Goal: Task Accomplishment & Management: Manage account settings

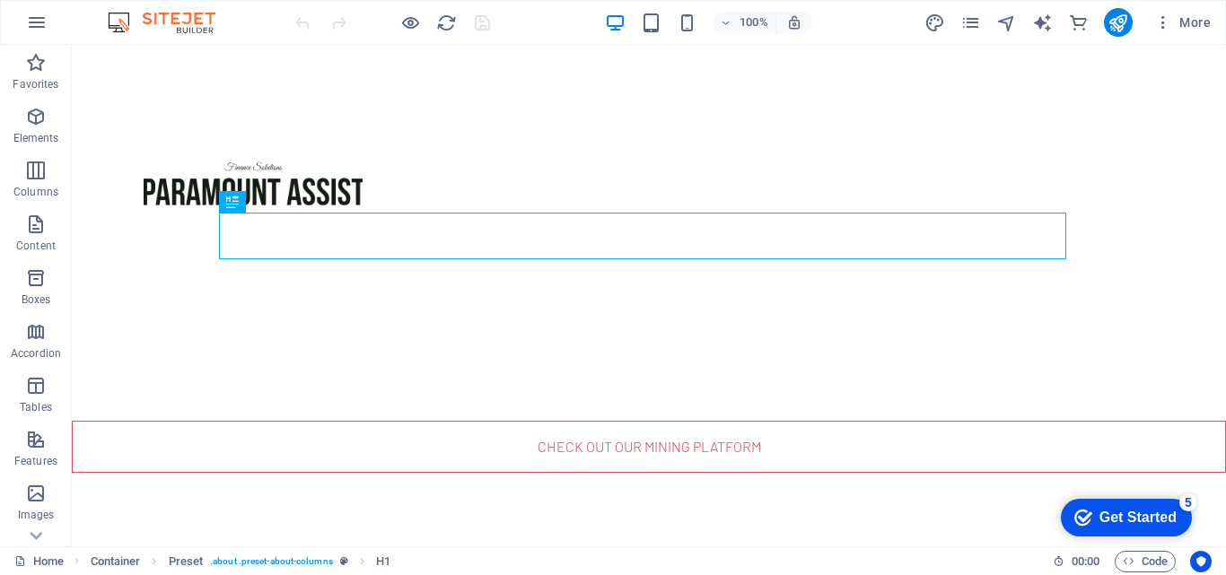
scroll to position [530, 0]
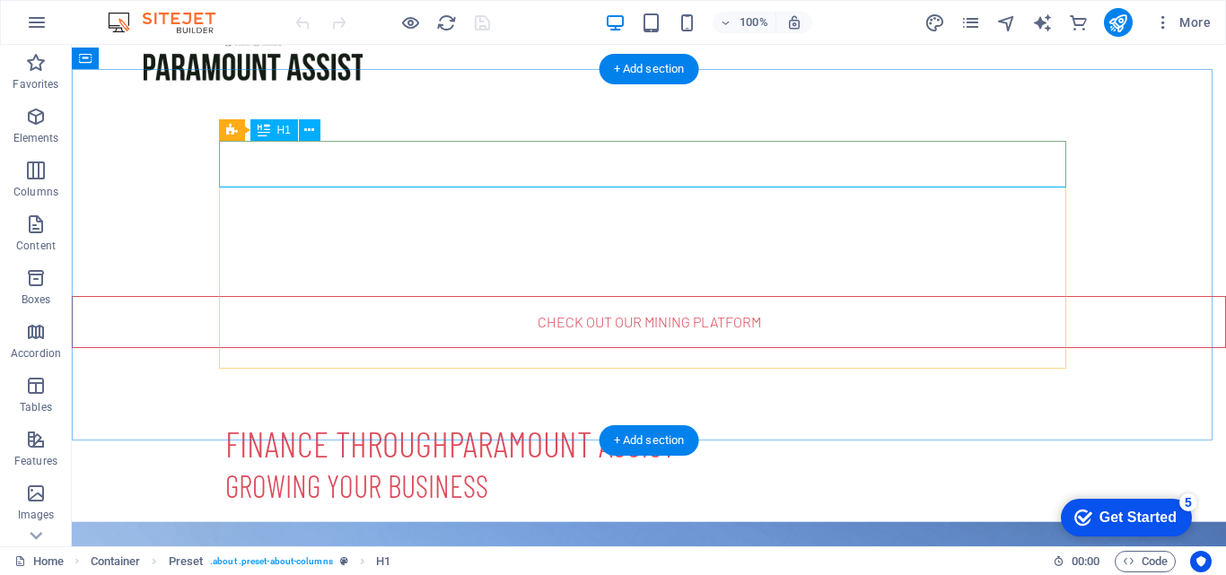
click at [405, 420] on div "Finance through Paramount Assist" at bounding box center [648, 443] width 847 height 47
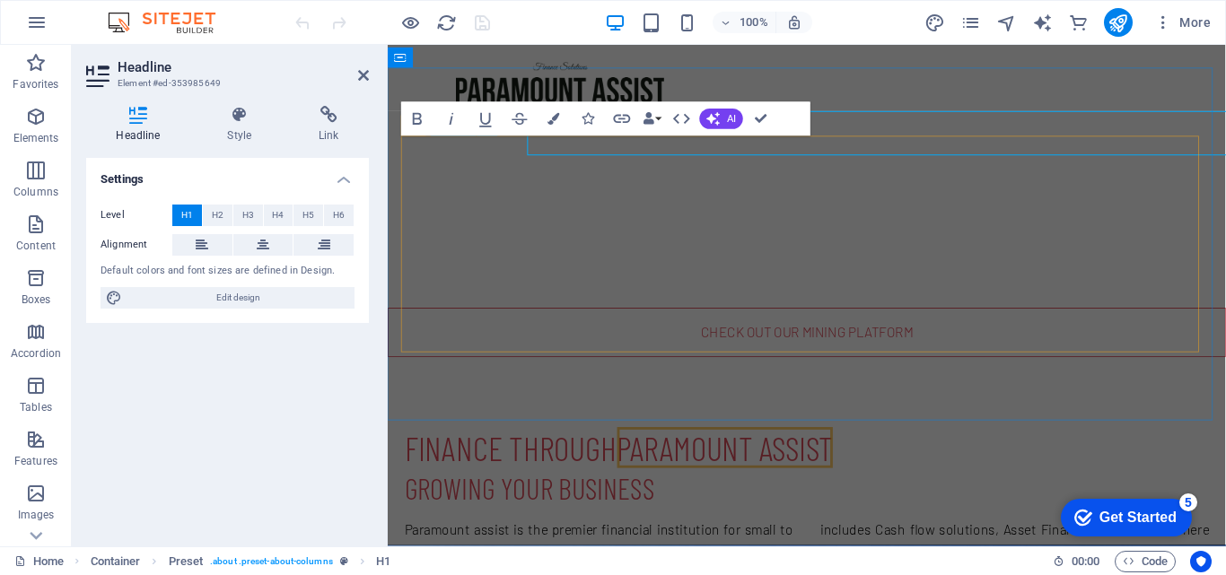
click at [615, 446] on h1 "Finance through Paramount Assist" at bounding box center [829, 469] width 847 height 47
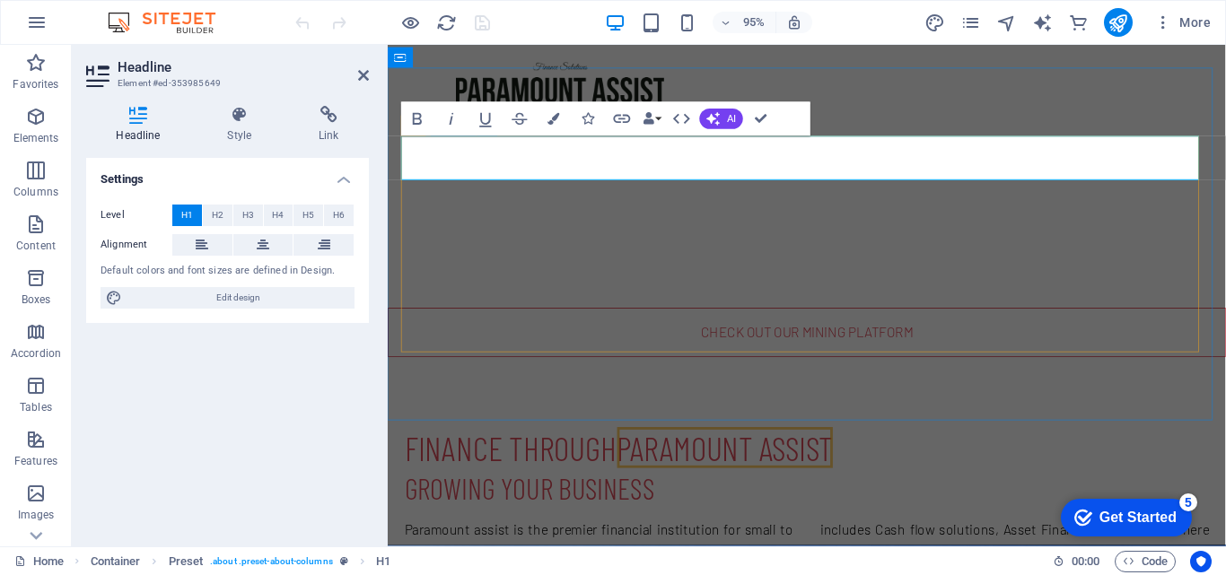
scroll to position [556, 0]
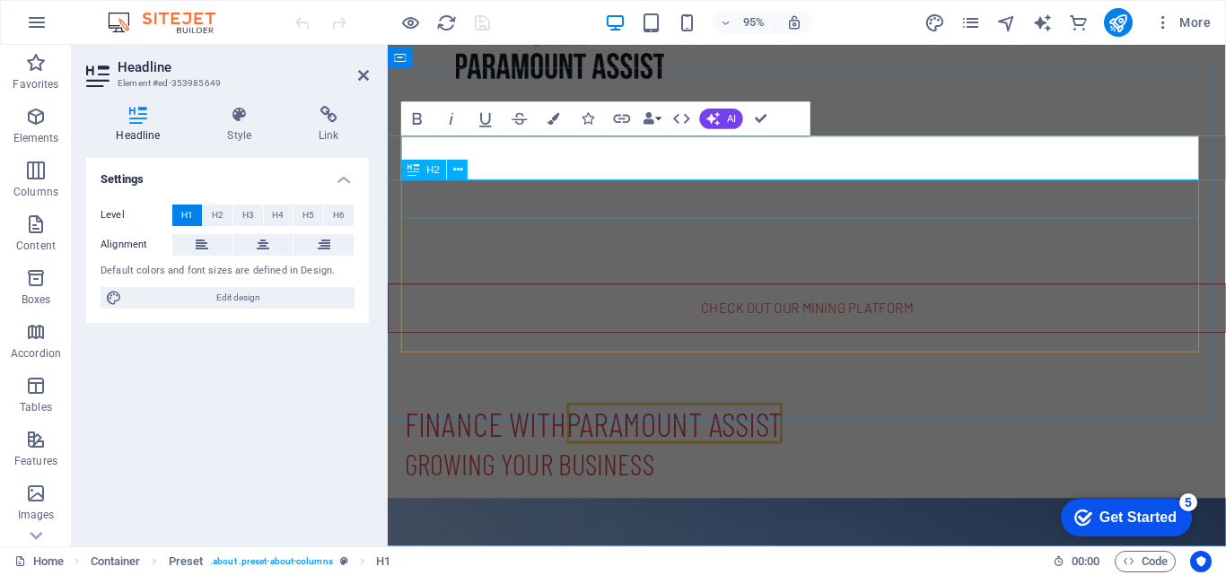
click at [676, 467] on div "Growing your business" at bounding box center [829, 487] width 847 height 40
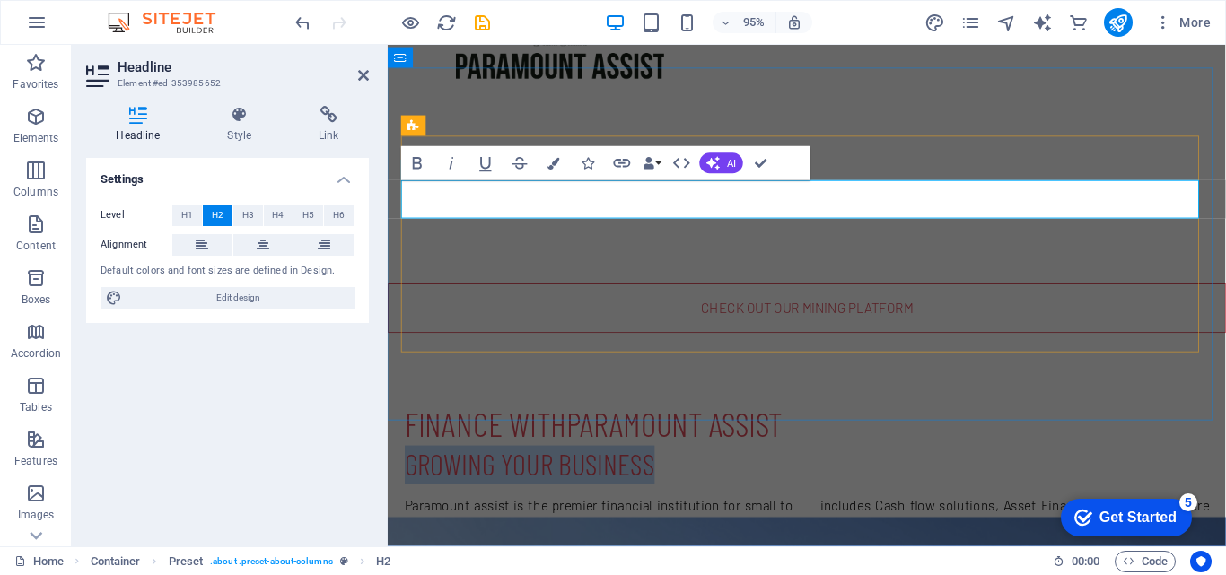
click at [673, 467] on h2 "Growing your business" at bounding box center [829, 487] width 847 height 40
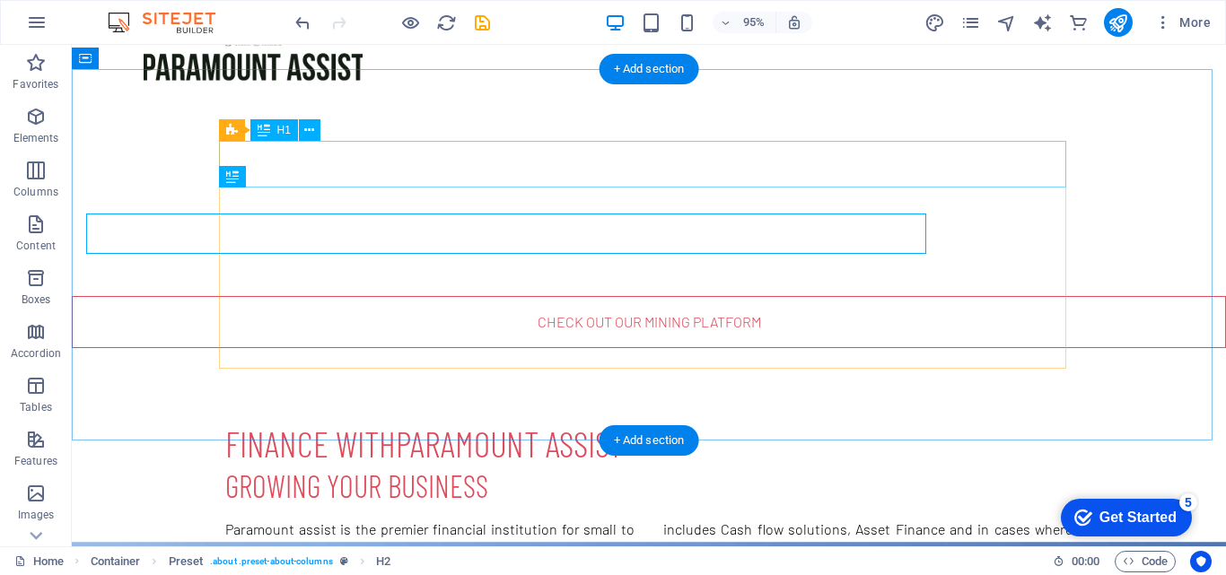
scroll to position [530, 0]
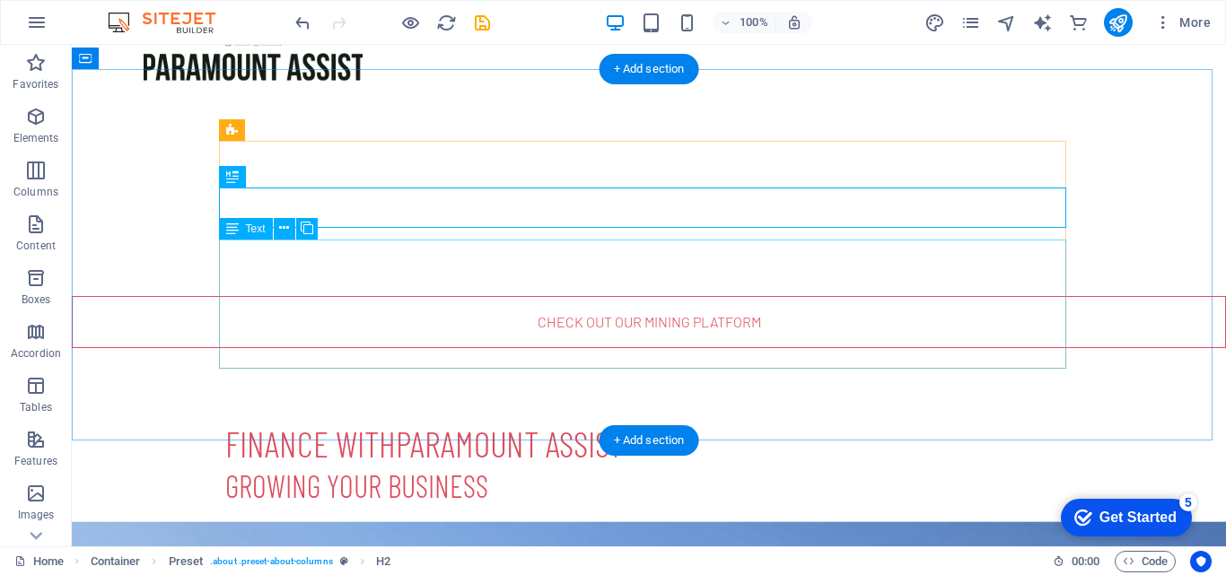
click at [534, 519] on div "Paramount assist is the premier financial institution for small to medium sized…" at bounding box center [648, 583] width 847 height 129
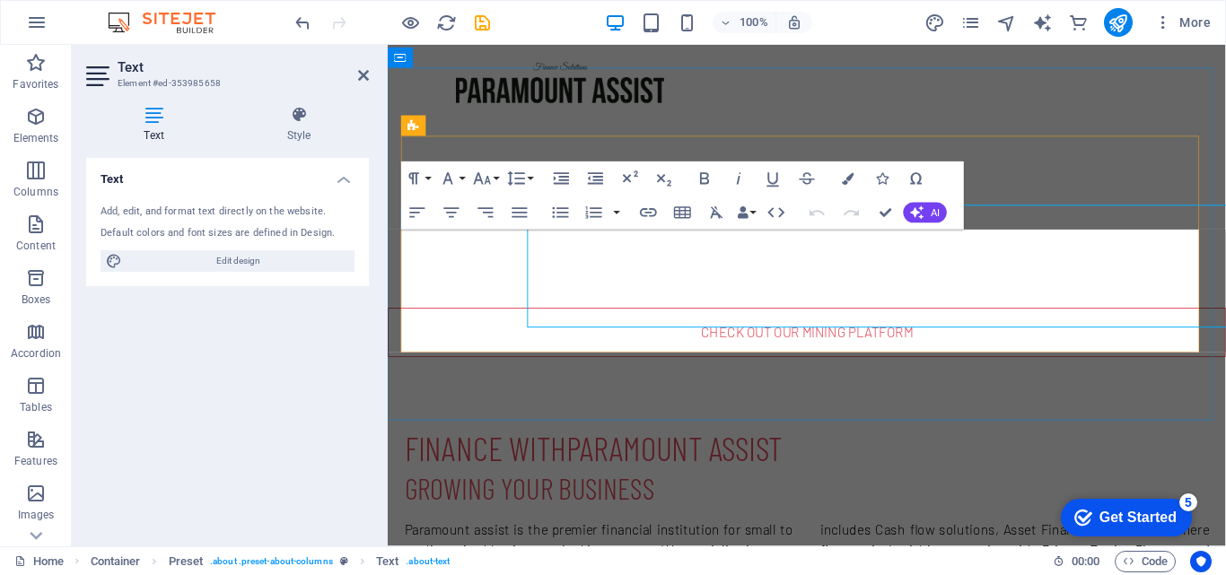
scroll to position [556, 0]
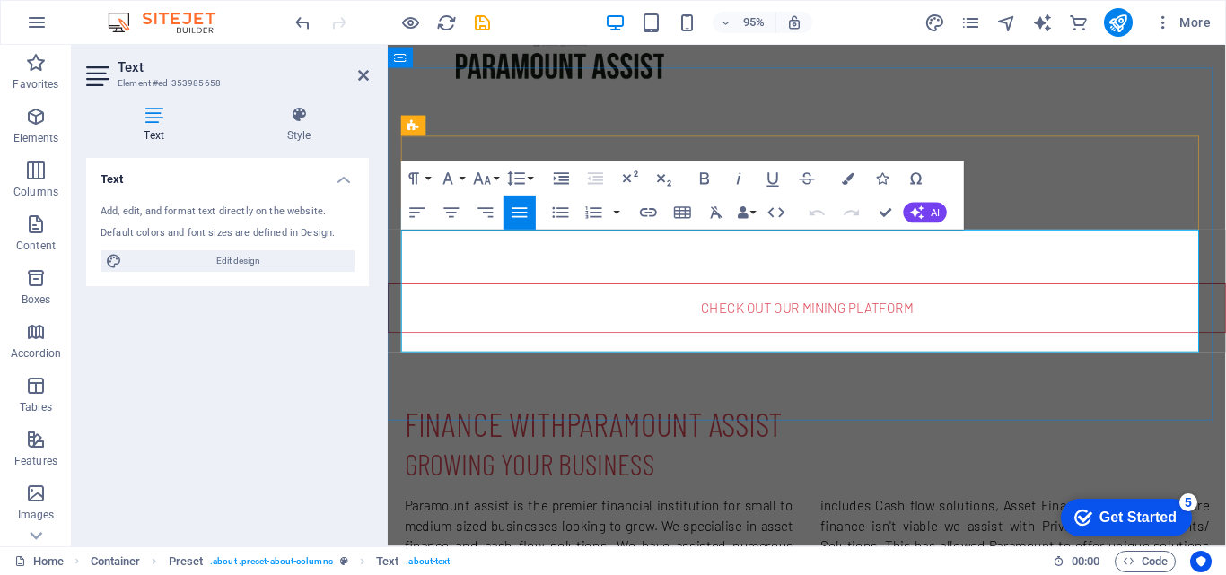
click at [559, 519] on p "Paramount assist is the premier financial institution for small to medium sized…" at bounding box center [829, 583] width 847 height 129
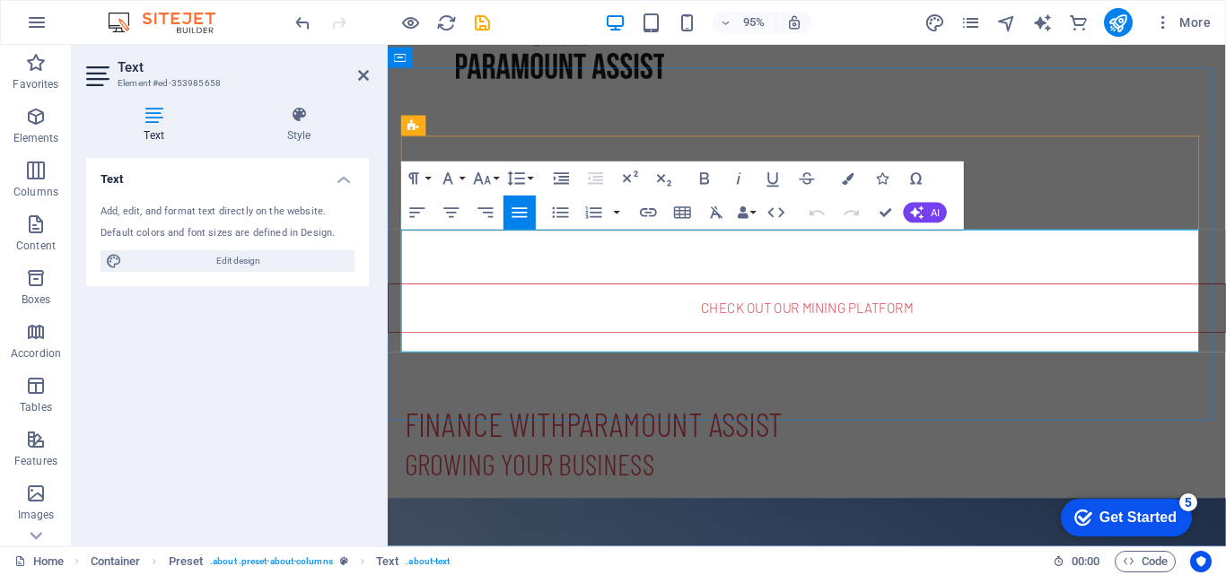
click at [559, 519] on p "Paramount assist is the premier financial institution for small to medium sized…" at bounding box center [829, 583] width 847 height 129
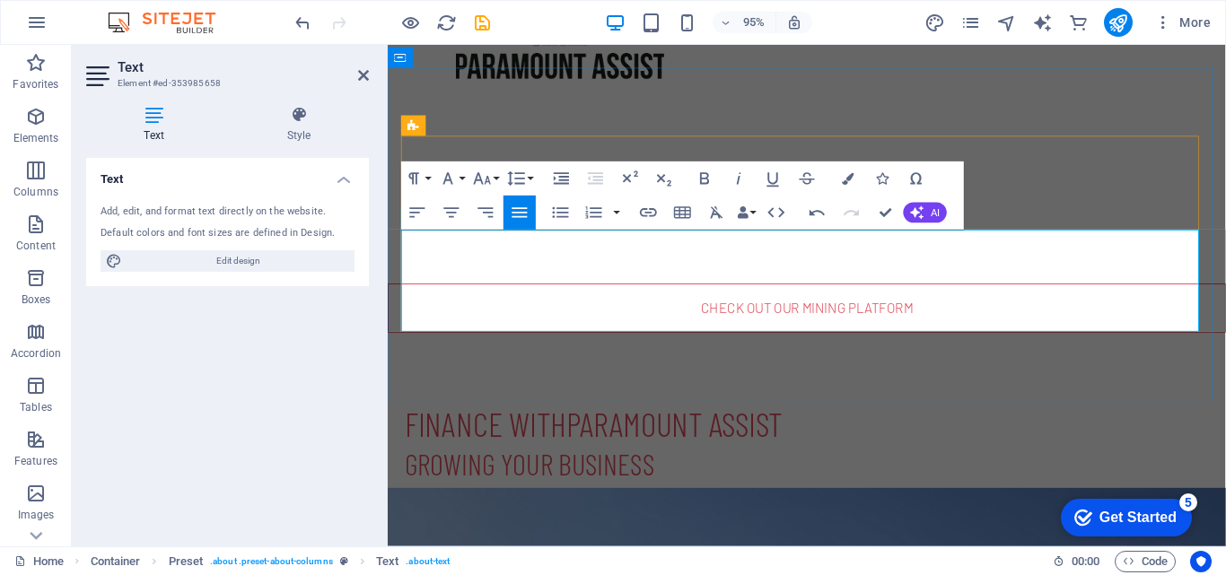
click at [775, 519] on p "Paramount assist is the premier financial institution for small to medium sized…" at bounding box center [829, 573] width 847 height 108
click at [436, 519] on p "Paramount assist is the premier financial institution for small to medium sized…" at bounding box center [829, 573] width 847 height 108
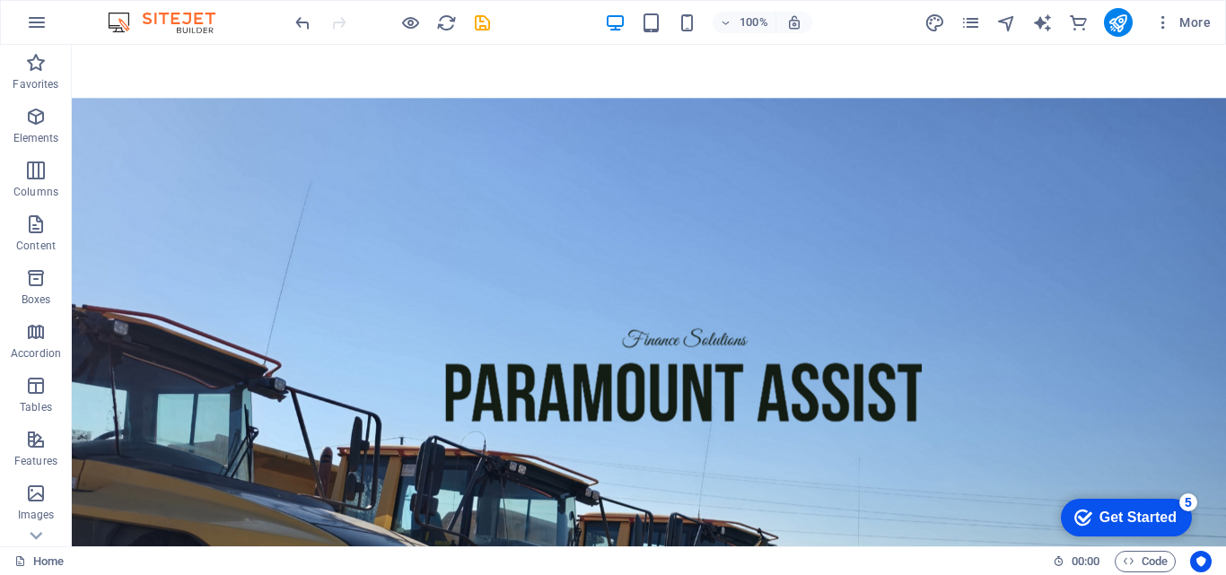
scroll to position [1399, 0]
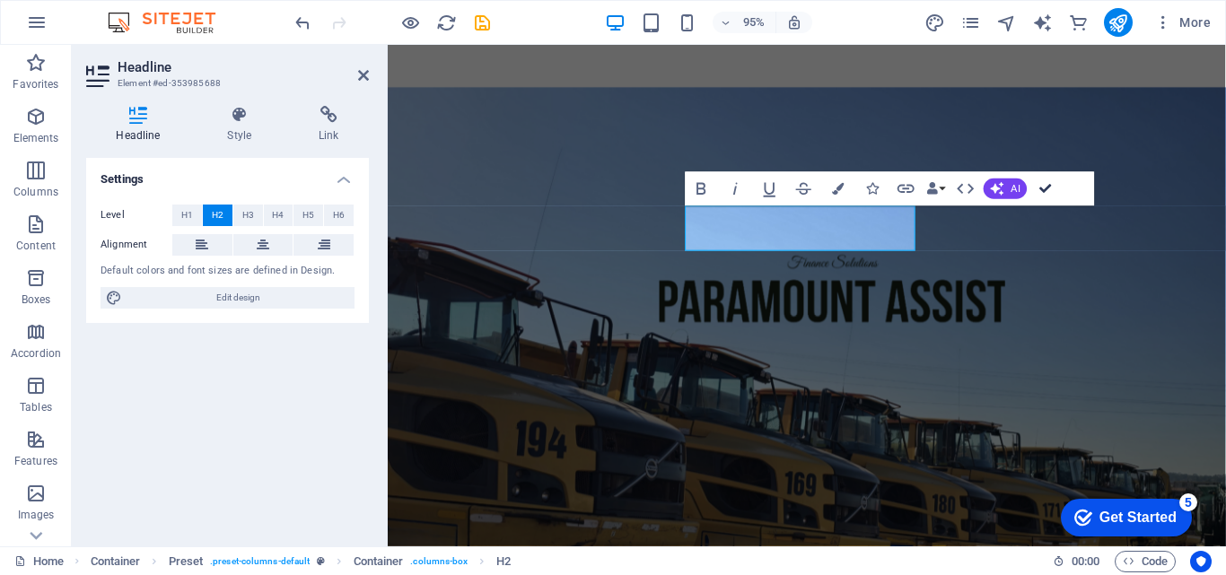
scroll to position [1311, 0]
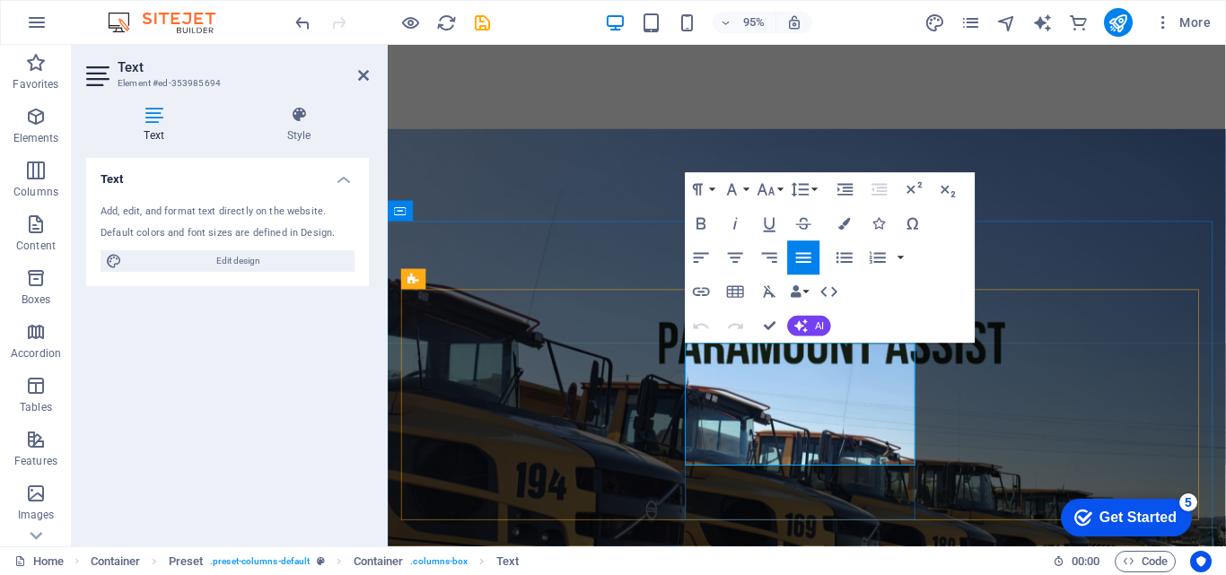
drag, startPoint x: 830, startPoint y: 473, endPoint x: 701, endPoint y: 371, distance: 164.9
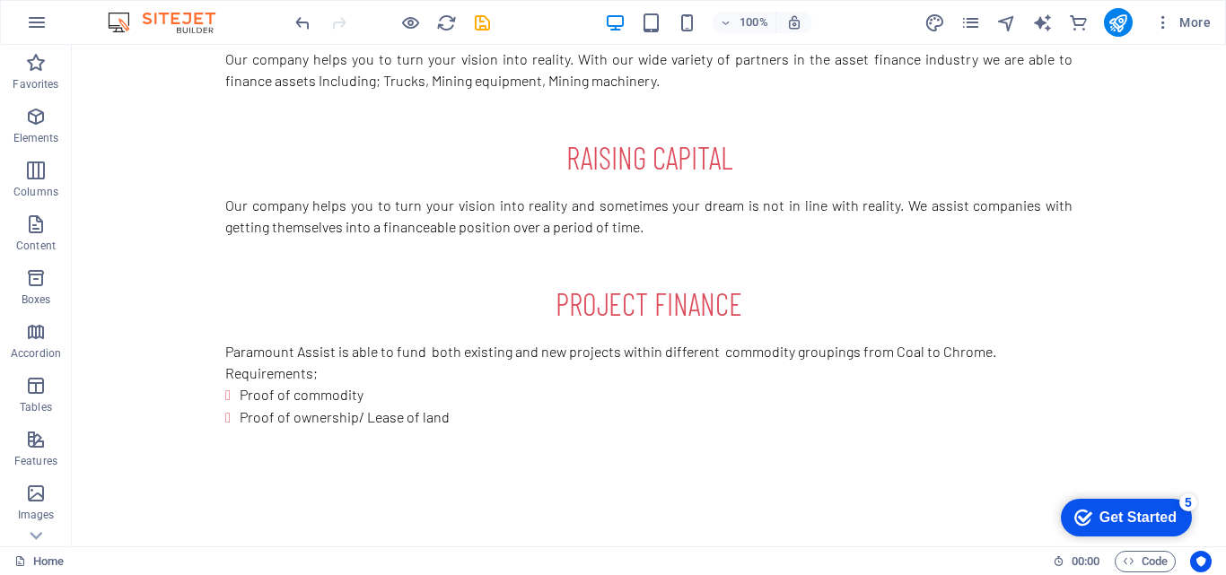
scroll to position [2272, 0]
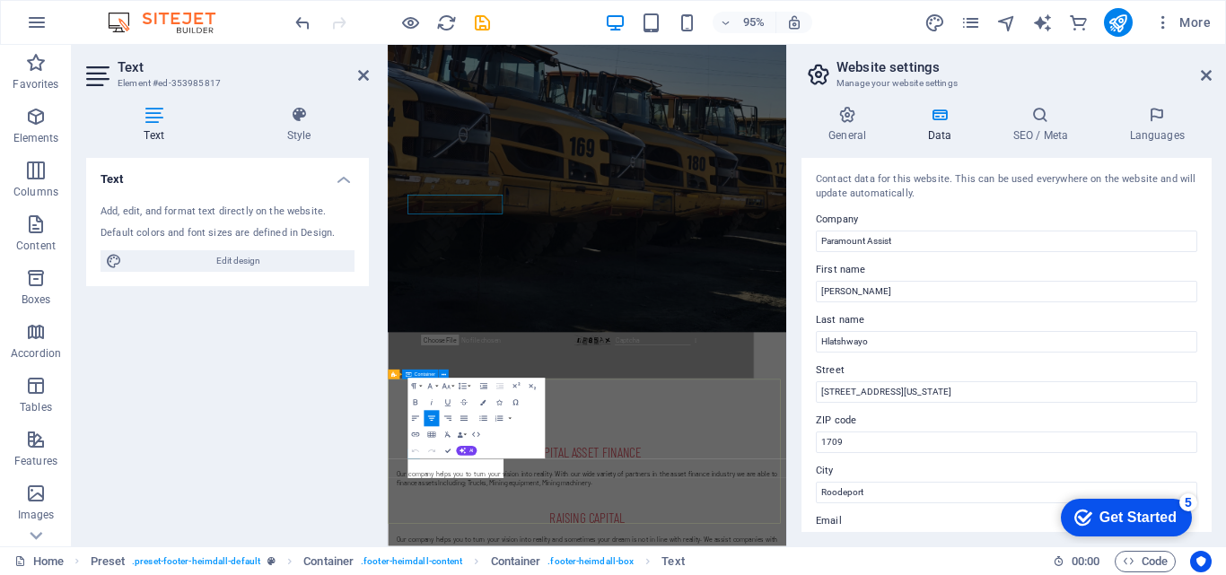
scroll to position [2400, 0]
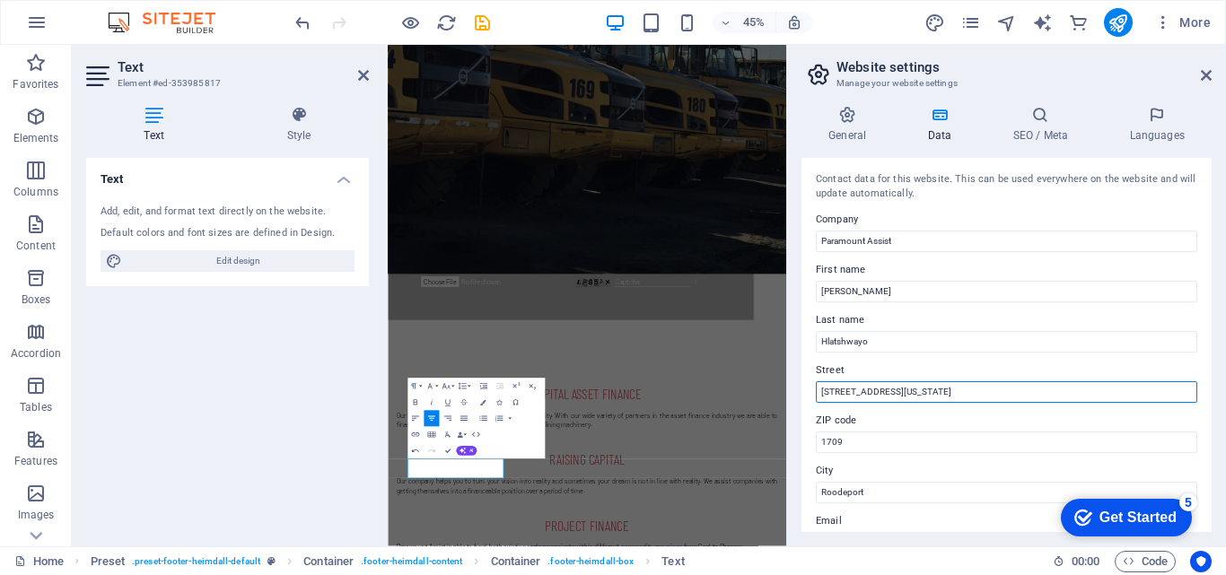
click at [832, 396] on input "27 Orchid Str, Florida" at bounding box center [1006, 392] width 381 height 22
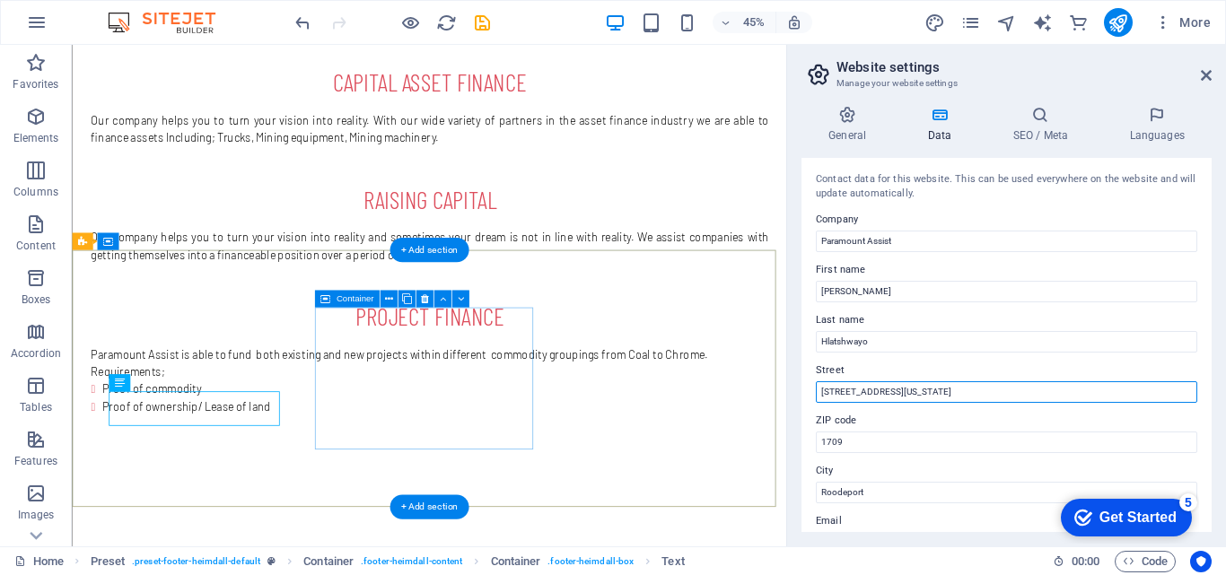
scroll to position [2371, 0]
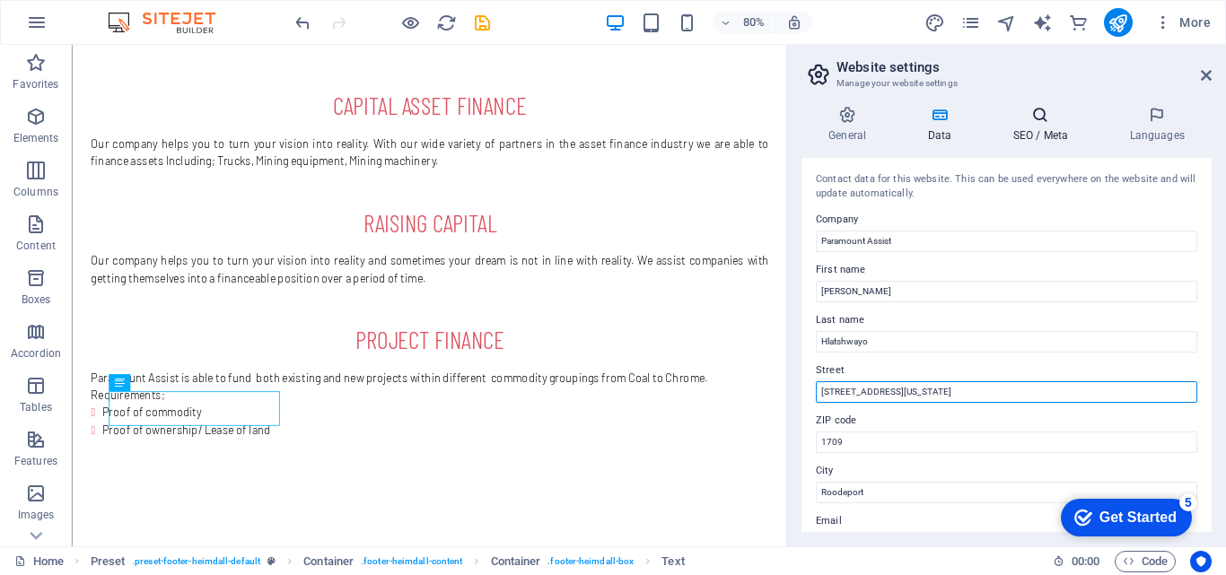
type input "[STREET_ADDRESS][US_STATE]"
click at [1026, 134] on h4 "SEO / Meta" at bounding box center [1044, 125] width 117 height 38
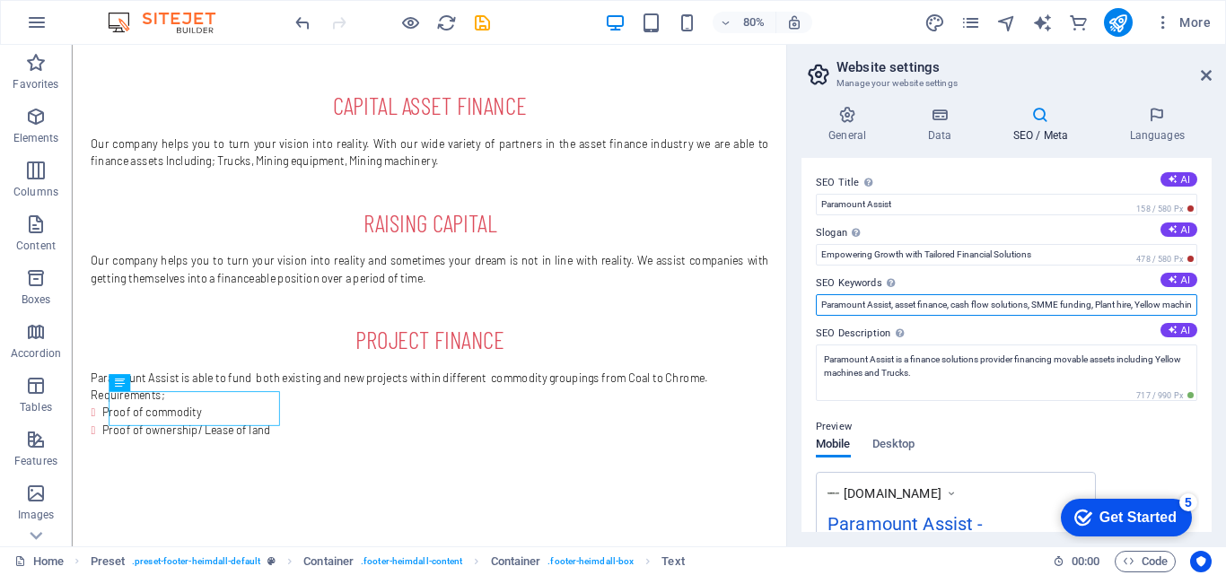
click at [1139, 310] on input "Paramount Assist, asset finance, cash flow solutions, SMME funding, Plant hire,…" at bounding box center [1006, 305] width 381 height 22
type input "Paramount Assist, asset finance, cash flow solutions, Mine funding"
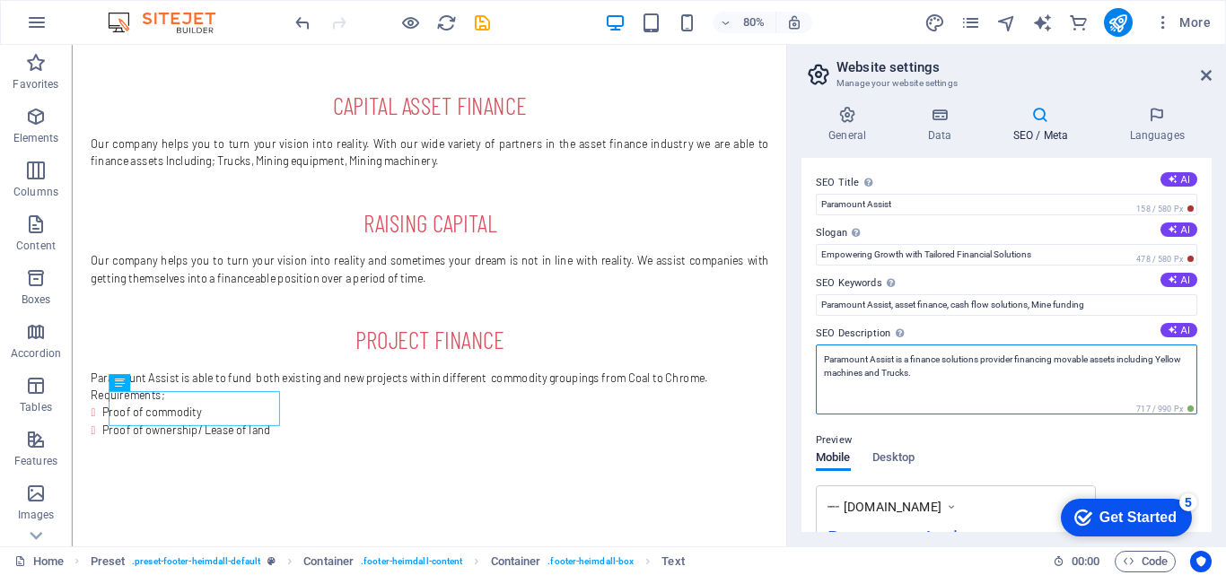
click at [933, 372] on textarea "Paramount Assist is a finance solutions provider financing movable assets inclu…" at bounding box center [1006, 380] width 381 height 70
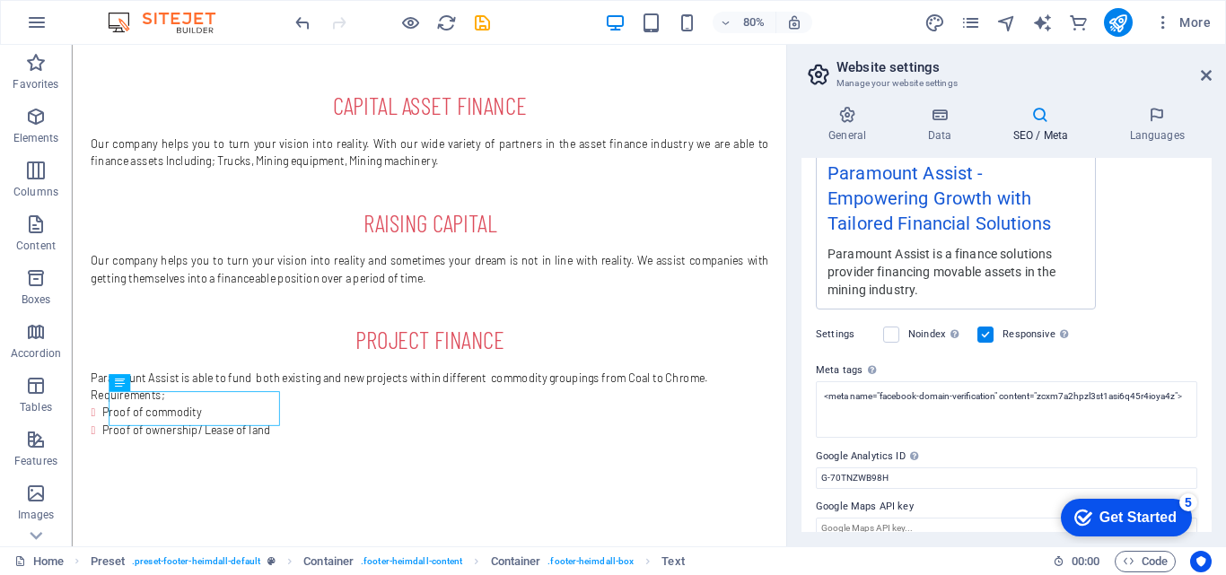
scroll to position [386, 0]
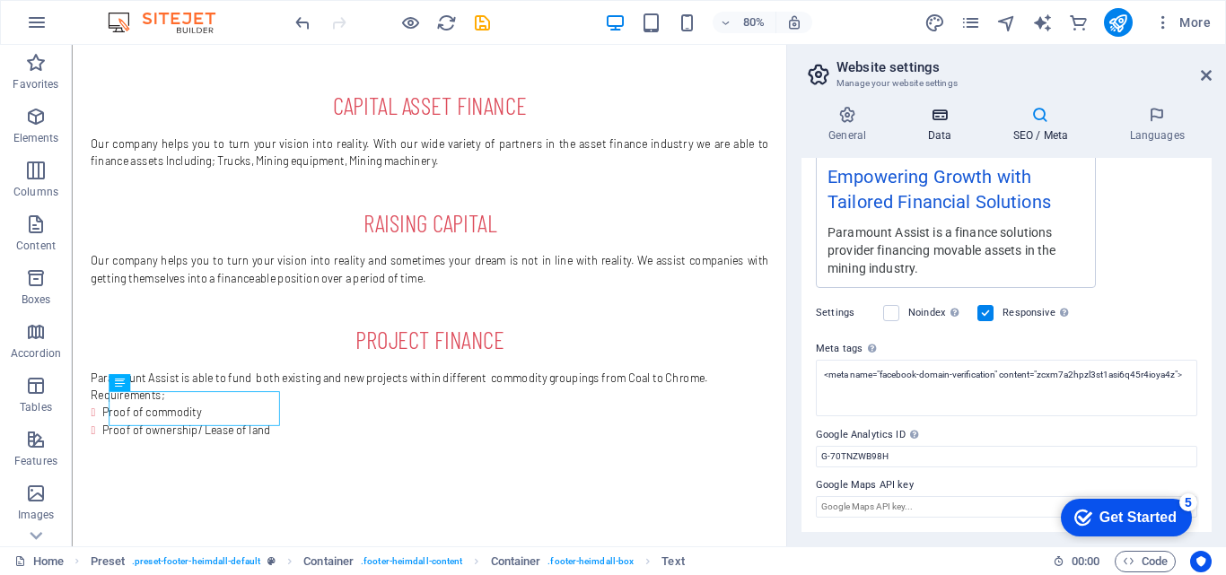
type textarea "Paramount Assist is a finance solutions provider financing movable assets in th…"
click at [942, 123] on icon at bounding box center [939, 115] width 78 height 18
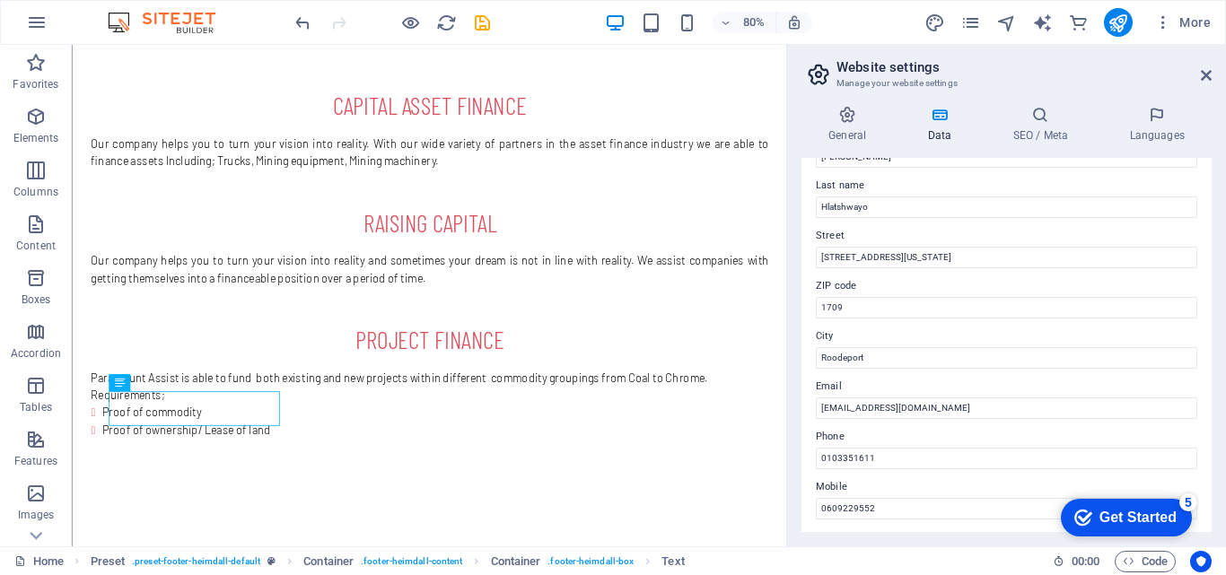
scroll to position [31, 0]
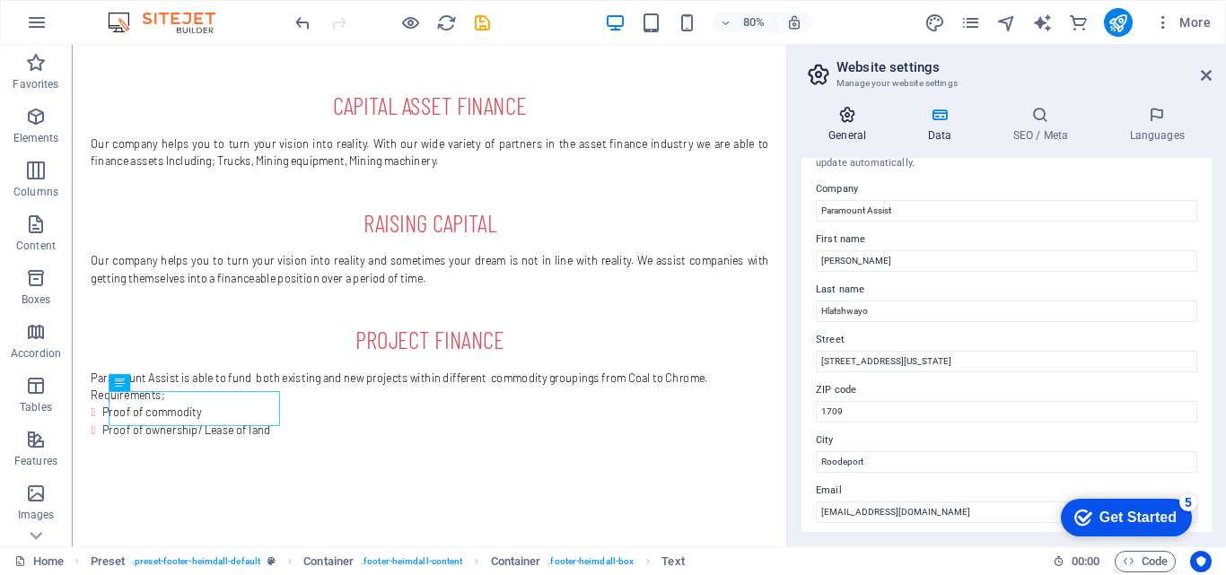
click at [846, 133] on h4 "General" at bounding box center [851, 125] width 99 height 38
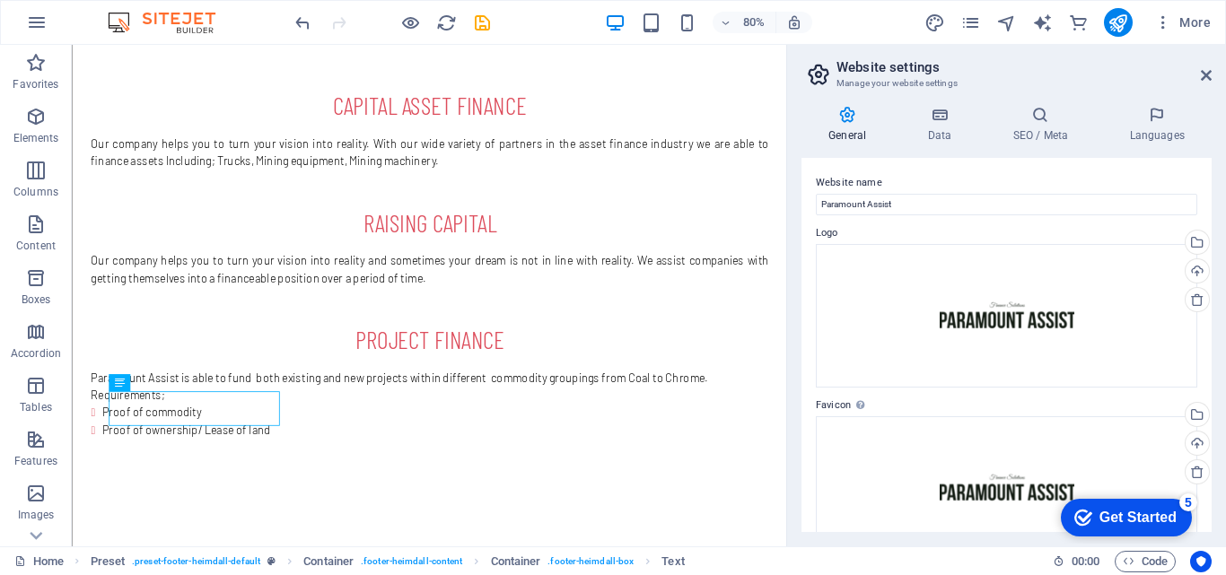
drag, startPoint x: 1212, startPoint y: 305, endPoint x: 1212, endPoint y: 315, distance: 9.9
click at [1212, 315] on div "General Data SEO / Meta Languages Website name Paramount Assist Logo Drag files…" at bounding box center [1006, 319] width 439 height 455
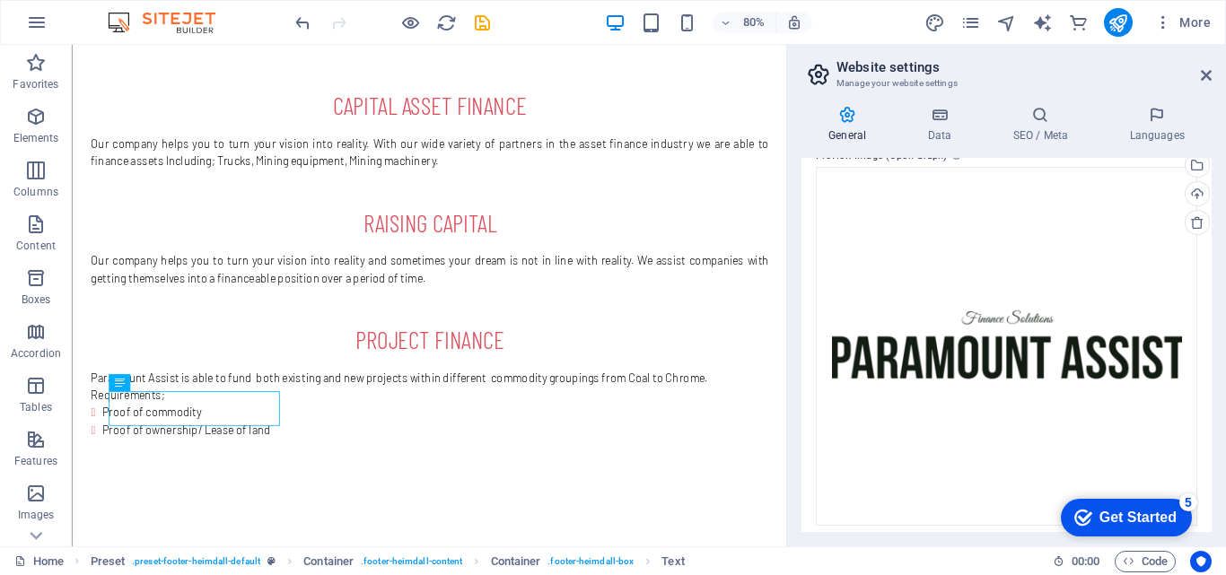
scroll to position [504, 0]
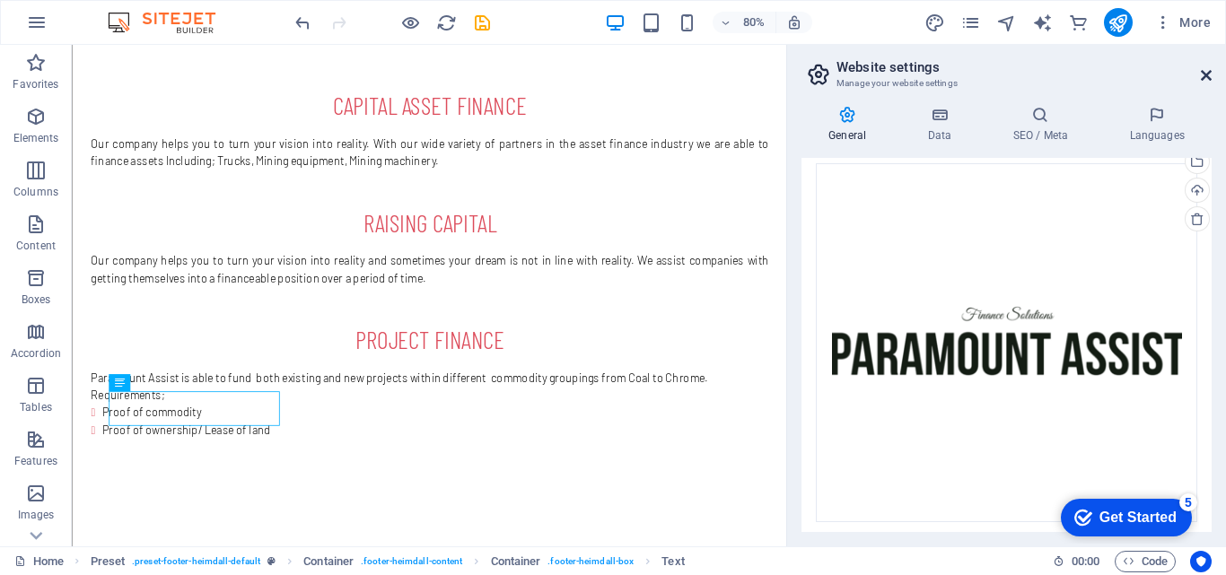
click at [1211, 75] on icon at bounding box center [1206, 75] width 11 height 14
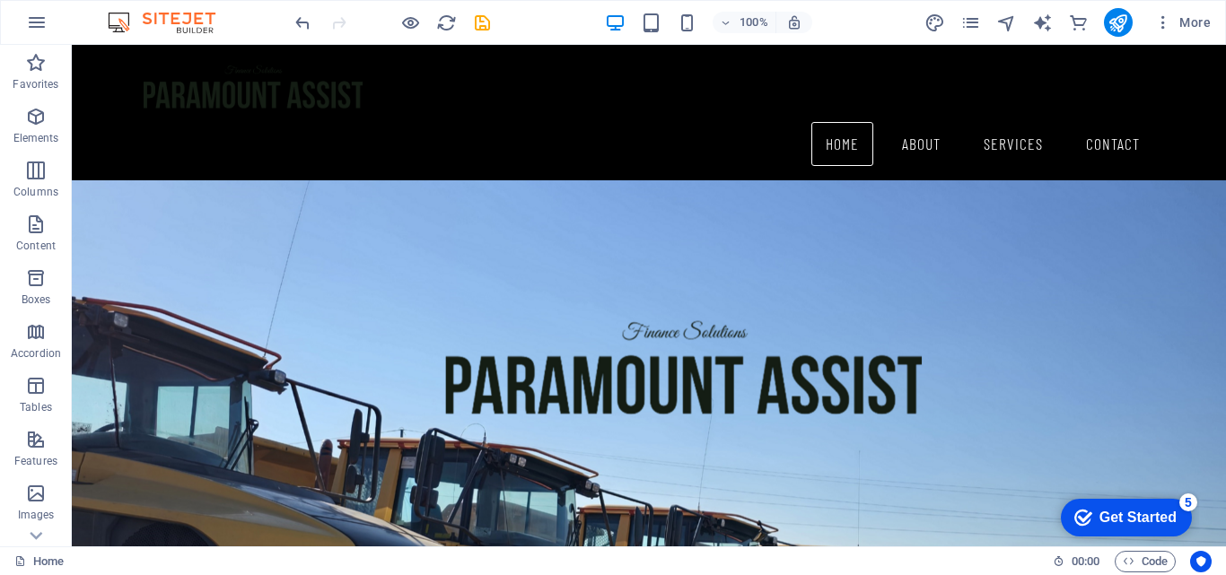
scroll to position [1233, 0]
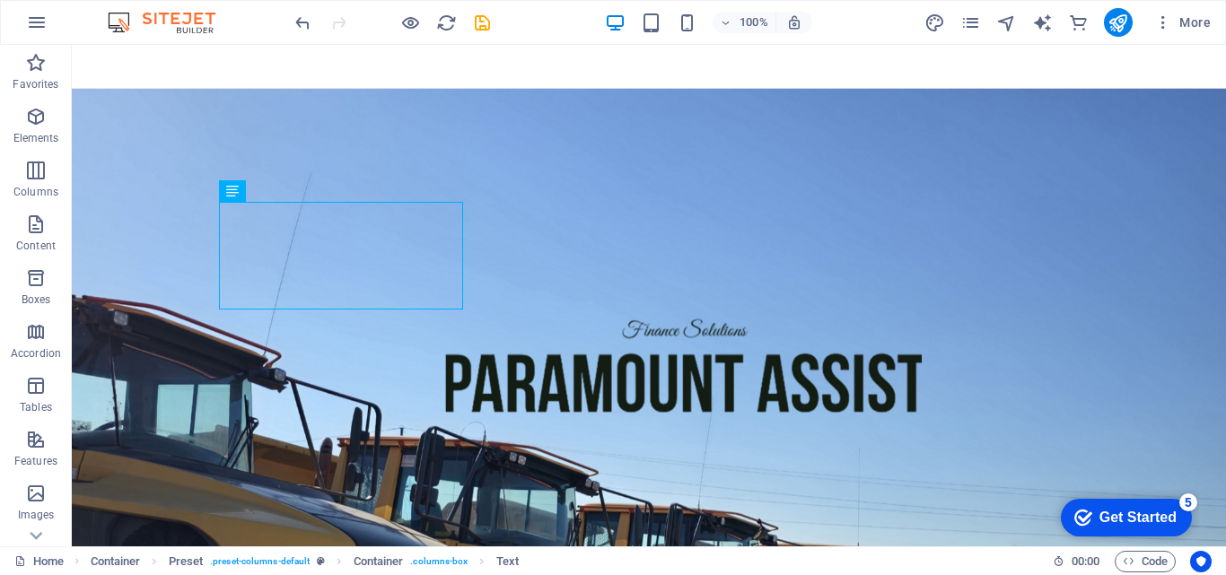
scroll to position [1386, 0]
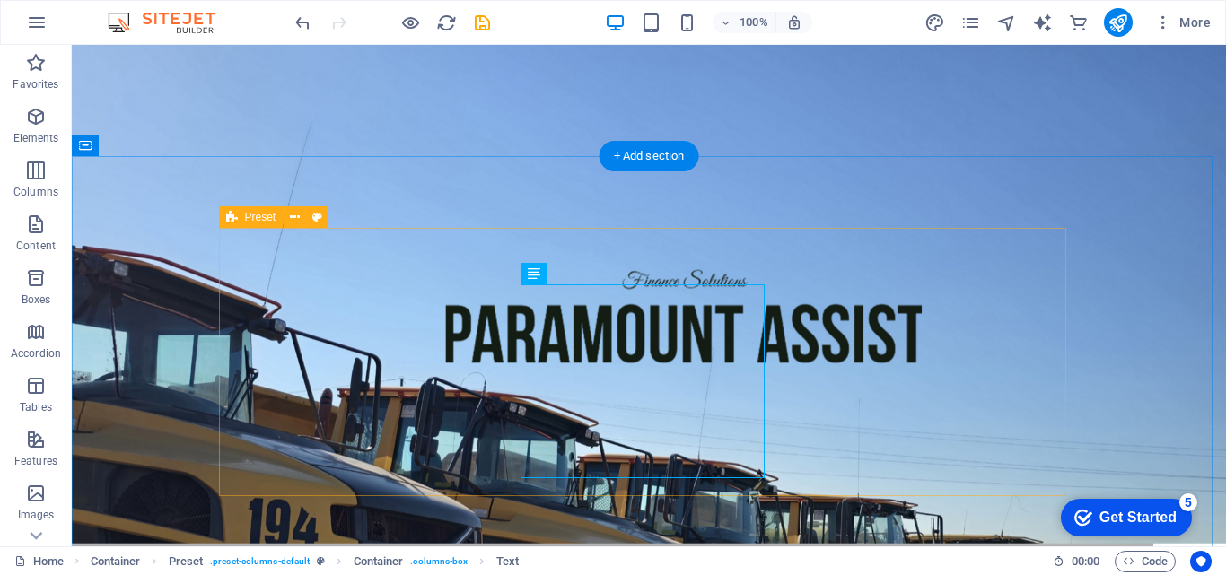
scroll to position [1298, 0]
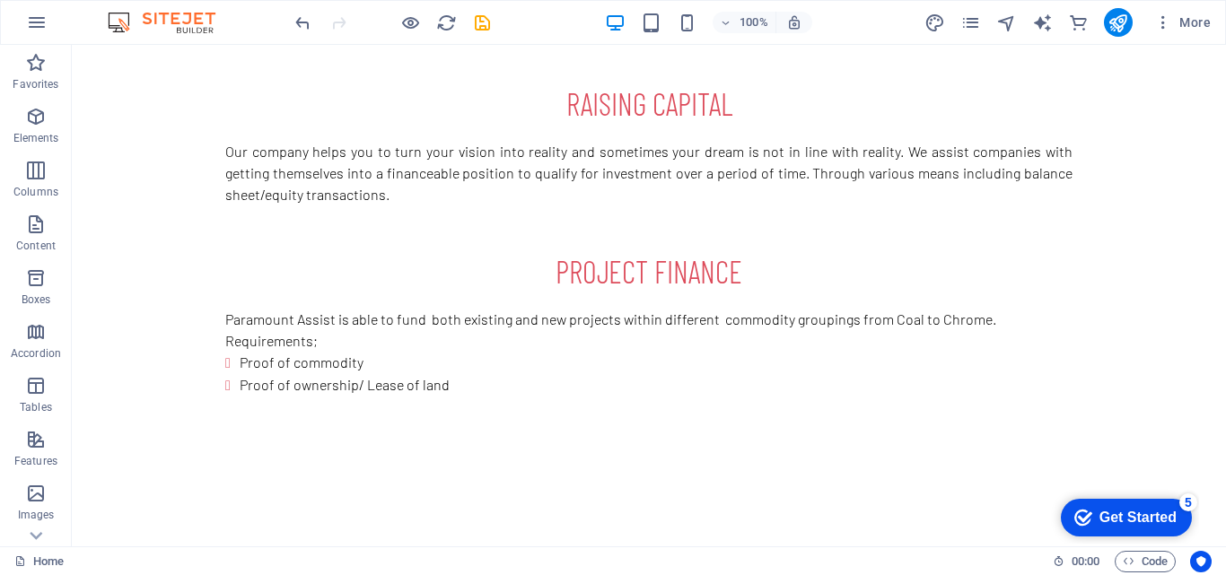
scroll to position [2298, 0]
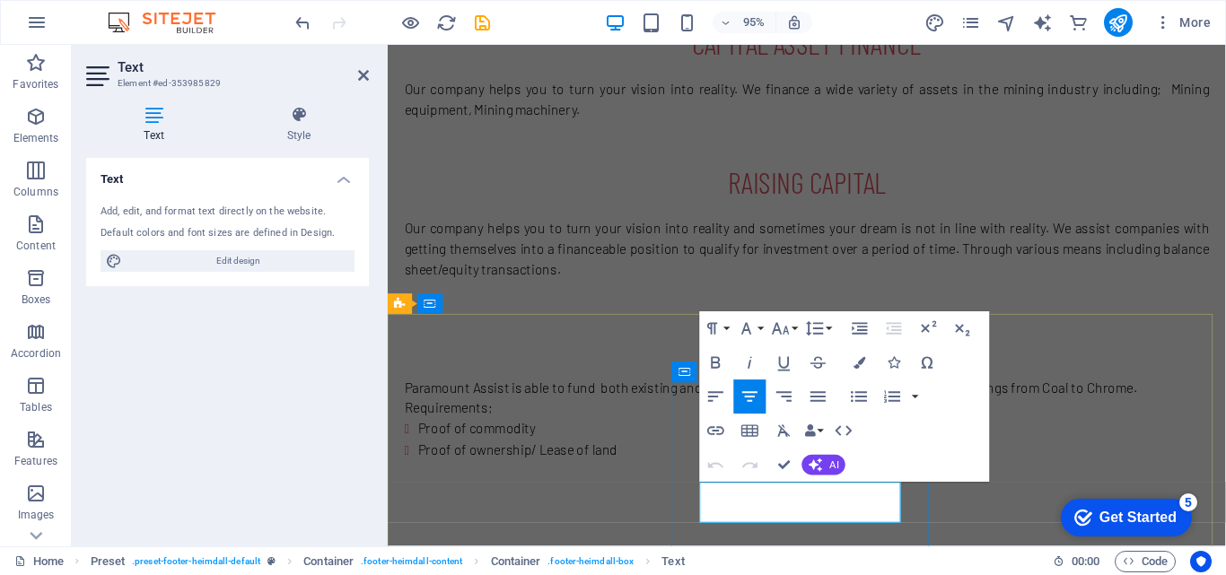
click span "0103351611"
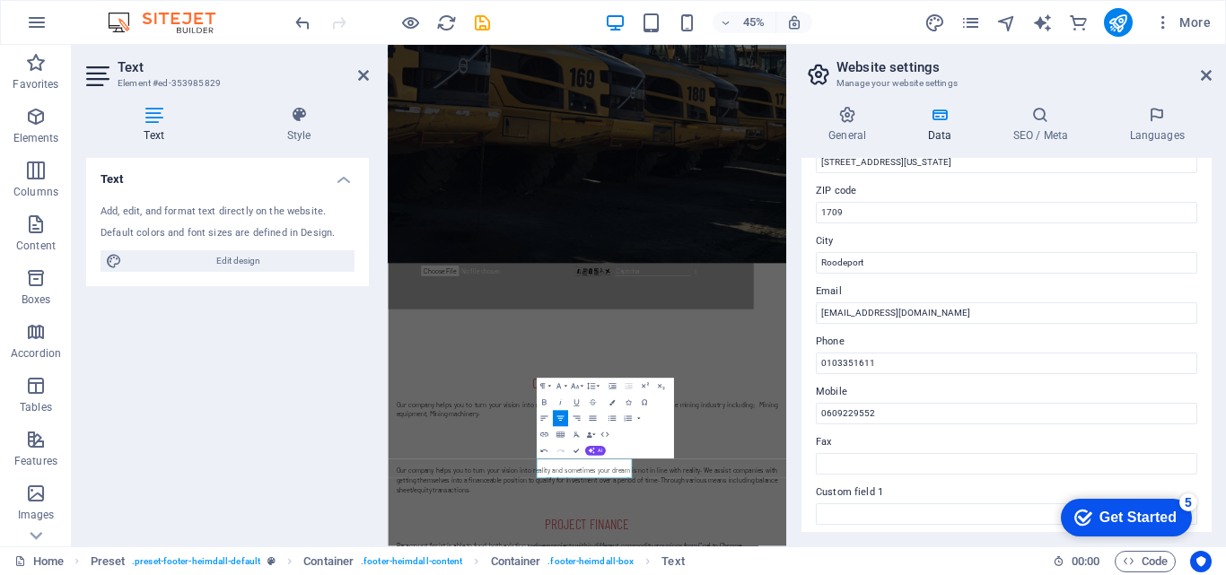
scroll to position [238, 0]
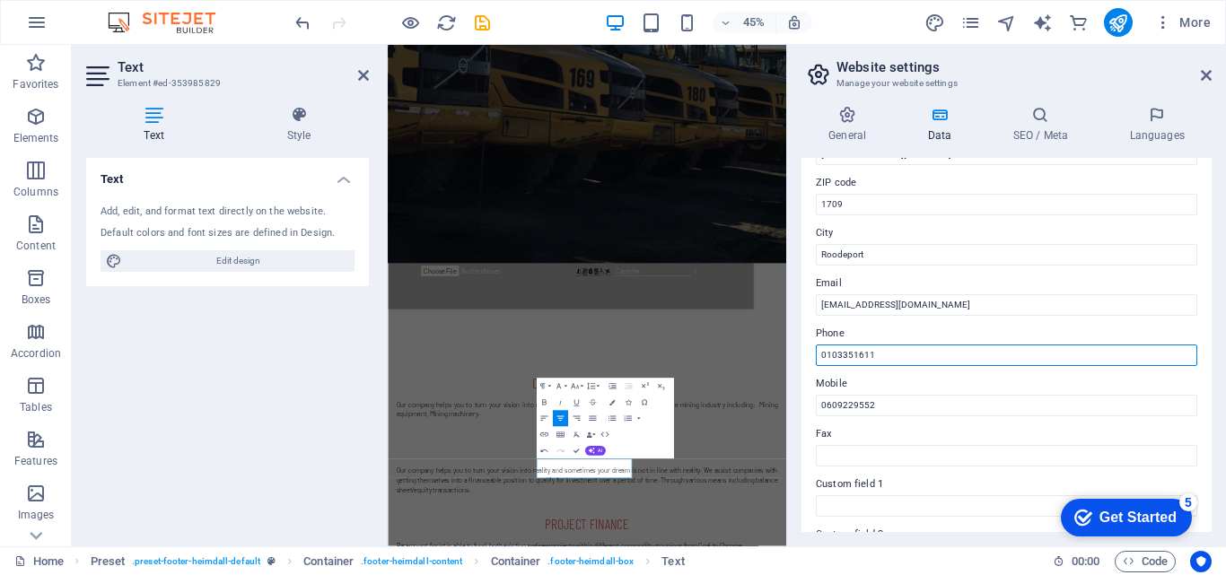
click at [832, 353] on input "0103351611" at bounding box center [1006, 356] width 381 height 22
type input "010 335 1611"
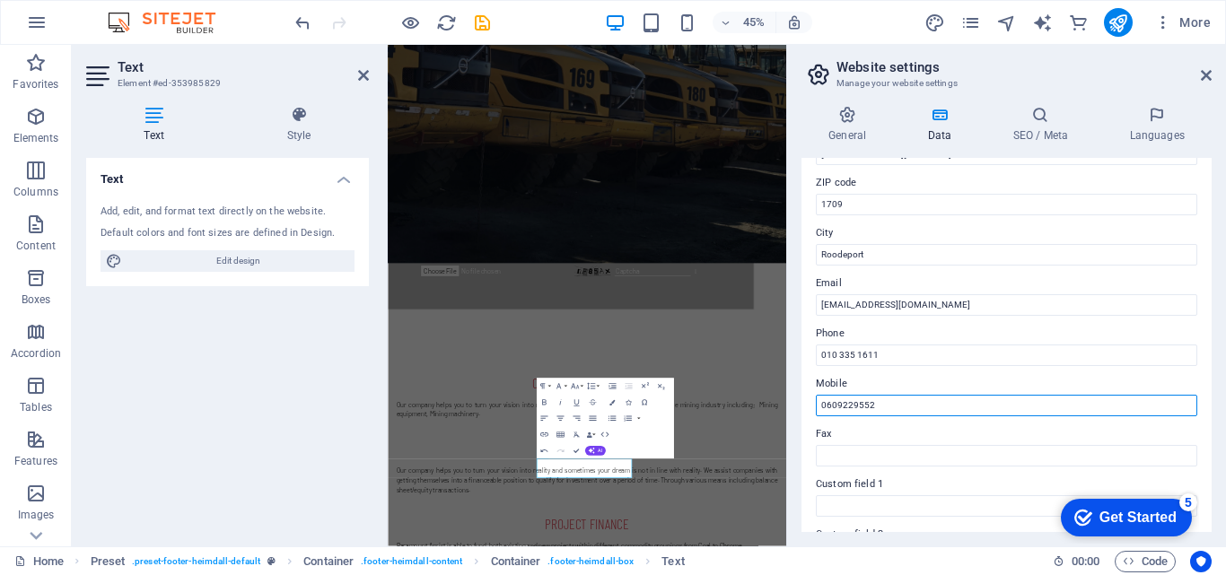
click at [832, 409] on input "0609229552" at bounding box center [1006, 406] width 381 height 22
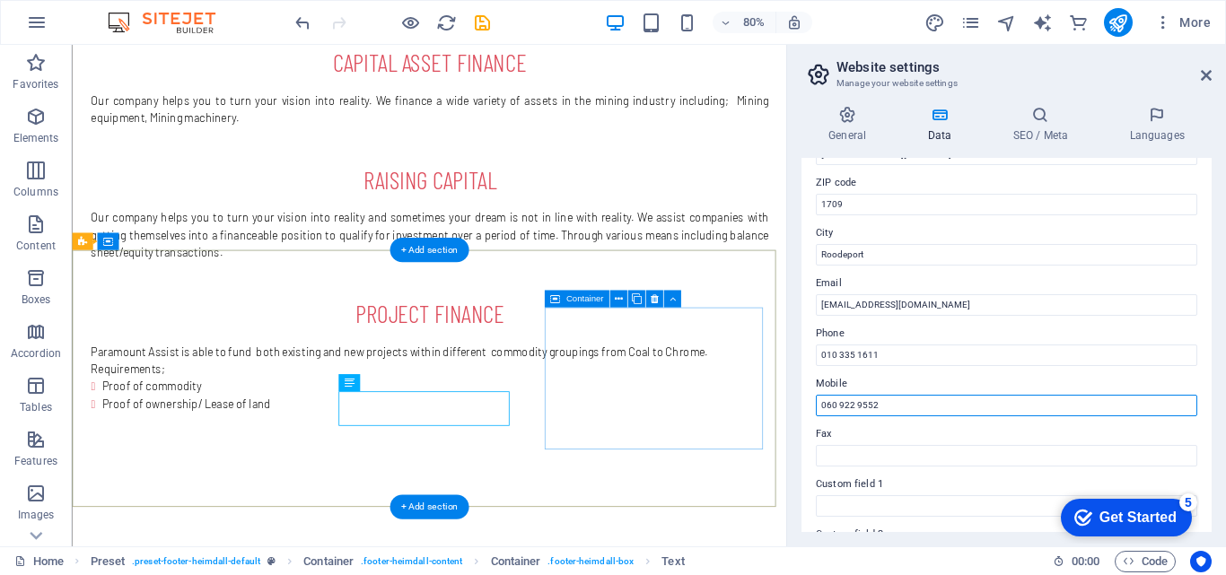
scroll to position [2414, 0]
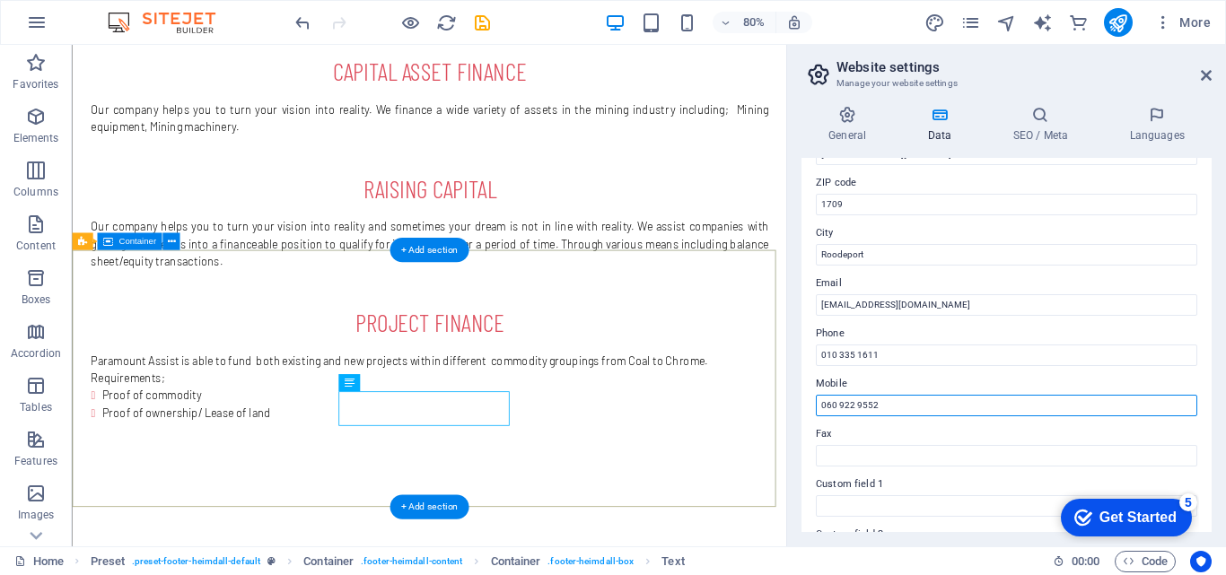
type input "060 922 9552"
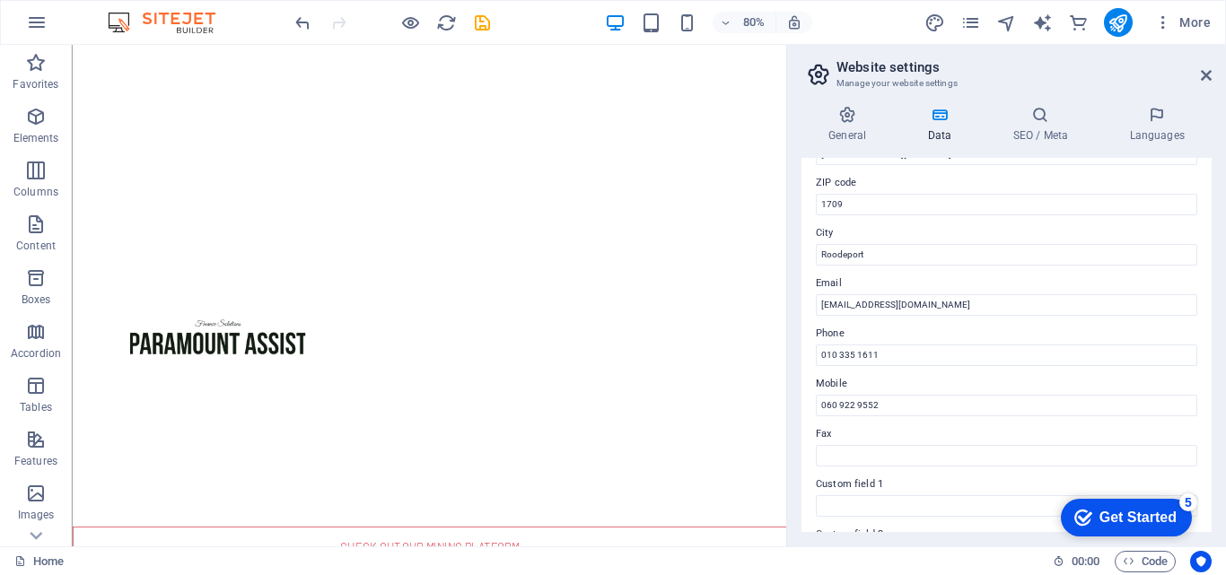
scroll to position [290, 0]
click at [1201, 78] on icon at bounding box center [1206, 75] width 11 height 14
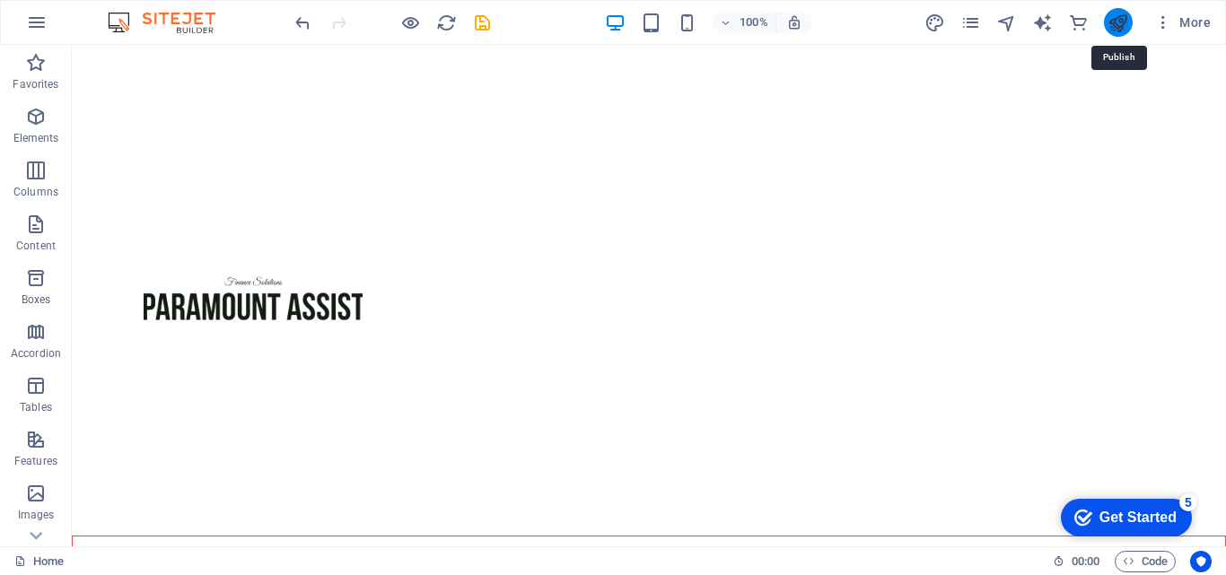
click at [1127, 25] on icon "publish" at bounding box center [1118, 23] width 21 height 21
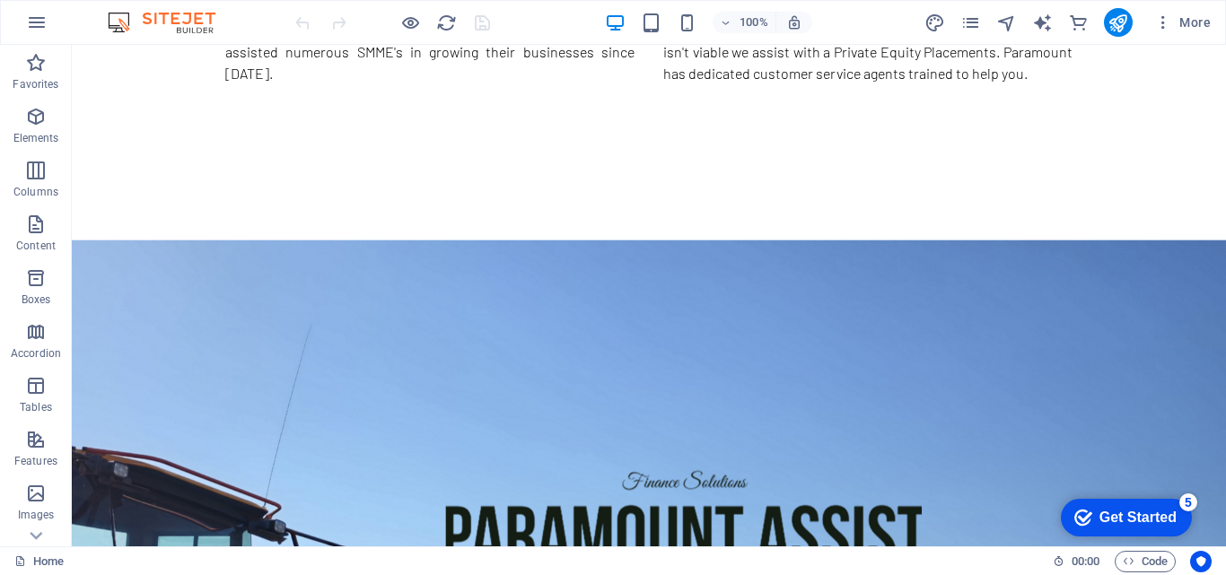
scroll to position [1491, 0]
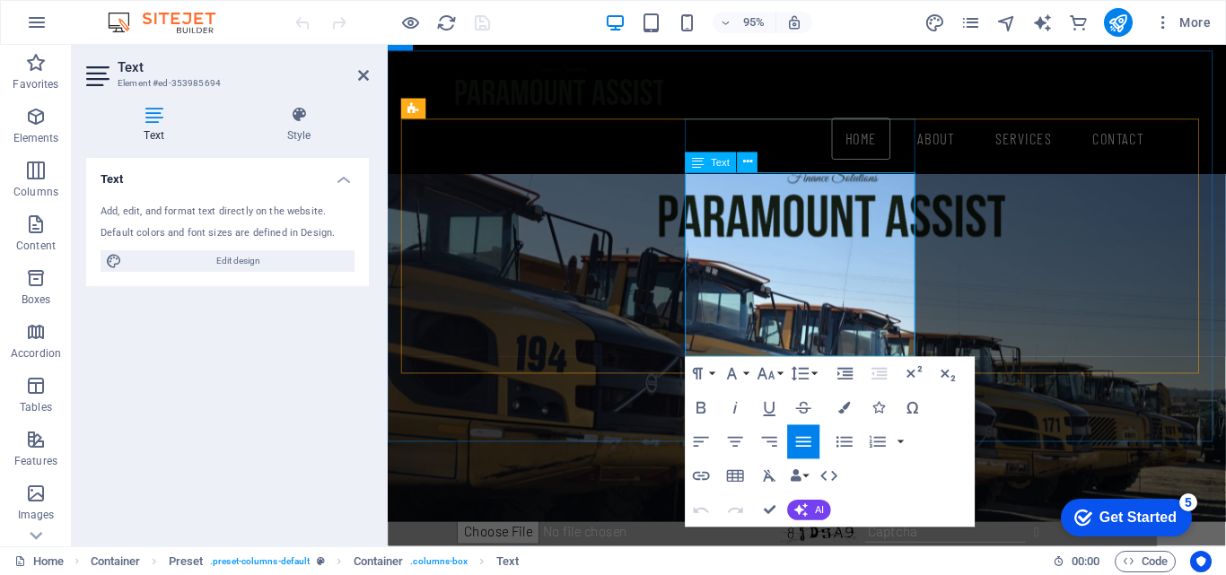
drag, startPoint x: 778, startPoint y: 259, endPoint x: 808, endPoint y: 219, distance: 50.1
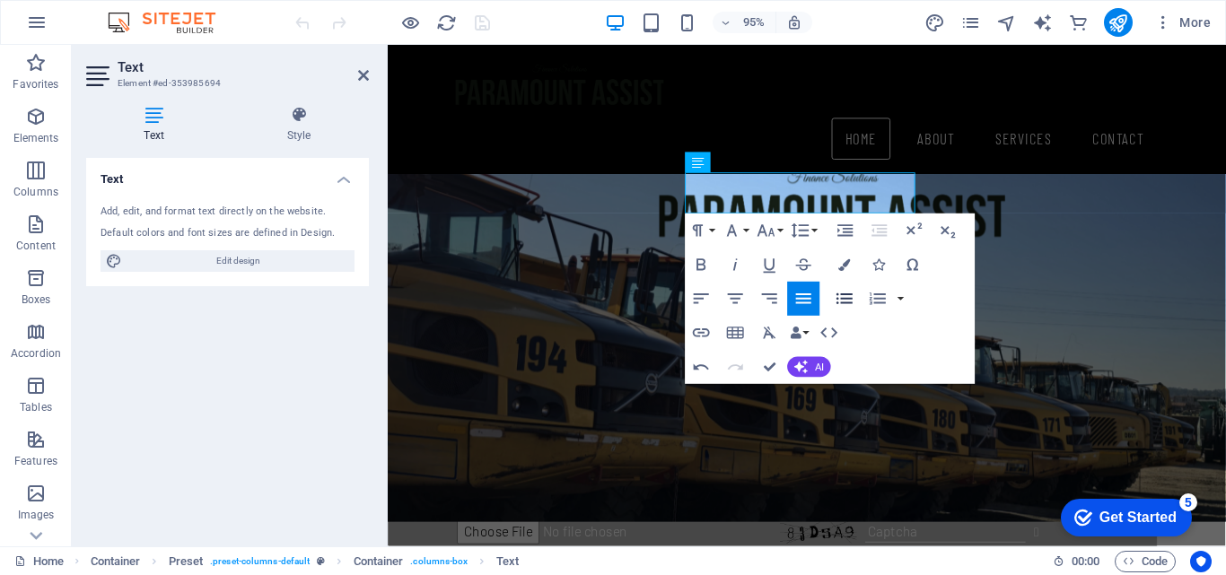
click at [838, 302] on icon "button" at bounding box center [845, 299] width 16 height 11
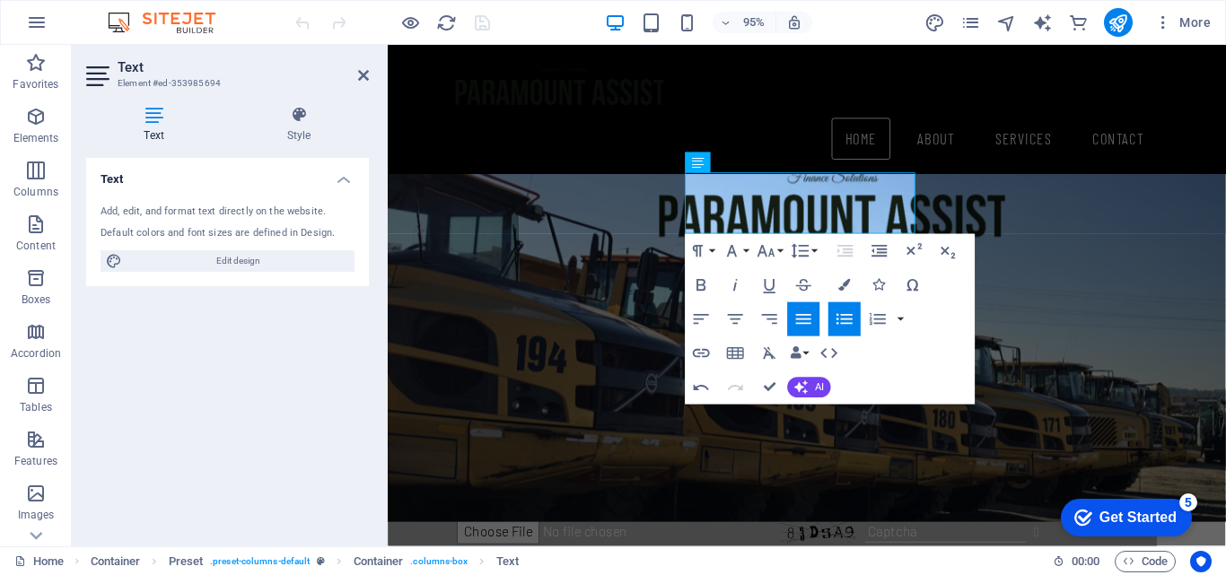
click at [847, 327] on icon "button" at bounding box center [845, 319] width 21 height 21
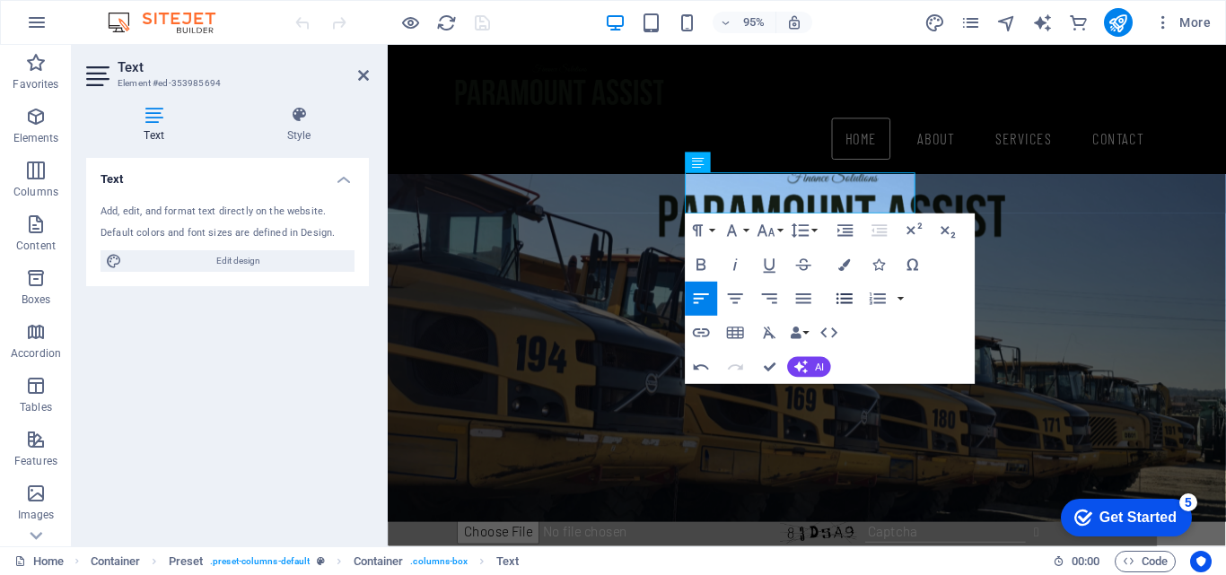
click at [844, 308] on icon "button" at bounding box center [845, 298] width 21 height 21
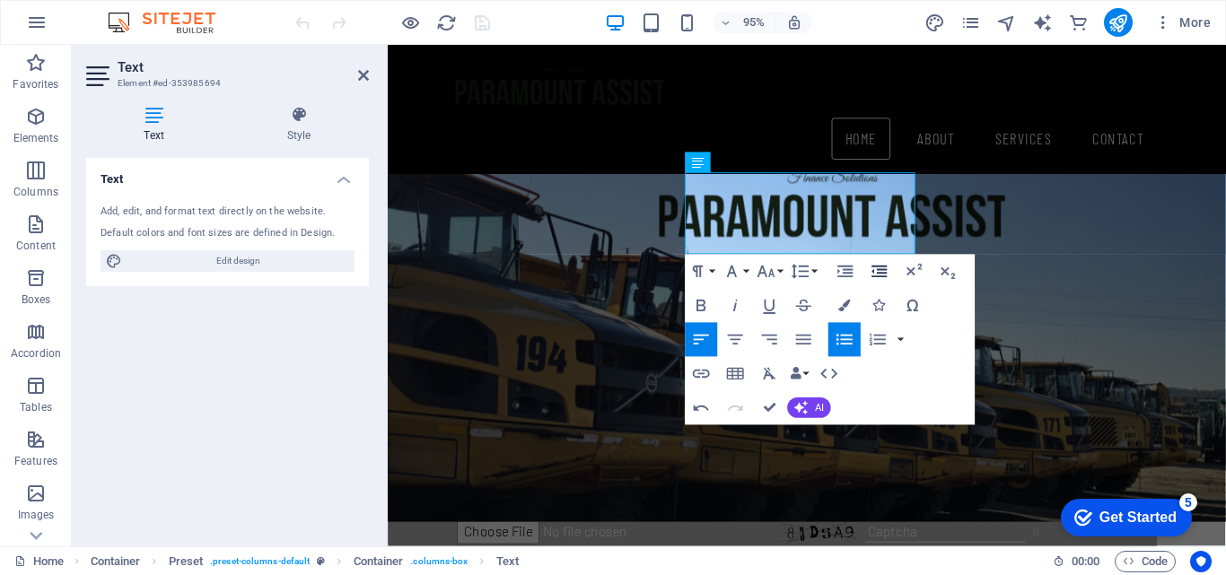
click at [882, 269] on icon "button" at bounding box center [879, 272] width 15 height 12
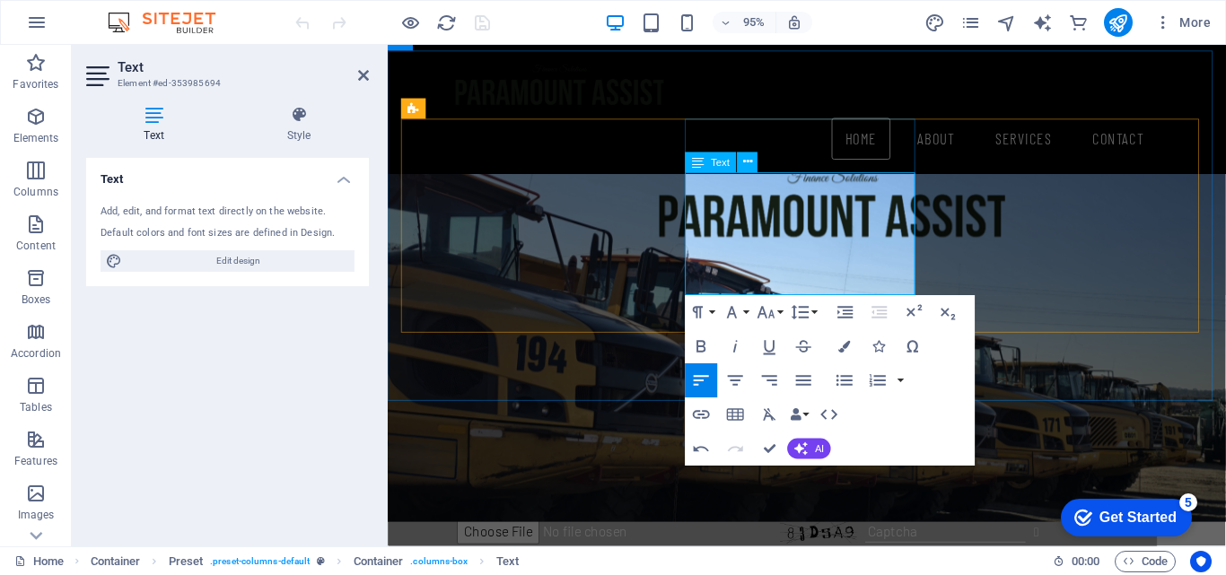
drag, startPoint x: 703, startPoint y: 237, endPoint x: 804, endPoint y: 277, distance: 109.2
click at [852, 378] on icon "button" at bounding box center [845, 381] width 21 height 21
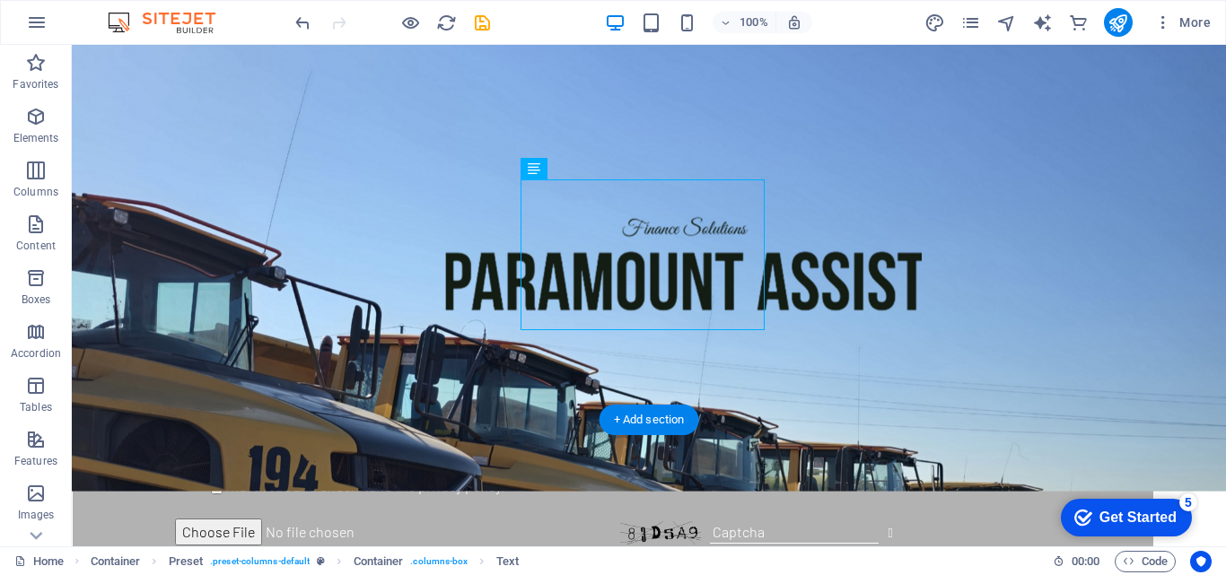
scroll to position [1403, 0]
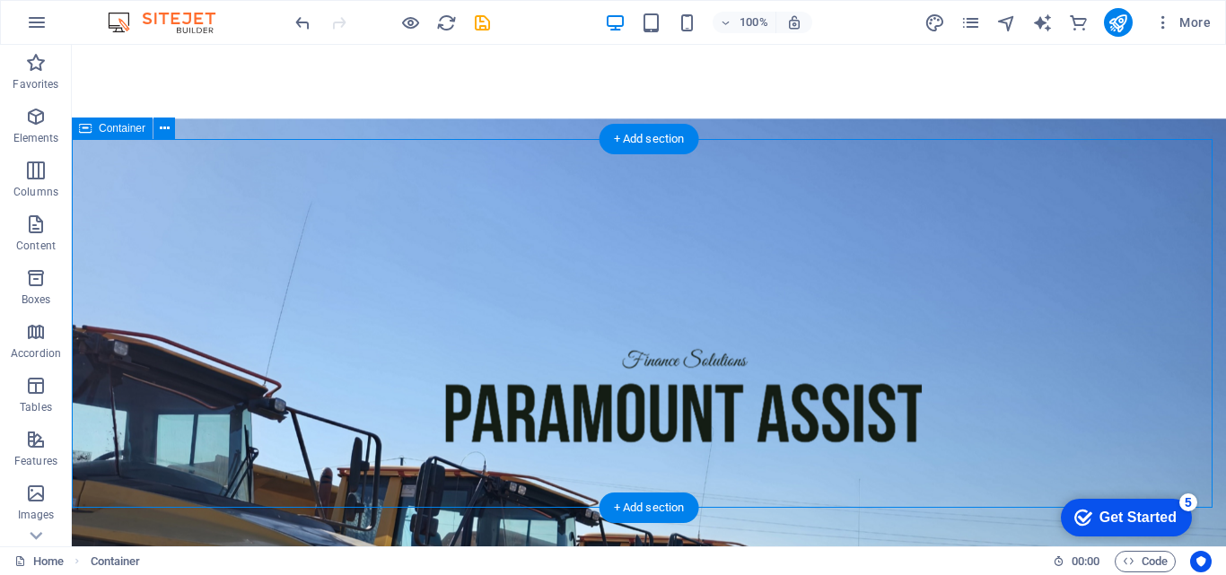
drag, startPoint x: 1211, startPoint y: 318, endPoint x: 1212, endPoint y: 301, distance: 17.1
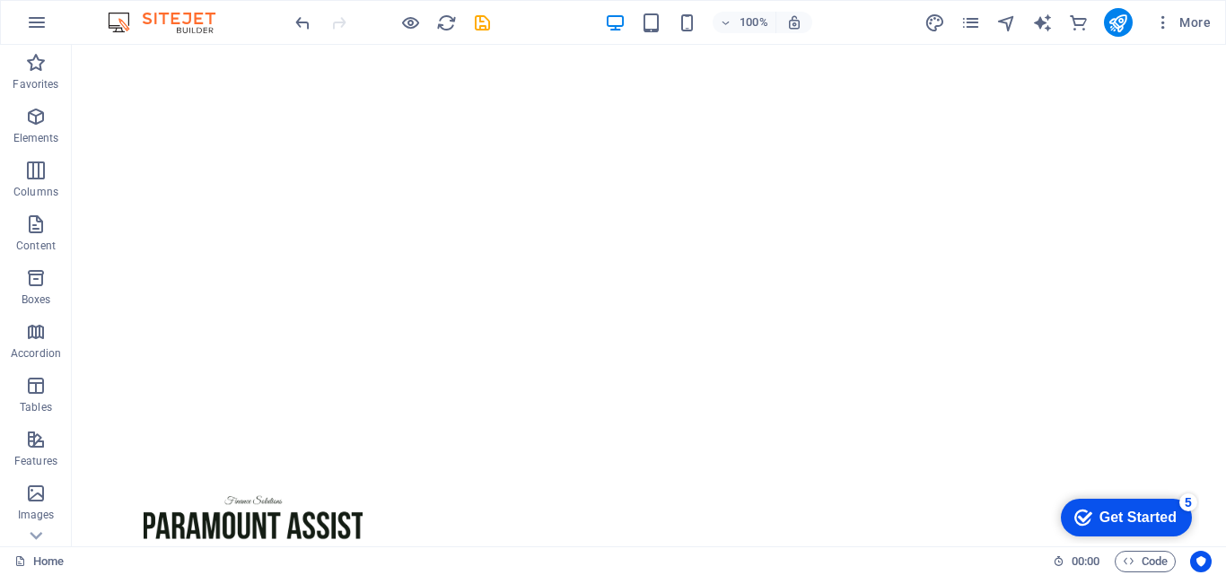
scroll to position [0, 0]
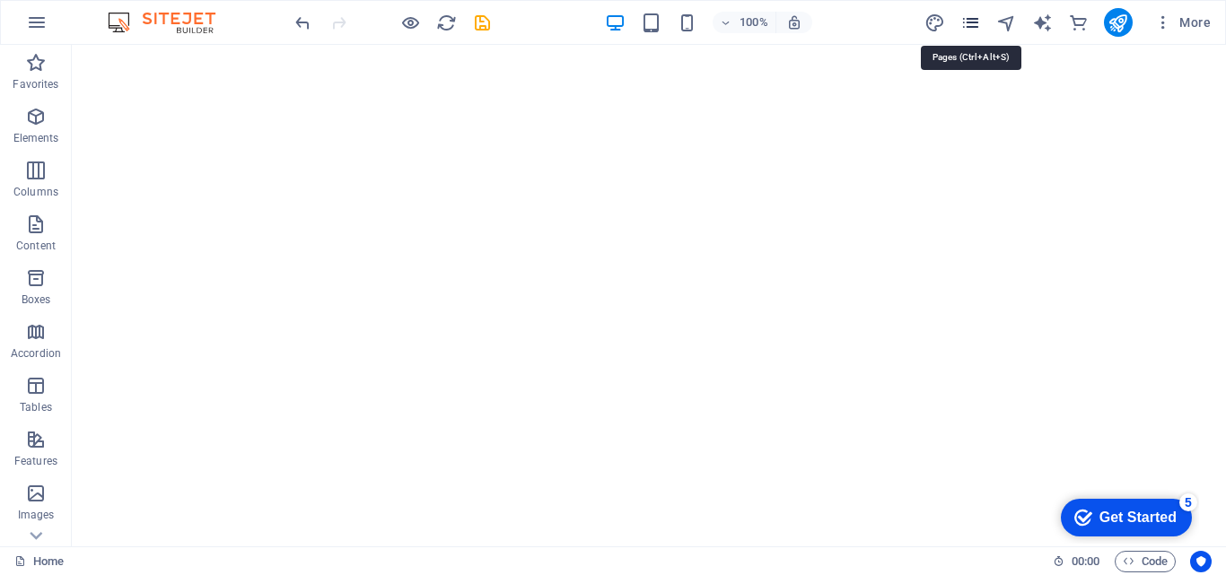
click at [976, 17] on icon "pages" at bounding box center [970, 23] width 21 height 21
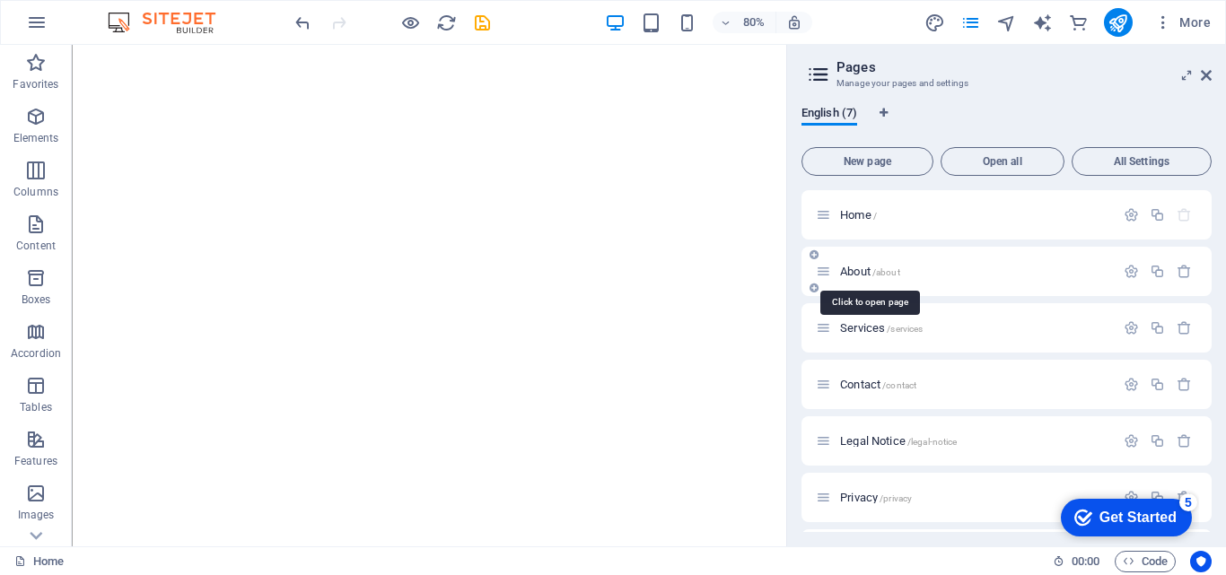
click at [872, 275] on span "About /about" at bounding box center [870, 271] width 60 height 13
click at [872, 275] on div "About /about" at bounding box center [1007, 271] width 410 height 49
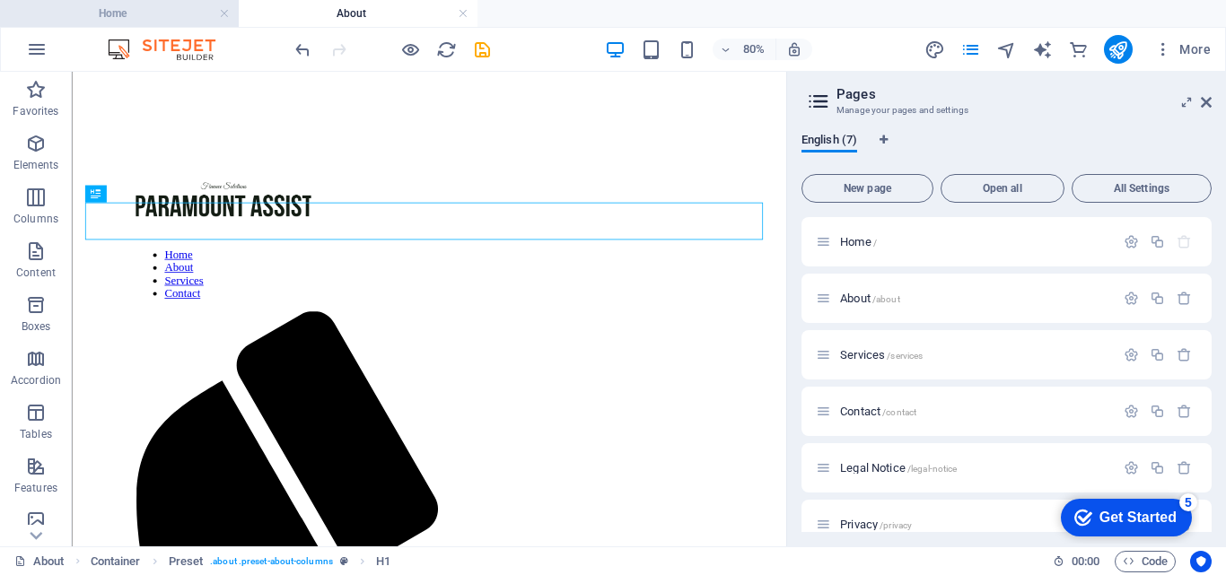
click at [172, 19] on h4 "Home" at bounding box center [119, 14] width 239 height 20
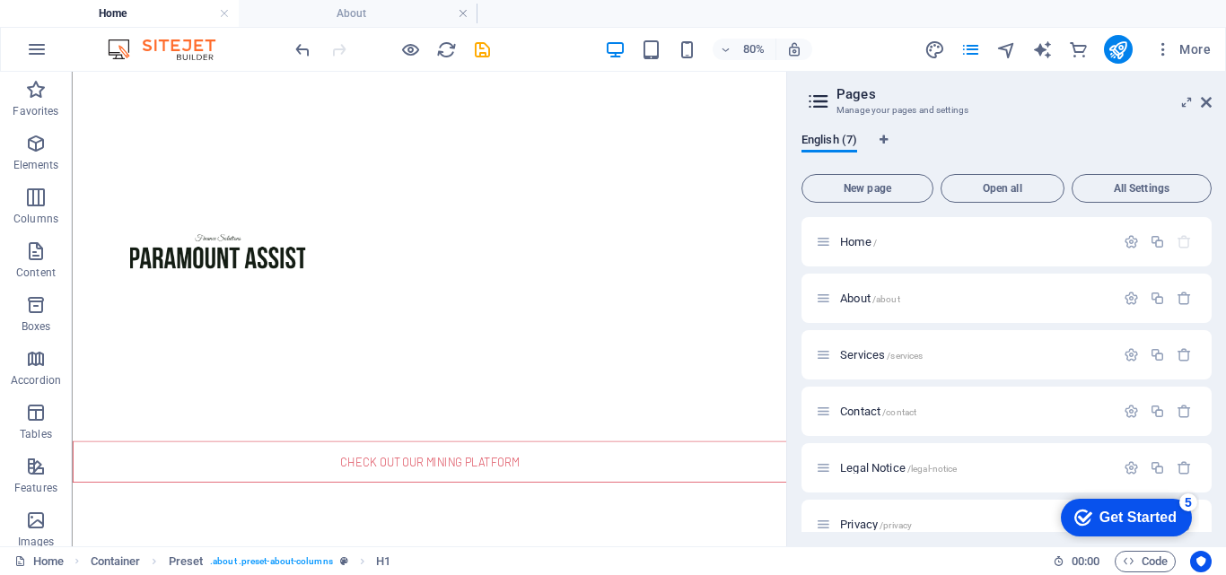
scroll to position [689, 0]
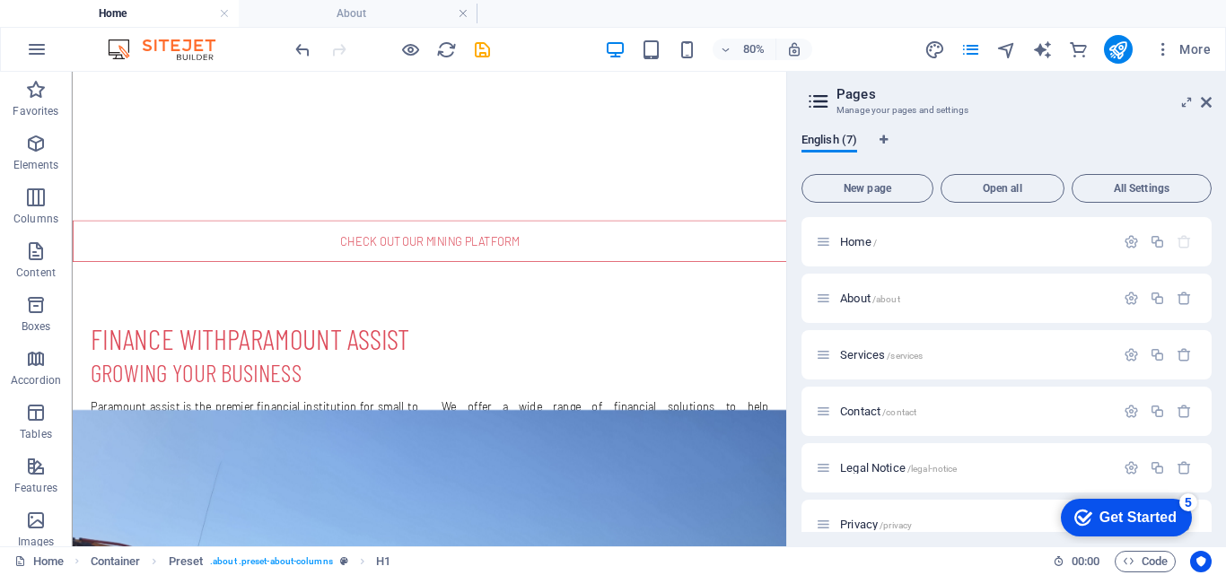
drag, startPoint x: 953, startPoint y: 190, endPoint x: 862, endPoint y: 341, distance: 176.4
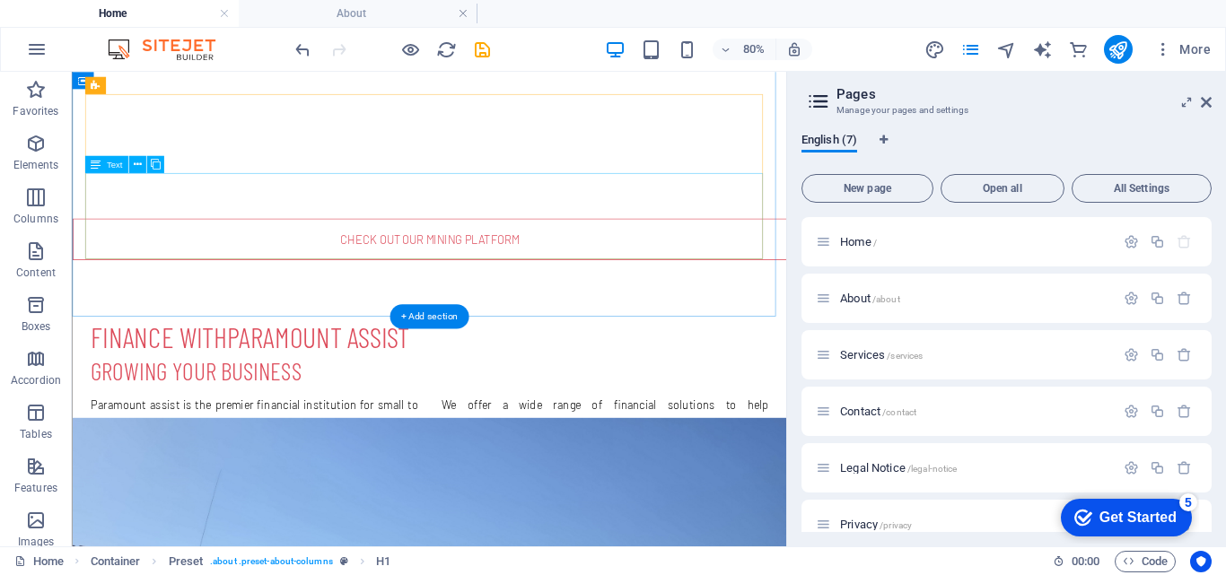
click at [294, 478] on div "Paramount assist is the premier financial institution for small to medium sized…" at bounding box center [518, 532] width 847 height 108
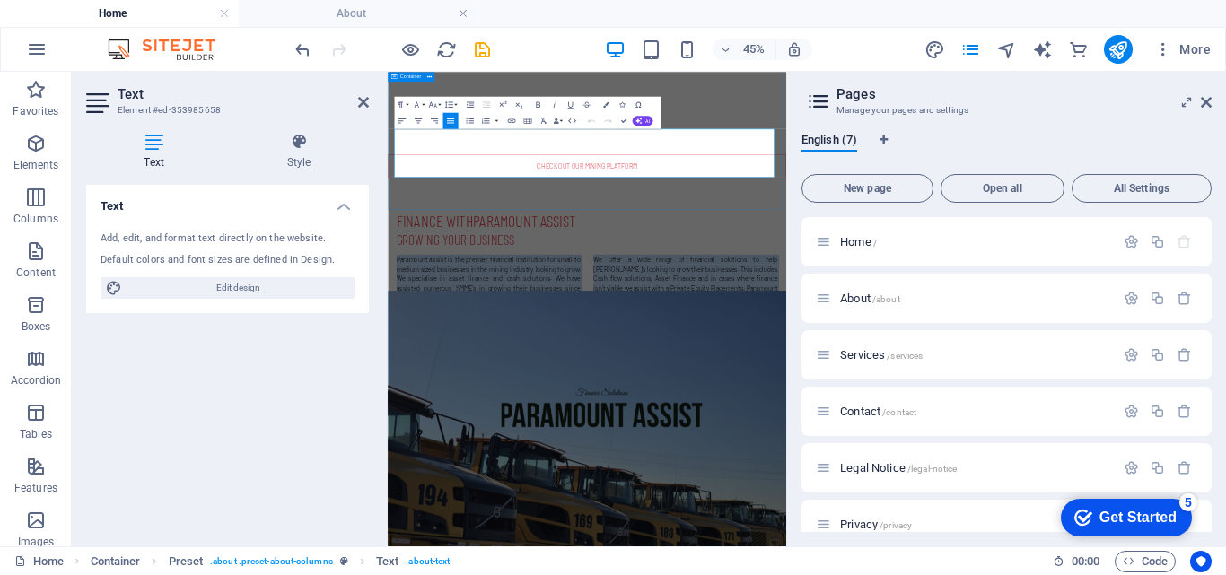
drag, startPoint x: 401, startPoint y: 203, endPoint x: 1051, endPoint y: 312, distance: 659.0
click at [1051, 312] on div "Finance With Paramount Assist Growing your business Paramount assist is the pre…" at bounding box center [831, 482] width 886 height 350
copy div "Paramount assist is the premier financial institution for small to medium sized…"
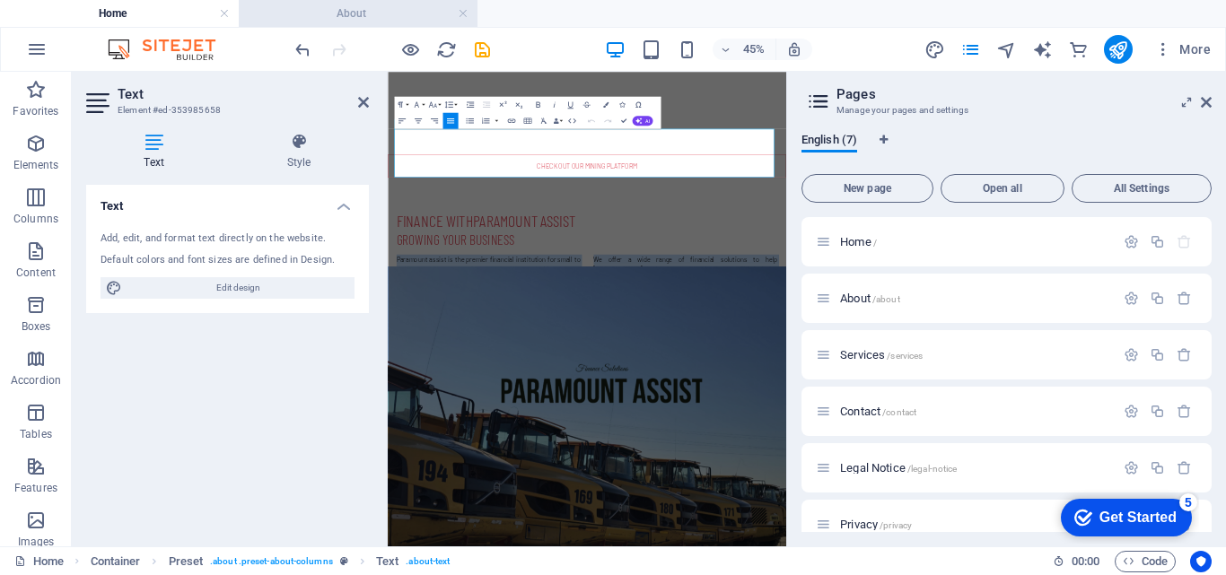
click at [388, 22] on h4 "About" at bounding box center [358, 14] width 239 height 20
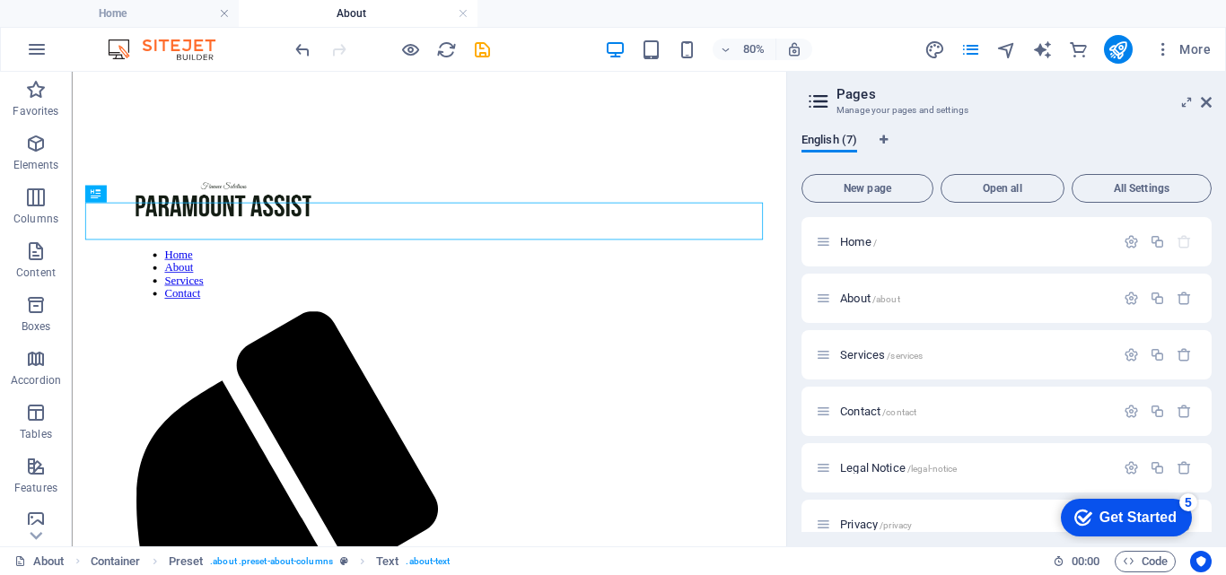
scroll to position [0, 0]
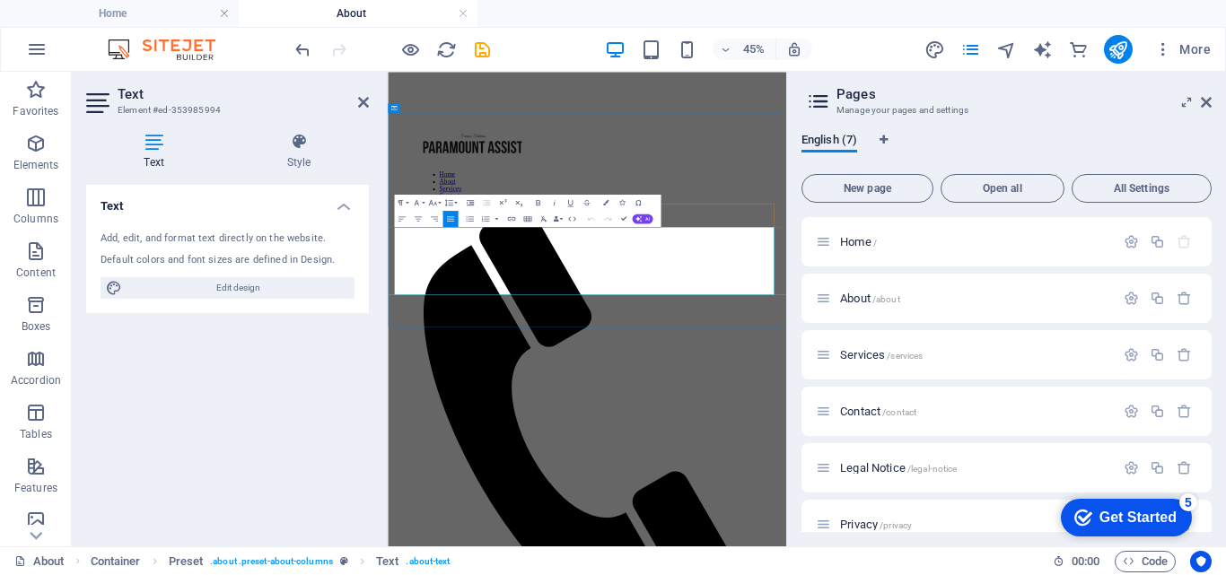
drag, startPoint x: 1163, startPoint y: 542, endPoint x: 401, endPoint y: 423, distance: 771.3
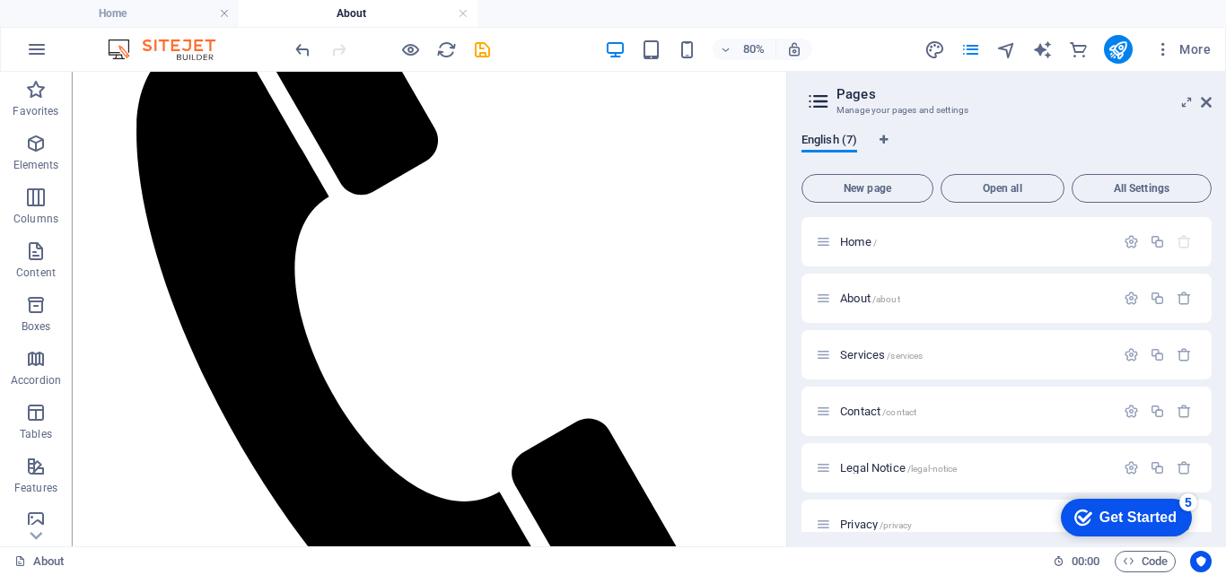
scroll to position [500, 0]
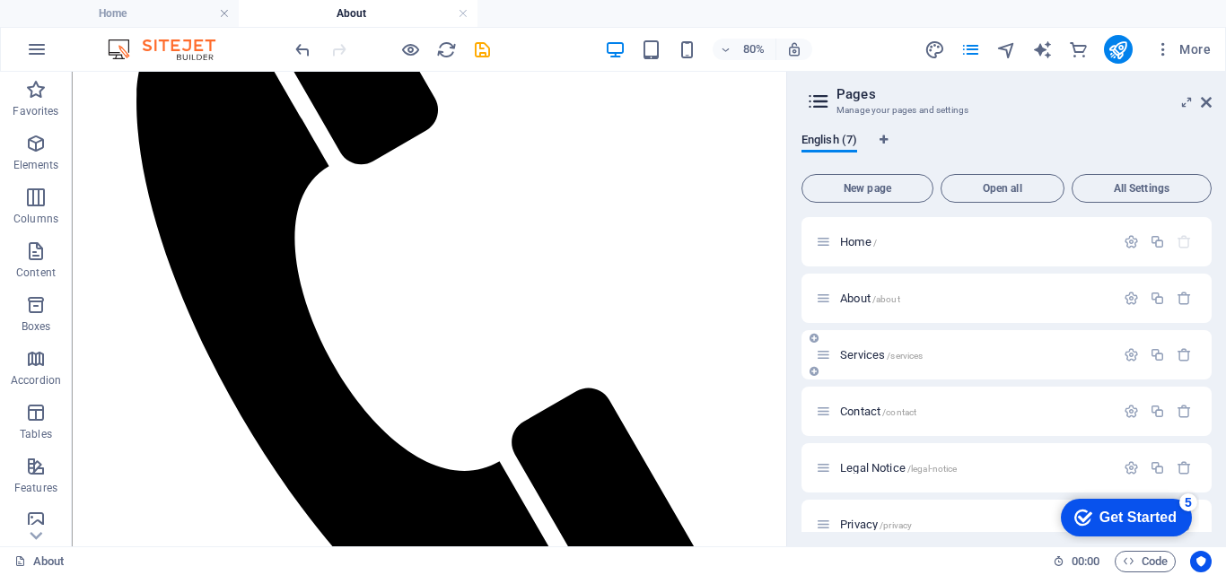
click at [878, 361] on div "Services /services" at bounding box center [965, 355] width 299 height 21
click at [878, 358] on span "Services /services" at bounding box center [881, 354] width 83 height 13
click at [878, 401] on div "Contact /contact" at bounding box center [965, 411] width 299 height 21
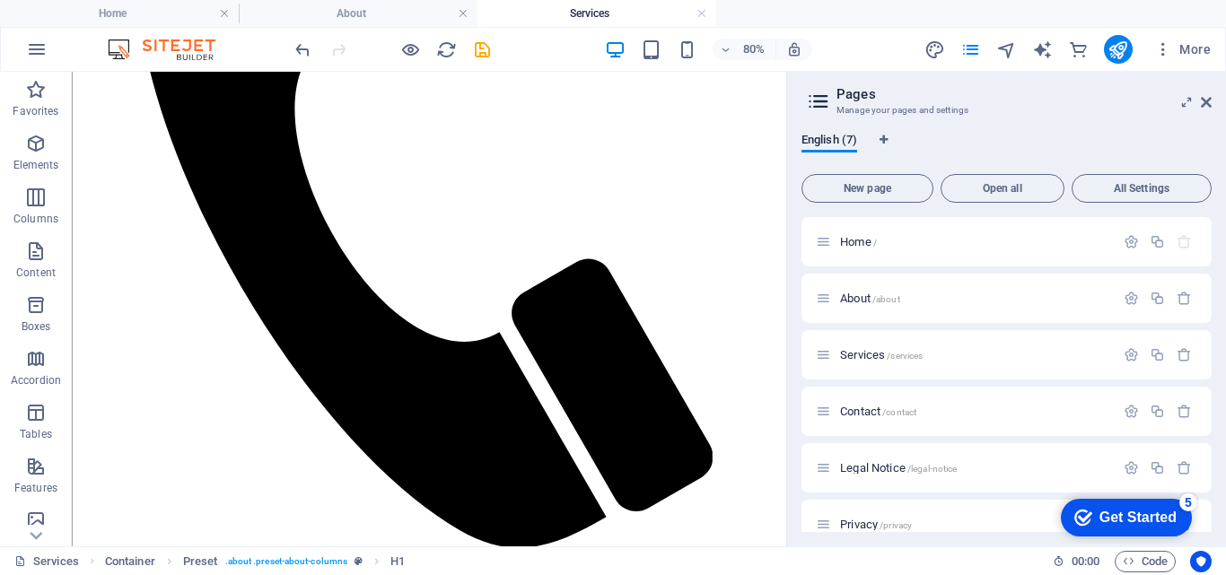
scroll to position [670, 0]
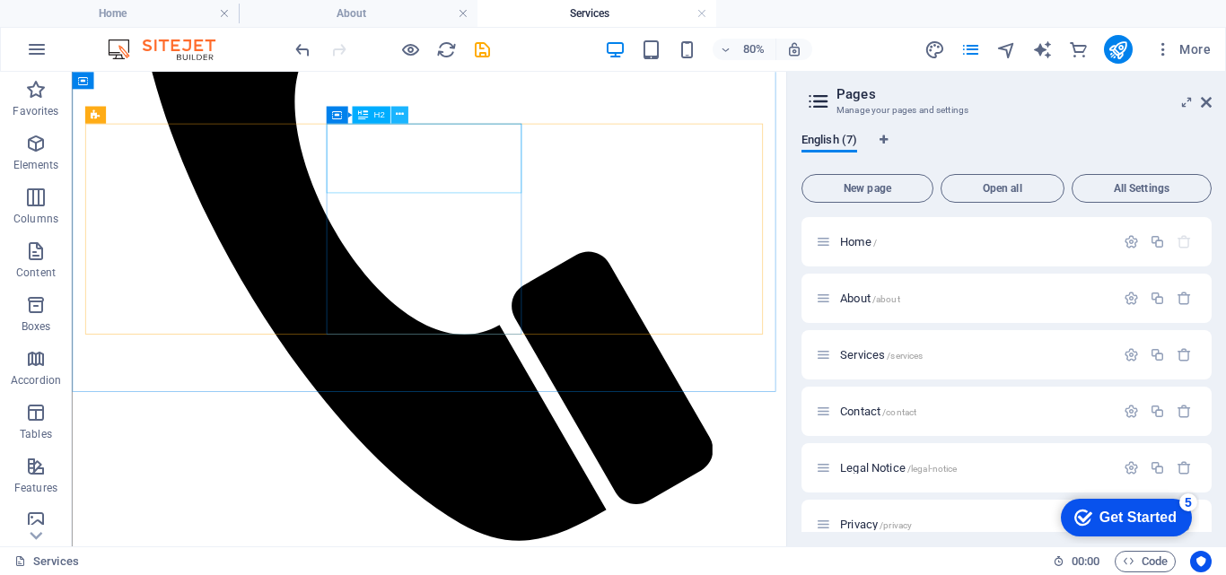
click at [394, 110] on button at bounding box center [398, 114] width 17 height 17
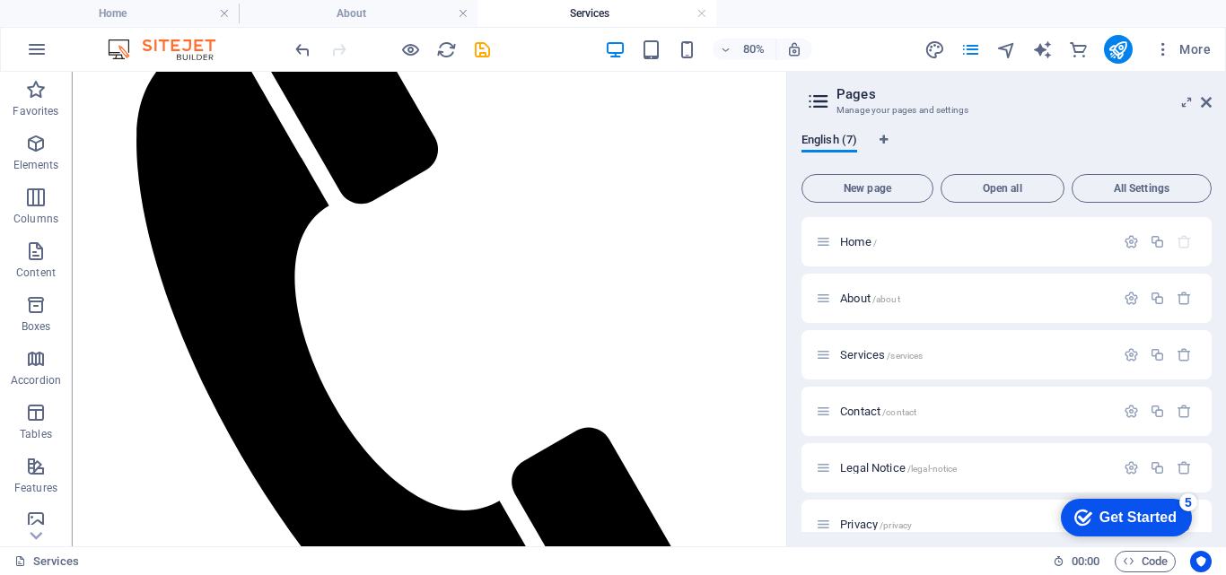
scroll to position [592, 0]
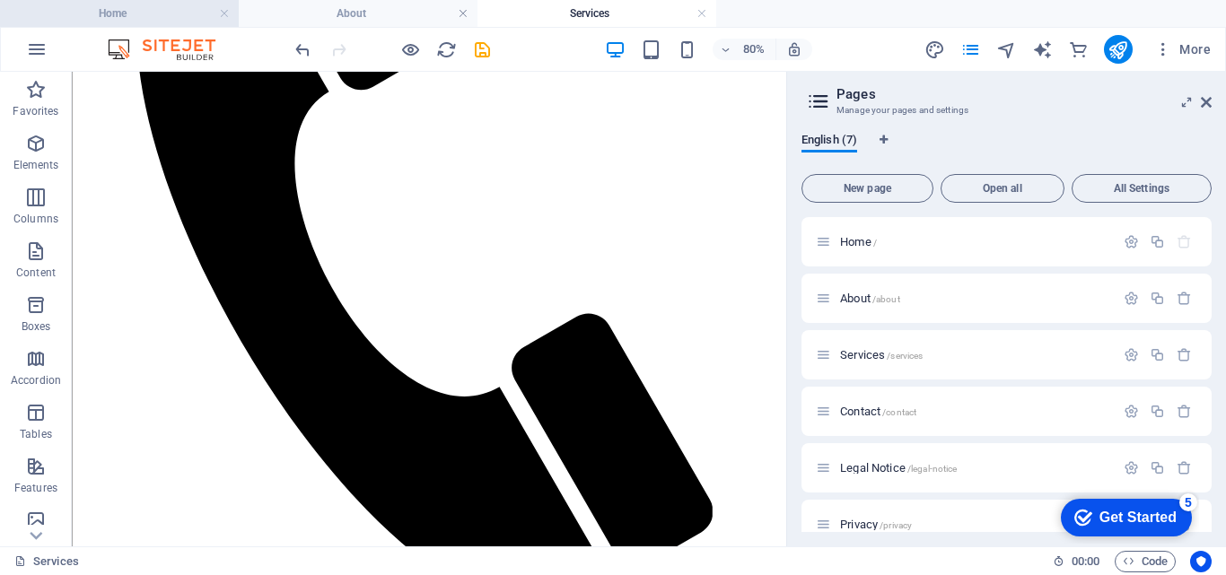
click at [106, 4] on h4 "Home" at bounding box center [119, 14] width 239 height 20
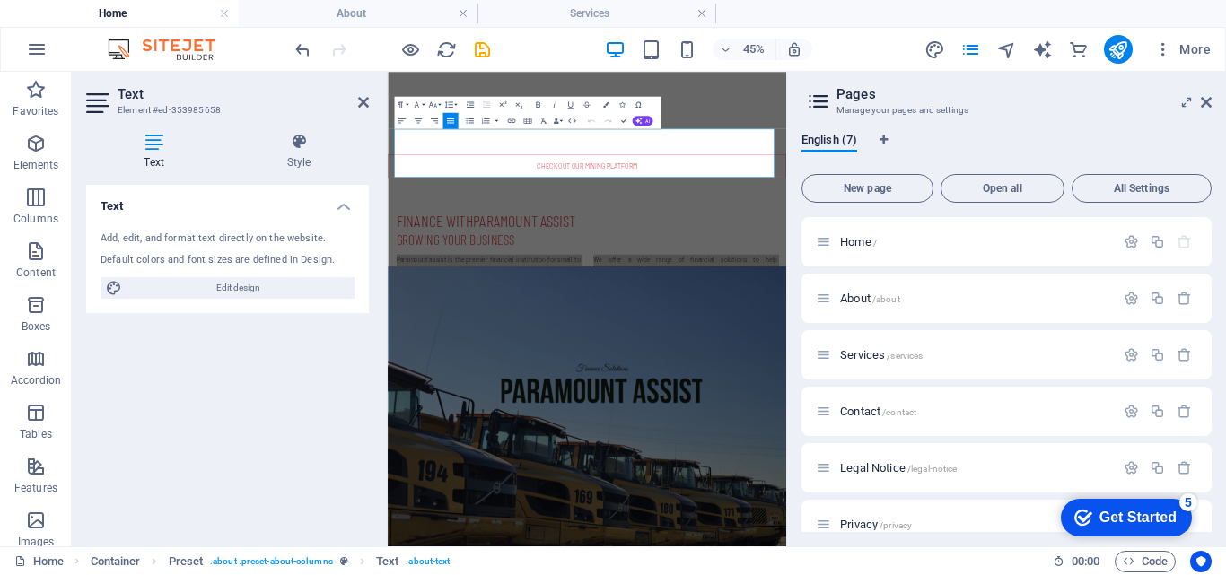
scroll to position [0, 0]
click at [361, 101] on icon at bounding box center [363, 102] width 11 height 14
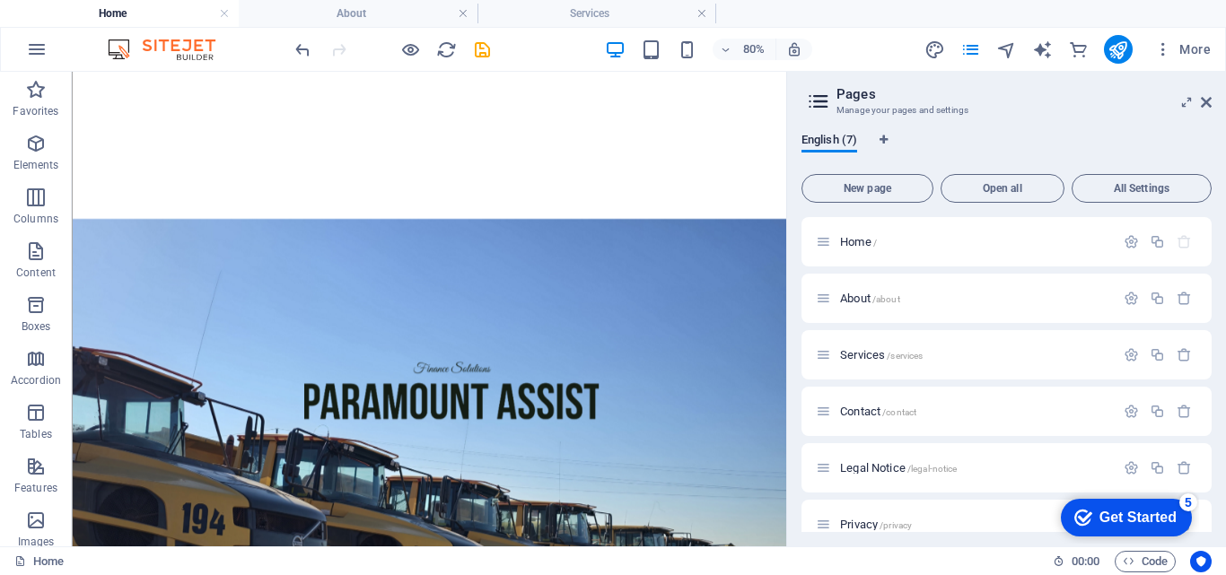
scroll to position [1446, 0]
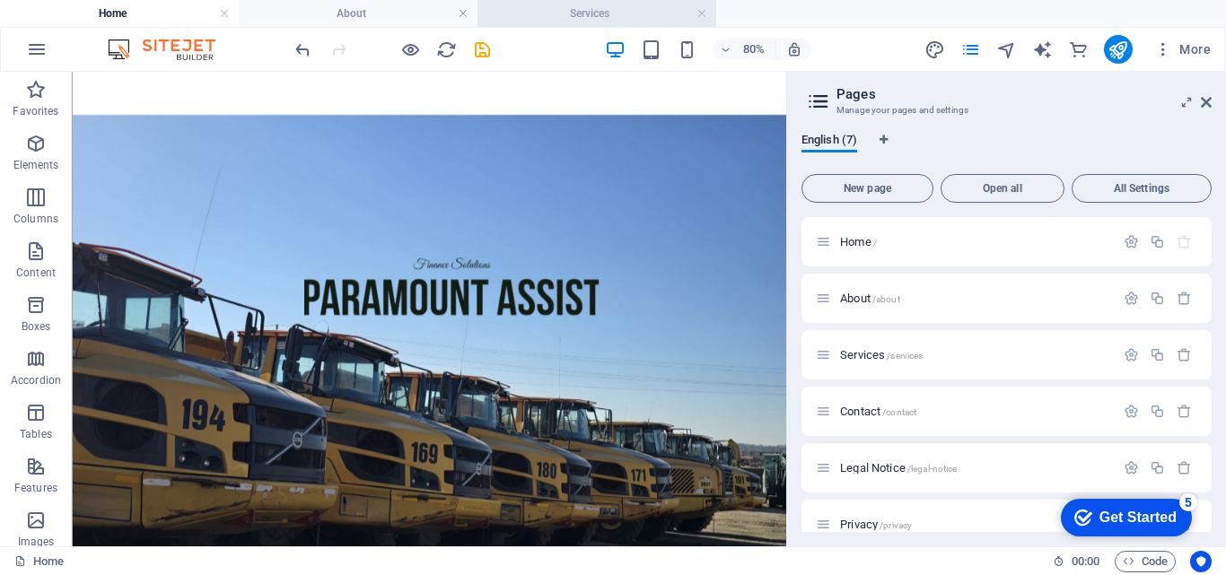
click at [522, 25] on li "Services" at bounding box center [597, 13] width 239 height 27
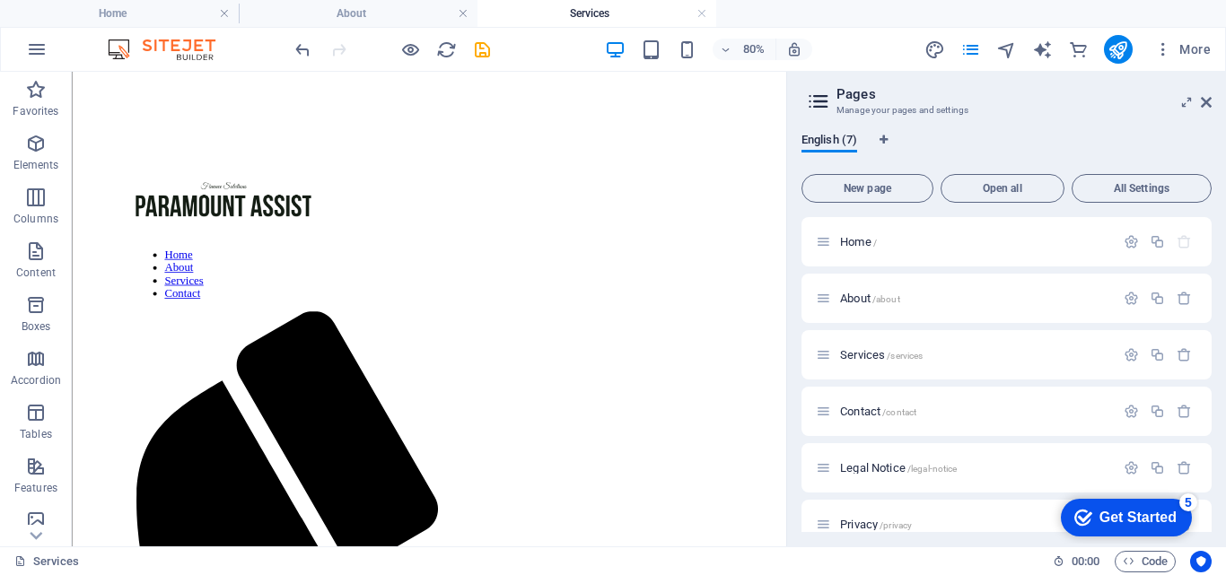
scroll to position [592, 0]
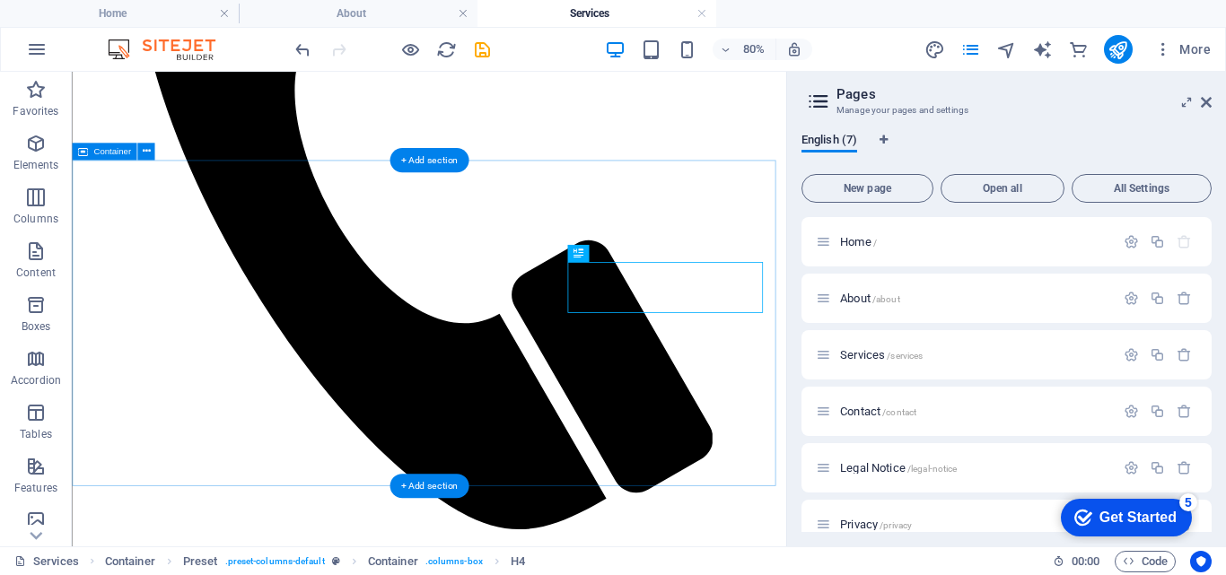
scroll to position [552, 0]
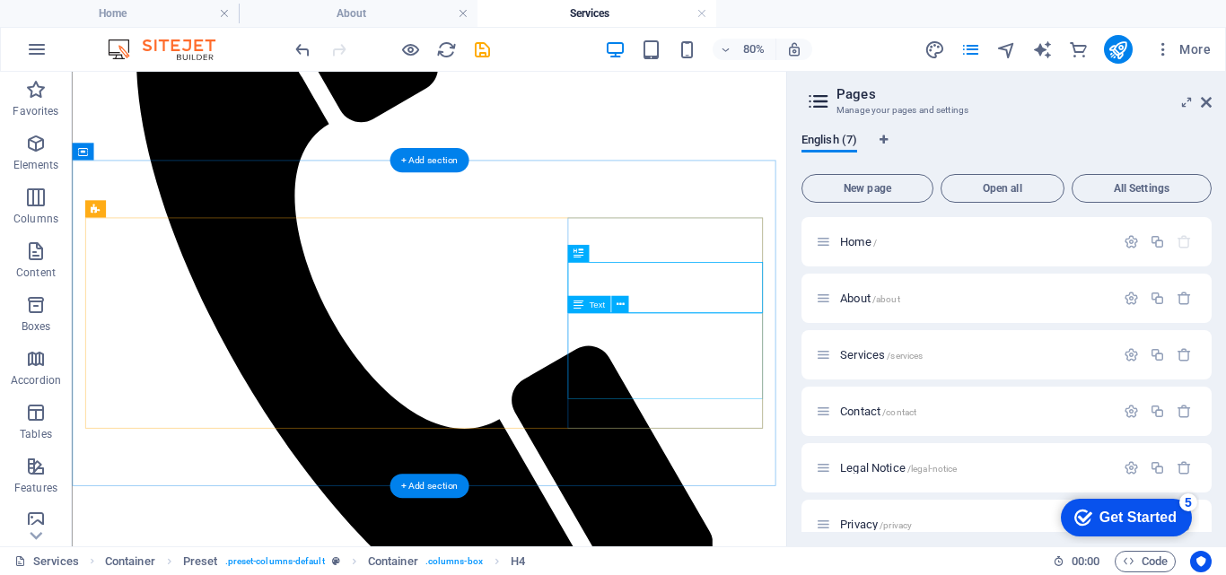
drag, startPoint x: 803, startPoint y: 400, endPoint x: 670, endPoint y: 656, distance: 288.7
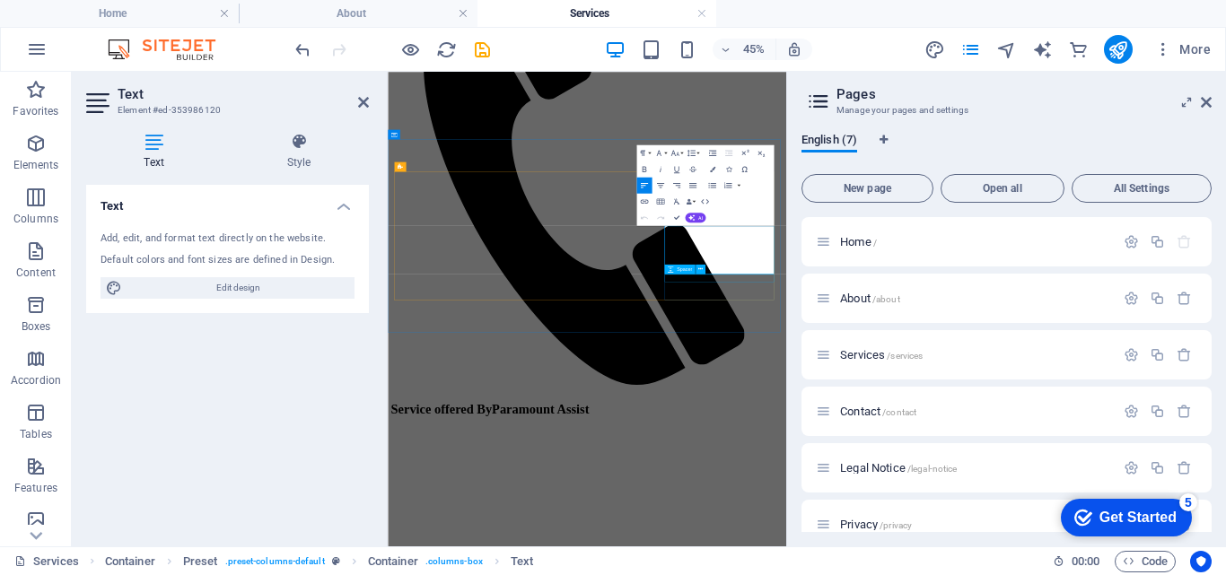
drag, startPoint x: 1002, startPoint y: 426, endPoint x: 1201, endPoint y: 538, distance: 228.2
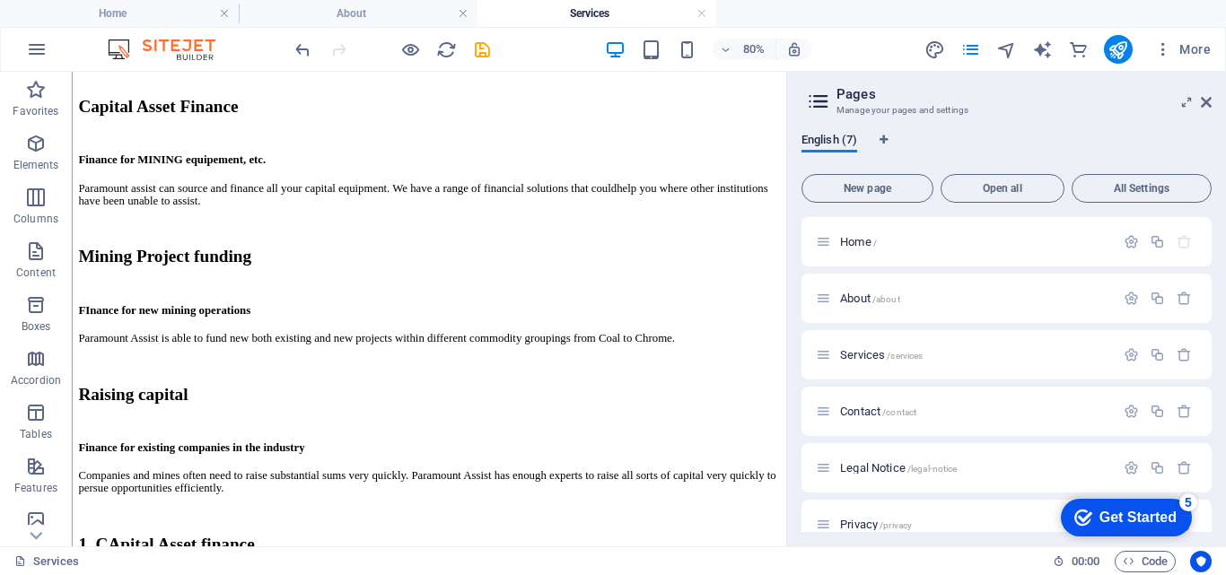
scroll to position [1923, 0]
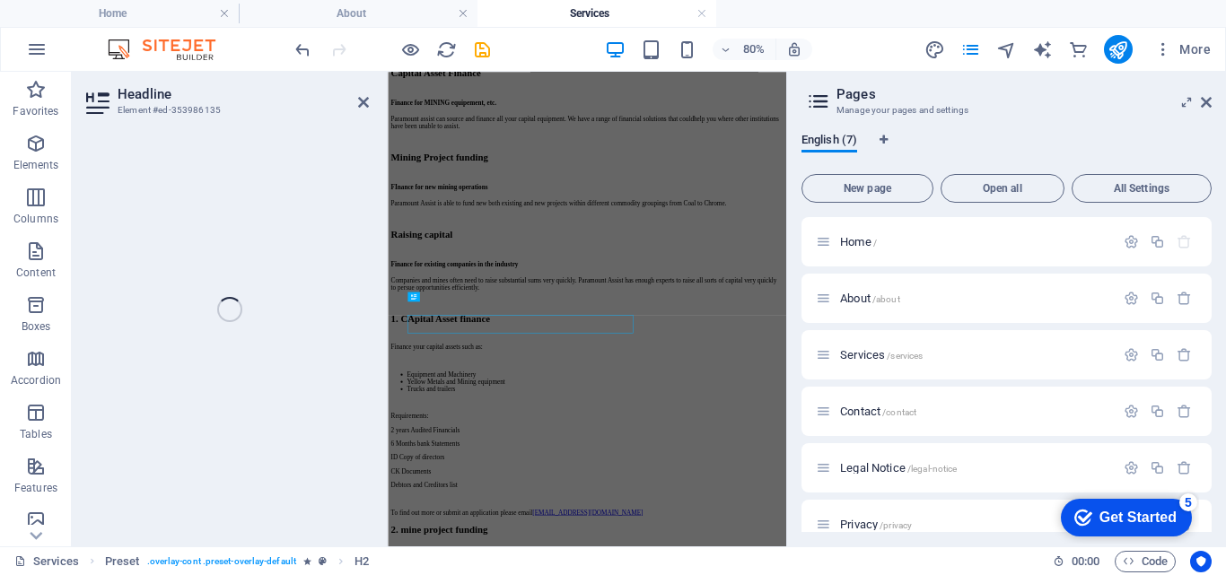
scroll to position [1558, 0]
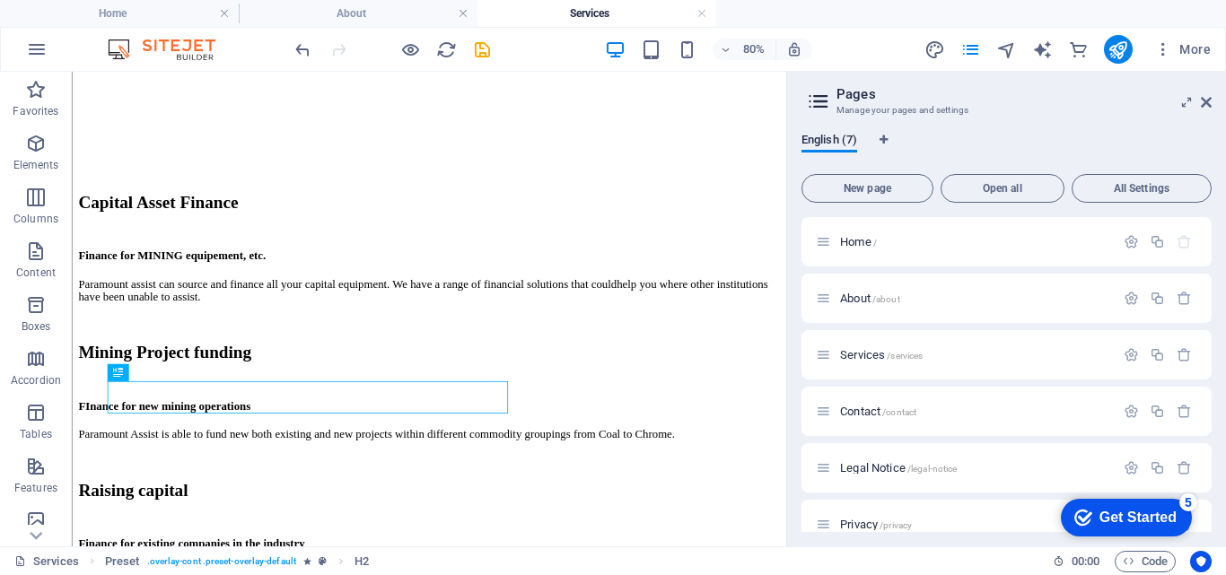
scroll to position [1798, 0]
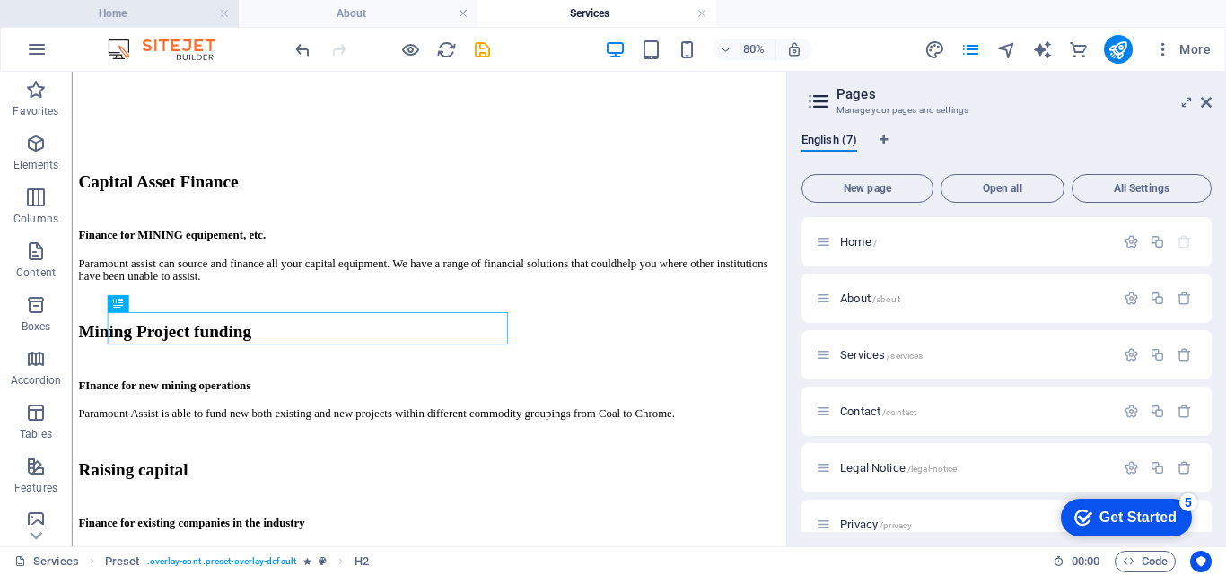
click at [152, 19] on h4 "Home" at bounding box center [119, 14] width 239 height 20
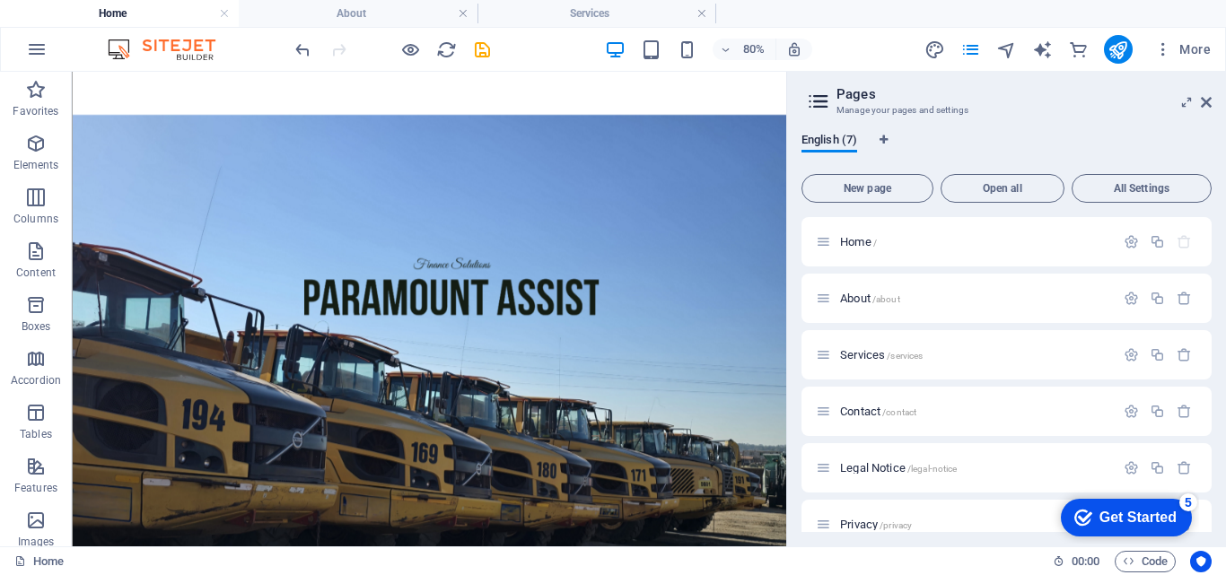
scroll to position [0, 0]
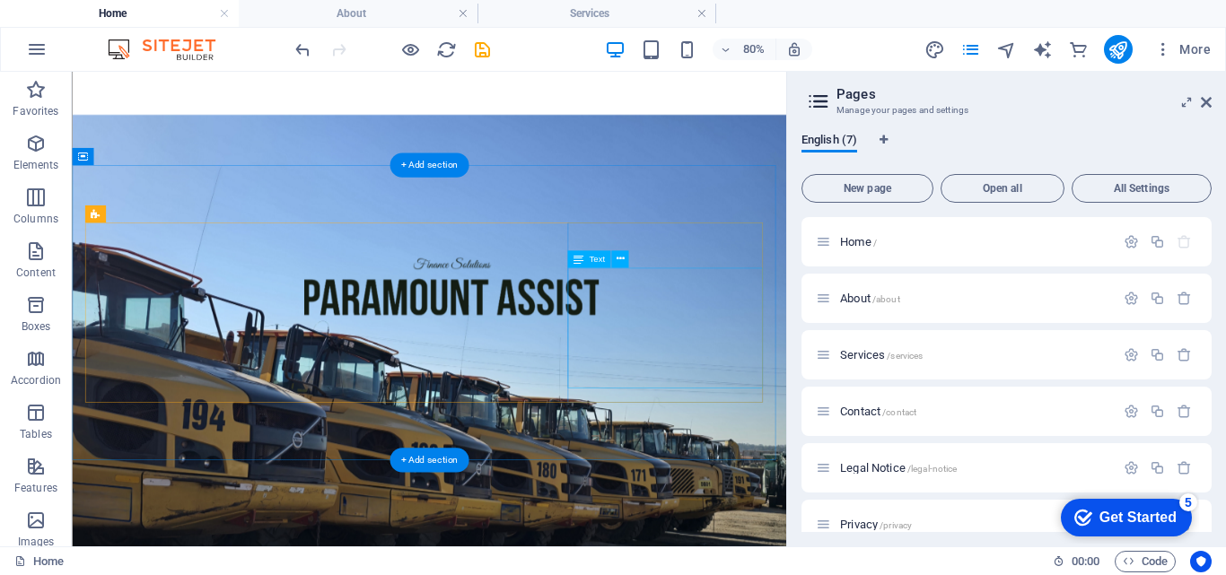
click at [133, 574] on figure at bounding box center [518, 416] width 893 height 581
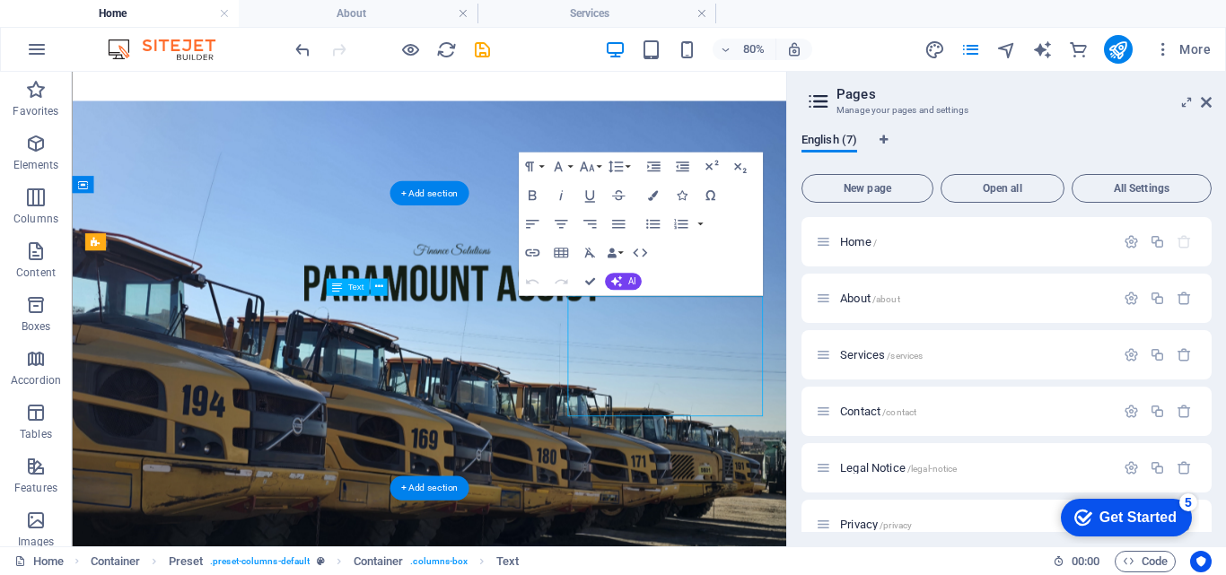
scroll to position [1411, 0]
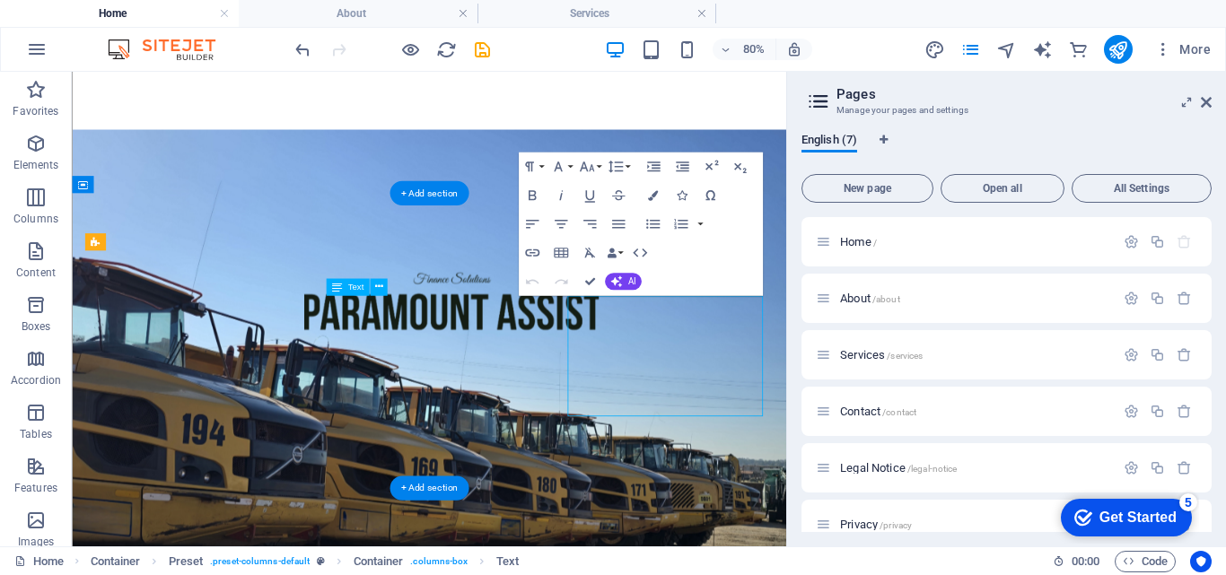
drag, startPoint x: 133, startPoint y: 582, endPoint x: 501, endPoint y: 359, distance: 430.1
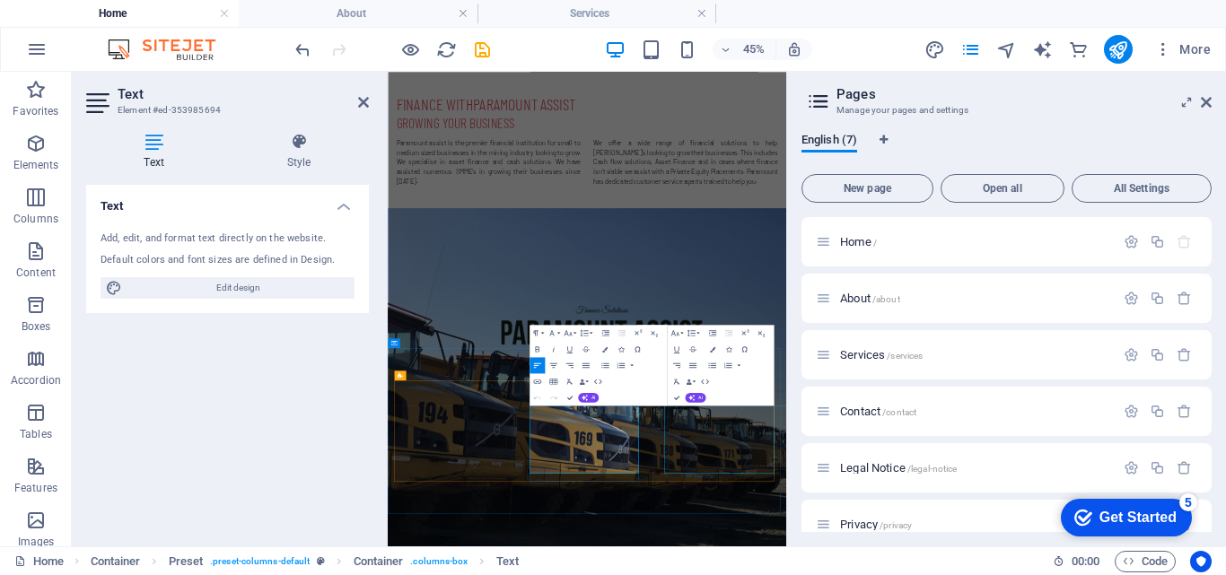
drag, startPoint x: 705, startPoint y: 821, endPoint x: 925, endPoint y: 937, distance: 249.3
copy div "Our company helps you to turn your vision into reality. We raise and unlock: Tr…"
click at [585, 11] on h4 "Services" at bounding box center [597, 14] width 239 height 20
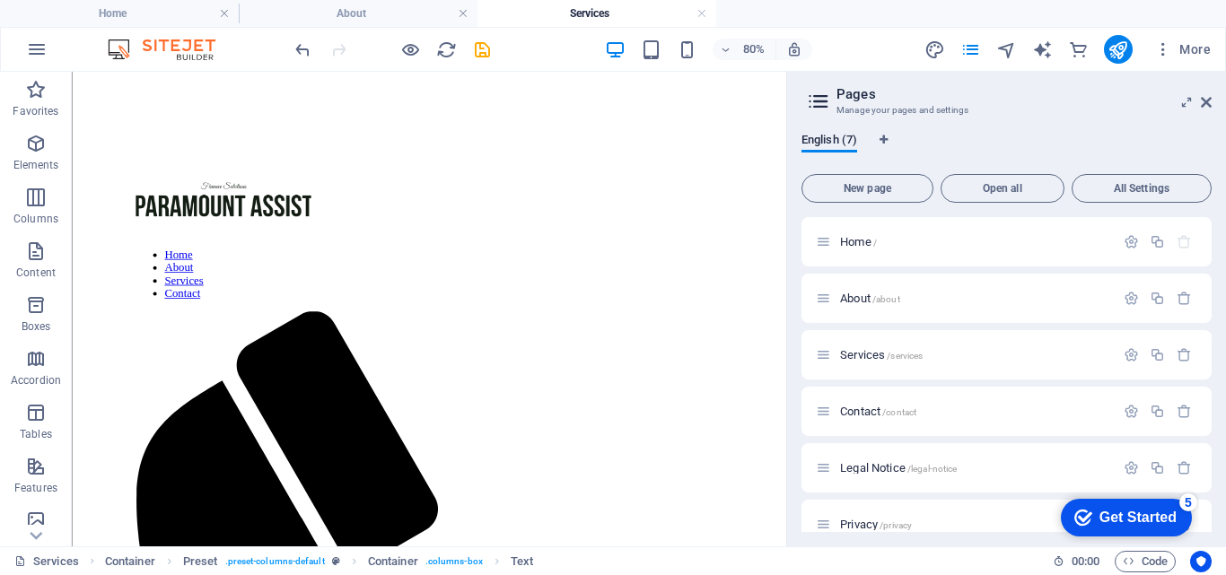
scroll to position [1798, 0]
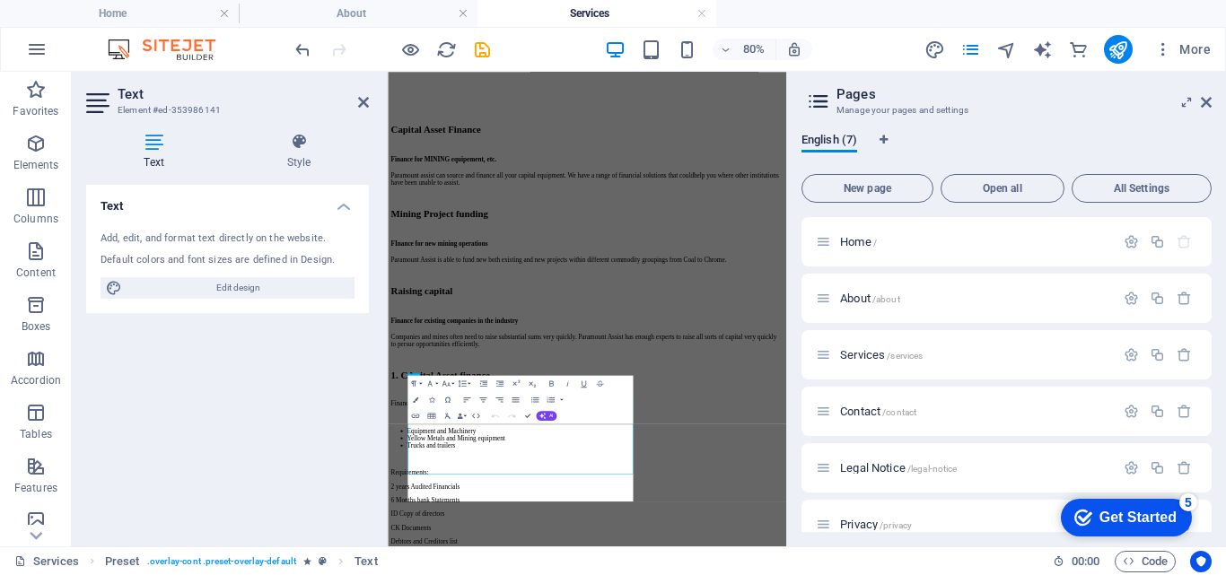
scroll to position [1426, 0]
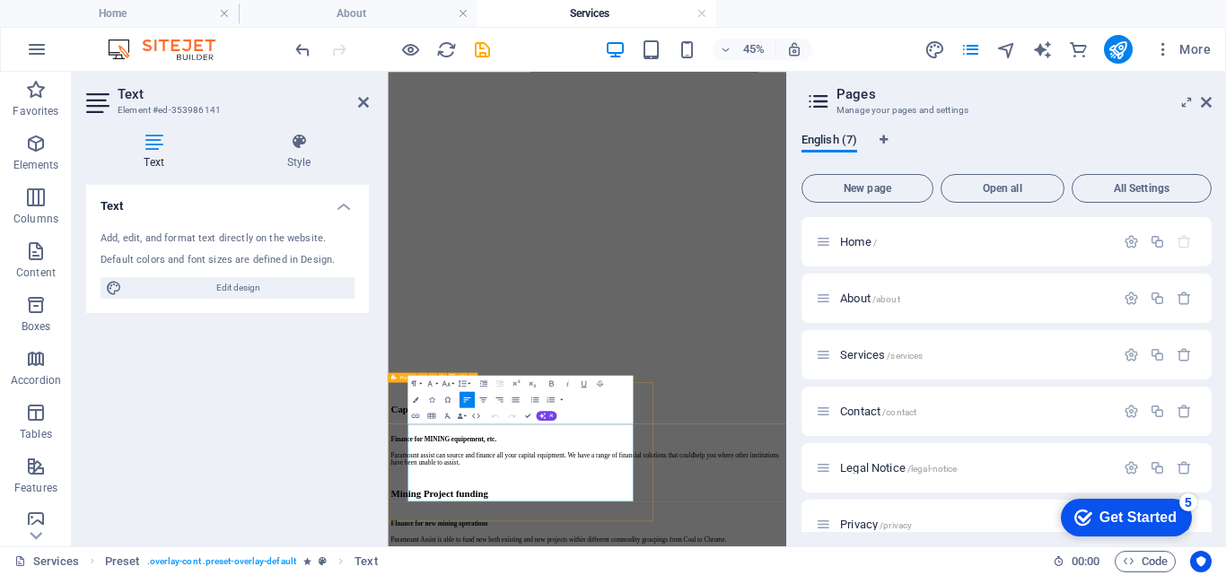
drag, startPoint x: 434, startPoint y: 865, endPoint x: 674, endPoint y: 1040, distance: 297.5
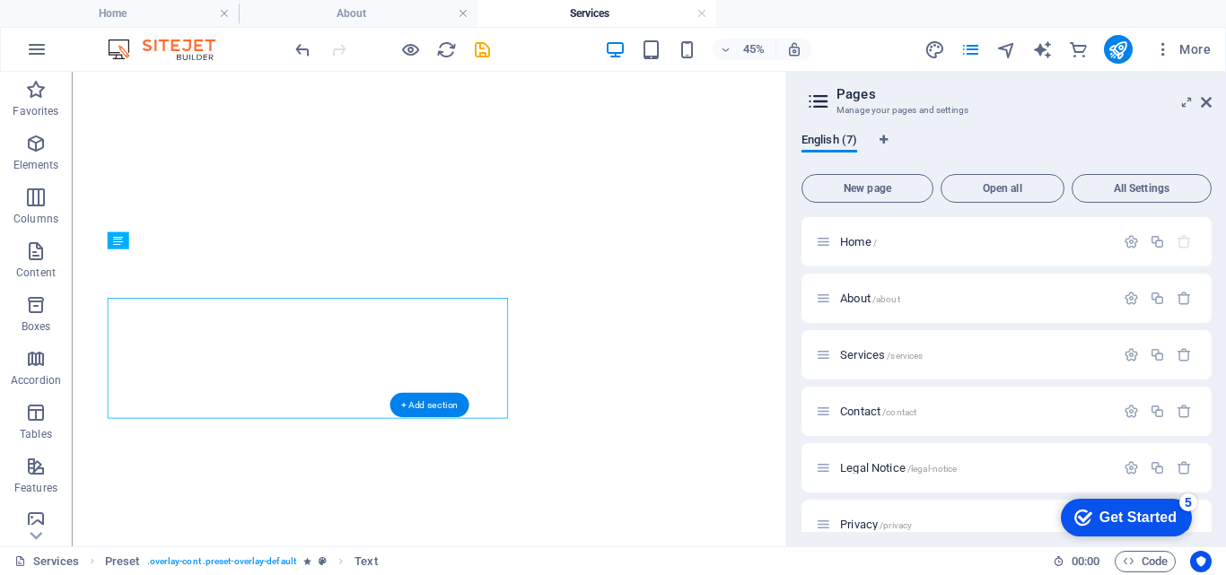
scroll to position [1926, 0]
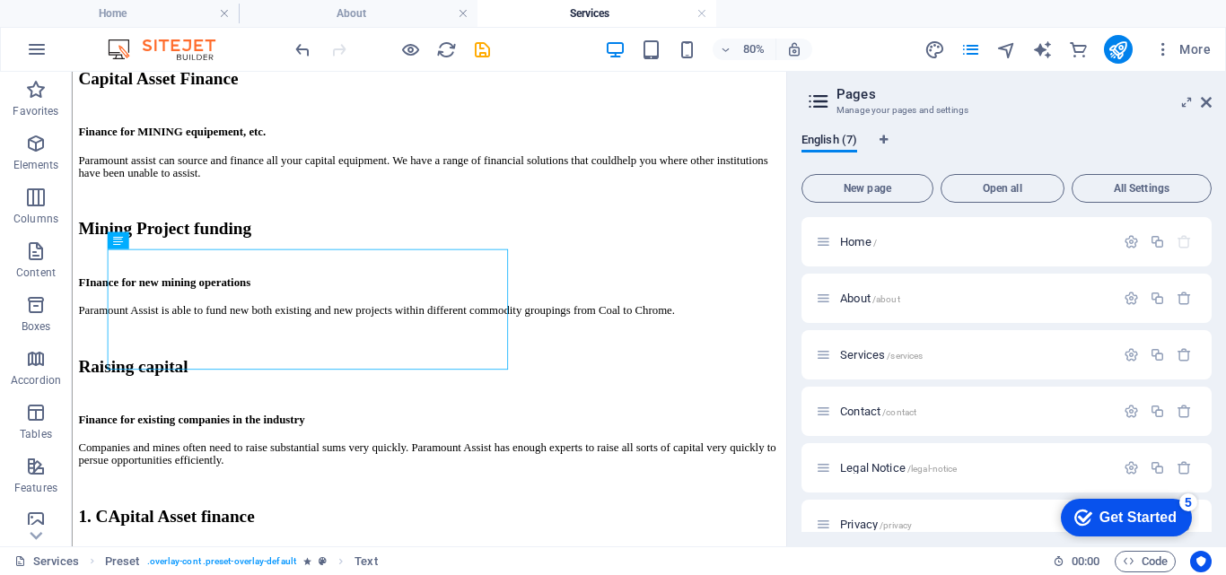
click at [769, 338] on div "Home About Services Contact Service offered By Paramount Assist Paramount effic…" at bounding box center [518, 328] width 879 height 4350
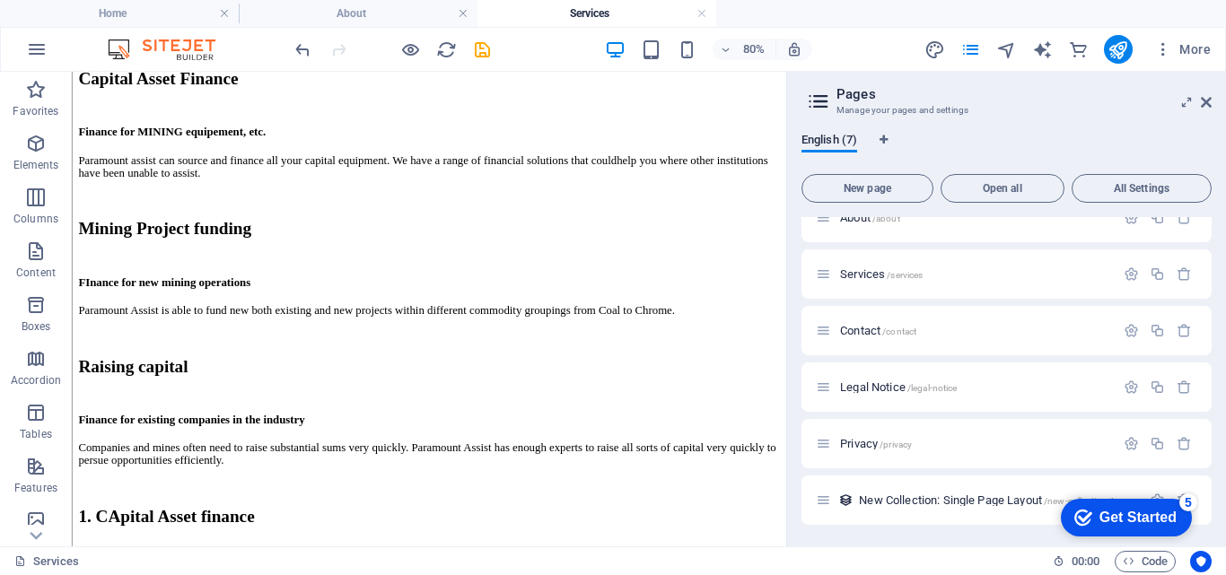
scroll to position [0, 0]
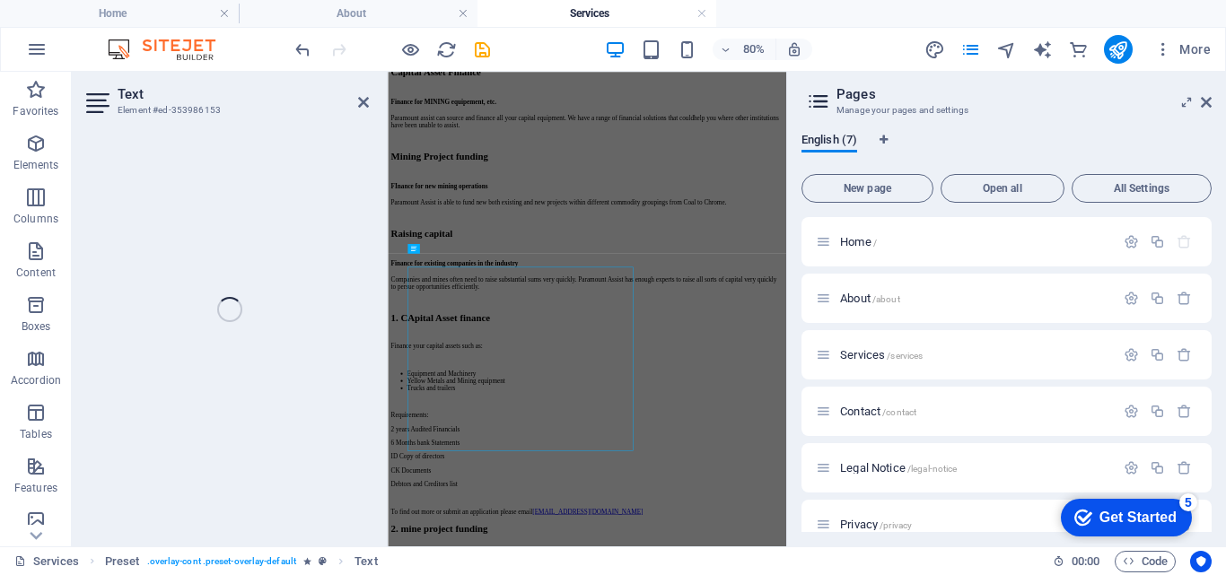
scroll to position [1168, 0]
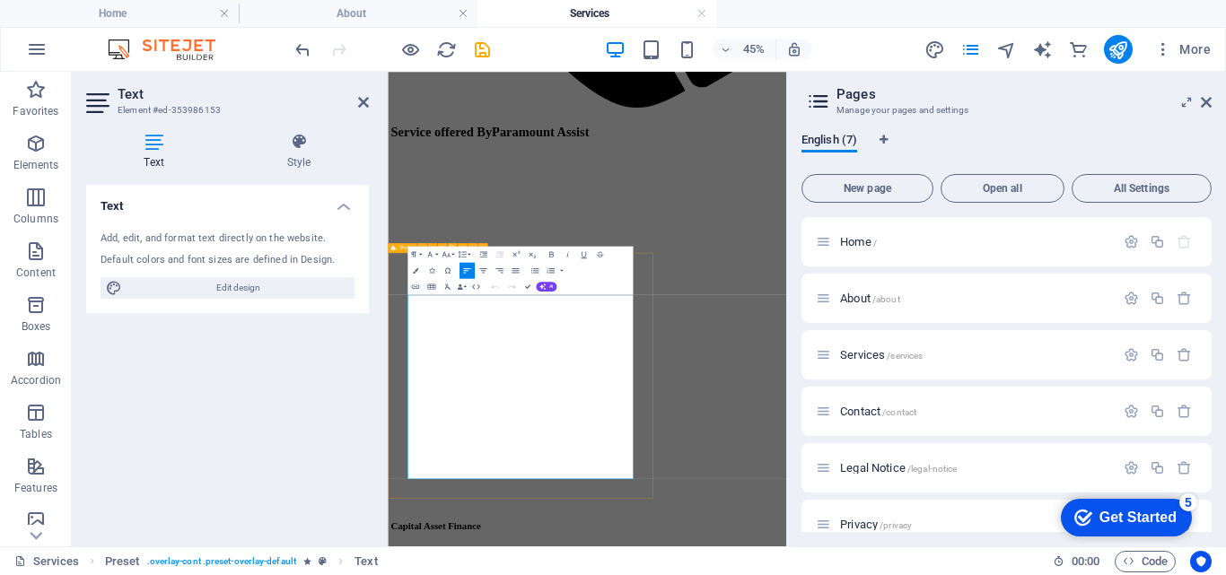
drag, startPoint x: 868, startPoint y: 968, endPoint x: 429, endPoint y: 959, distance: 439.0
copy p "To find out more about the funding models contact [EMAIL_ADDRESS][DOMAIN_NAME]"
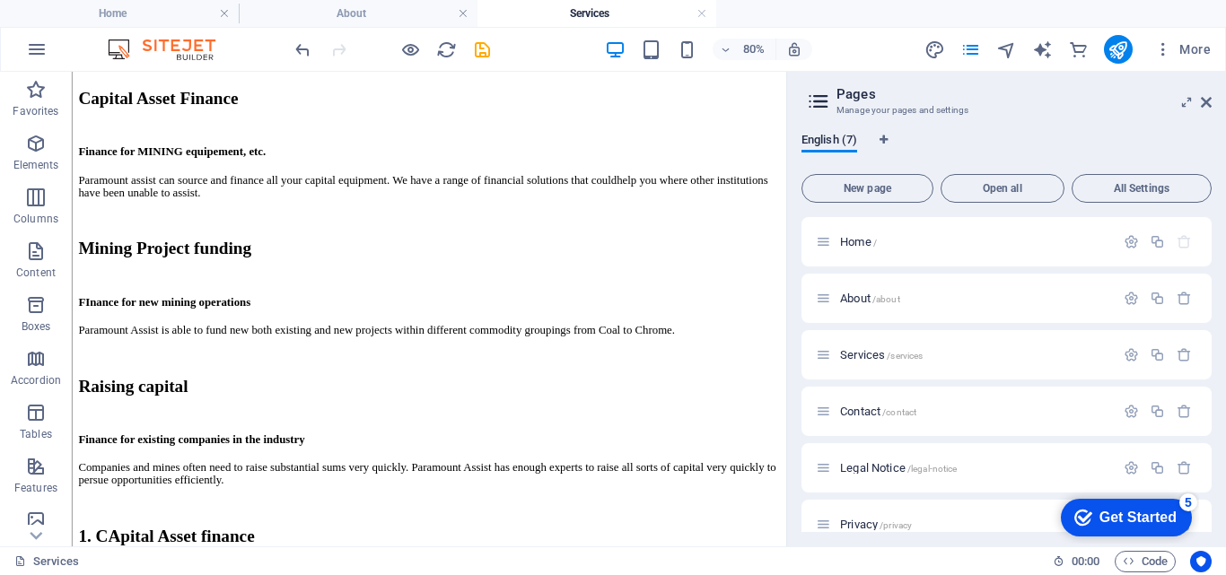
scroll to position [1933, 0]
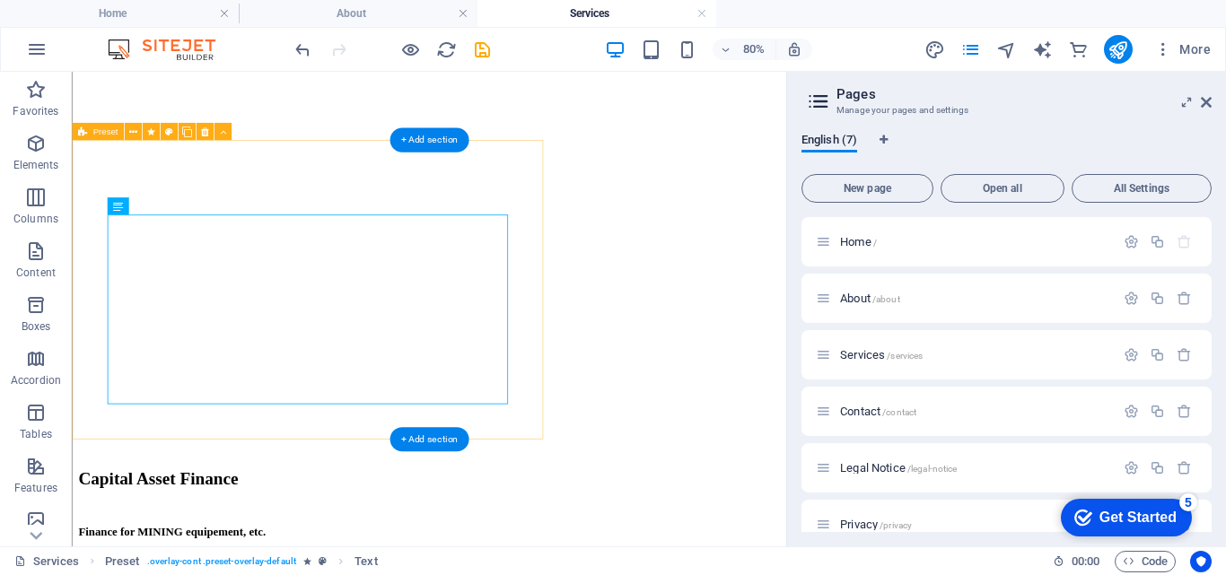
scroll to position [1969, 0]
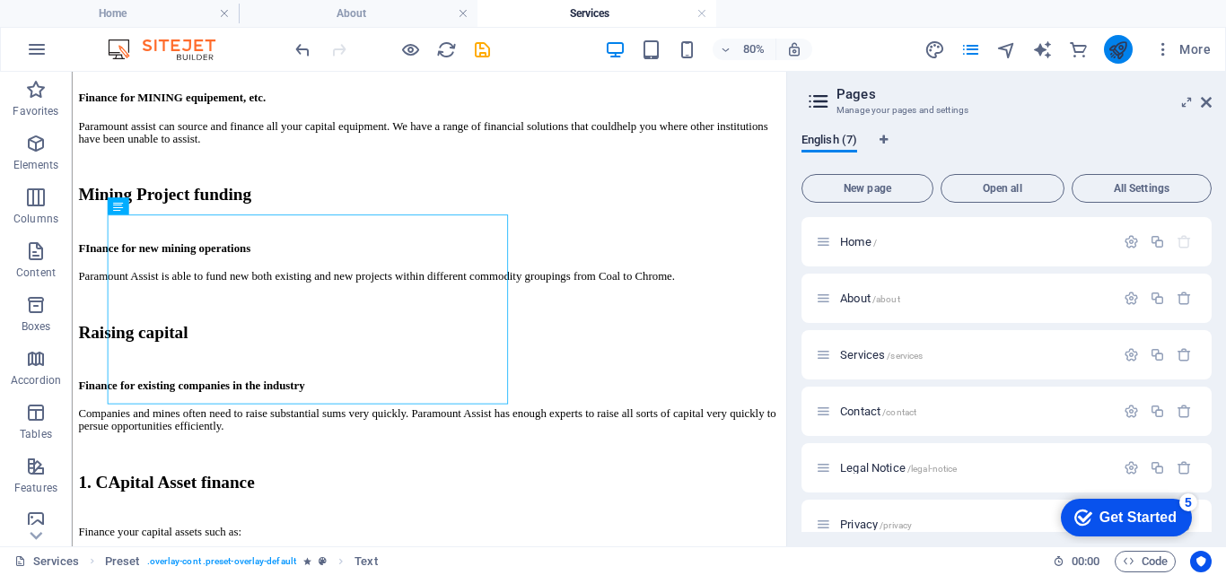
click at [1116, 60] on button "publish" at bounding box center [1118, 49] width 29 height 29
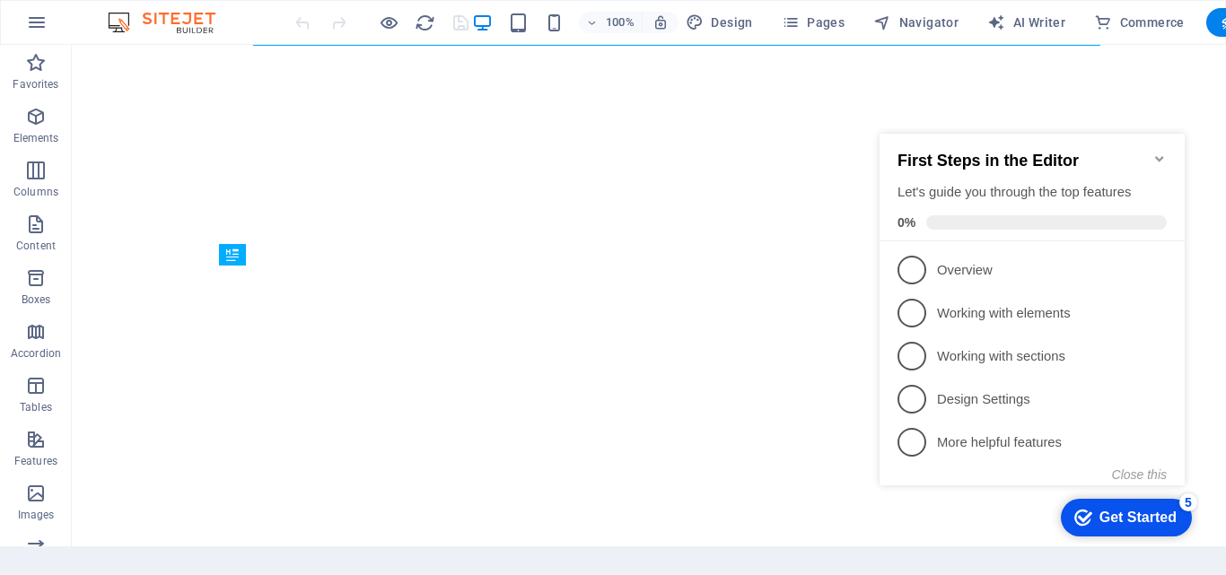
click at [1165, 152] on icon "Minimize checklist" at bounding box center [1159, 159] width 14 height 14
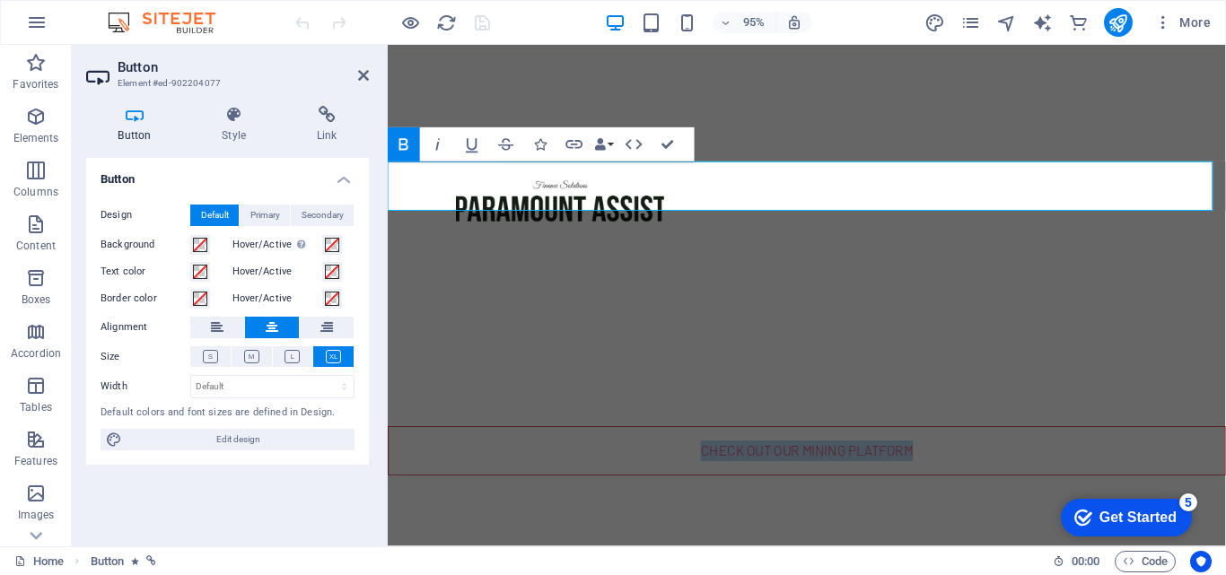
scroll to position [405, 0]
click at [211, 119] on icon at bounding box center [234, 115] width 88 height 18
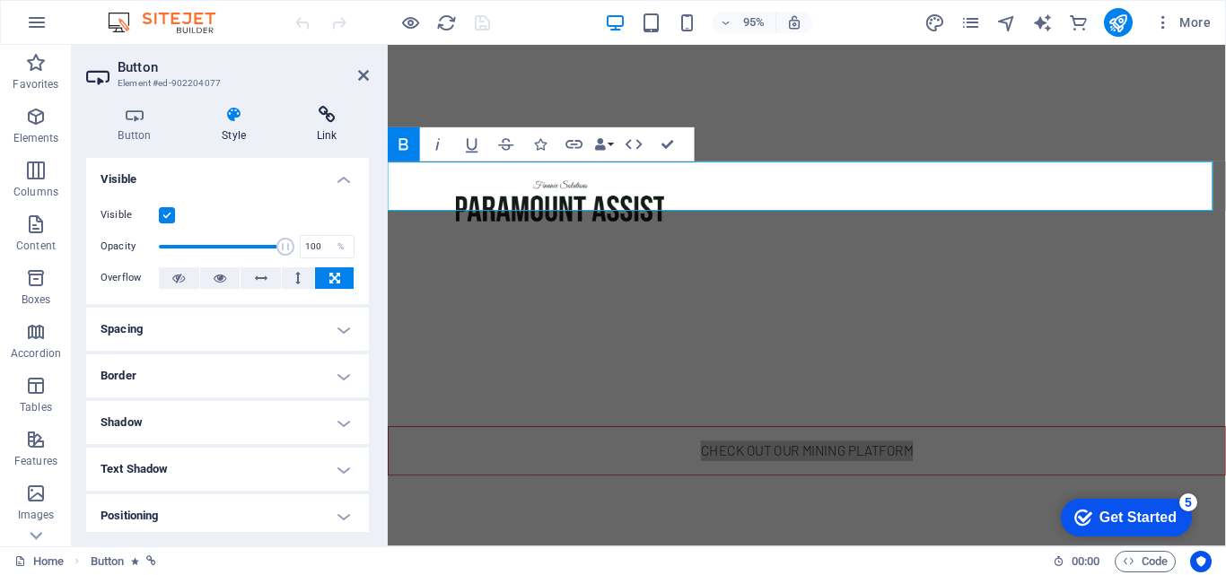
click at [302, 126] on h4 "Link" at bounding box center [327, 125] width 84 height 38
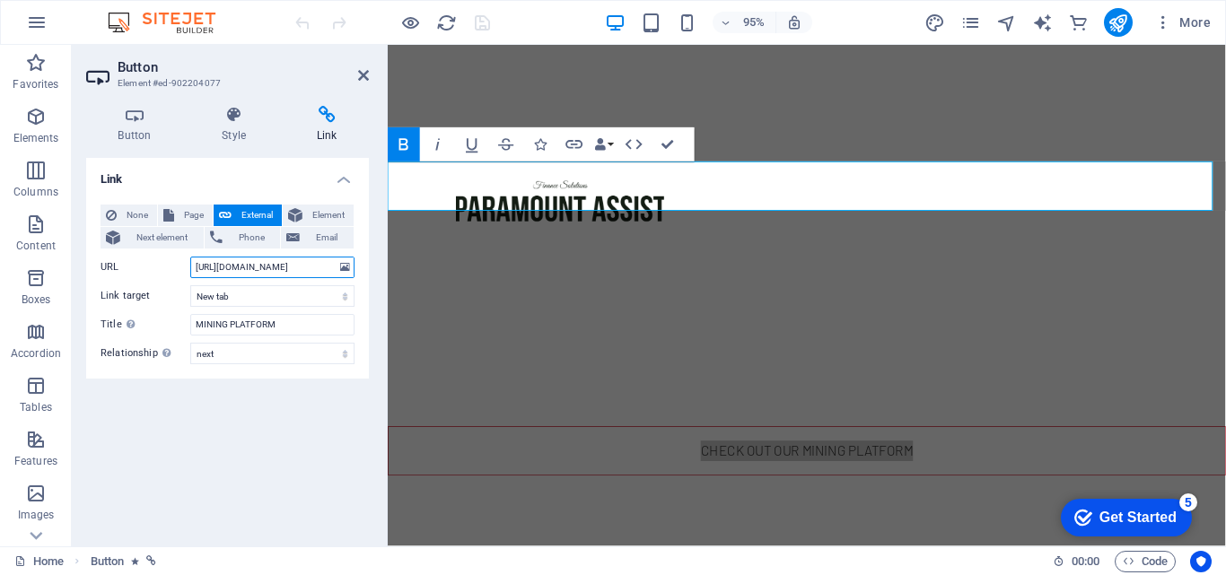
click at [319, 268] on input "https://www.paramountassist.co.za/" at bounding box center [272, 268] width 164 height 22
type input "https://www.paramountassist.co./"
click at [486, 29] on icon "save" at bounding box center [482, 23] width 21 height 21
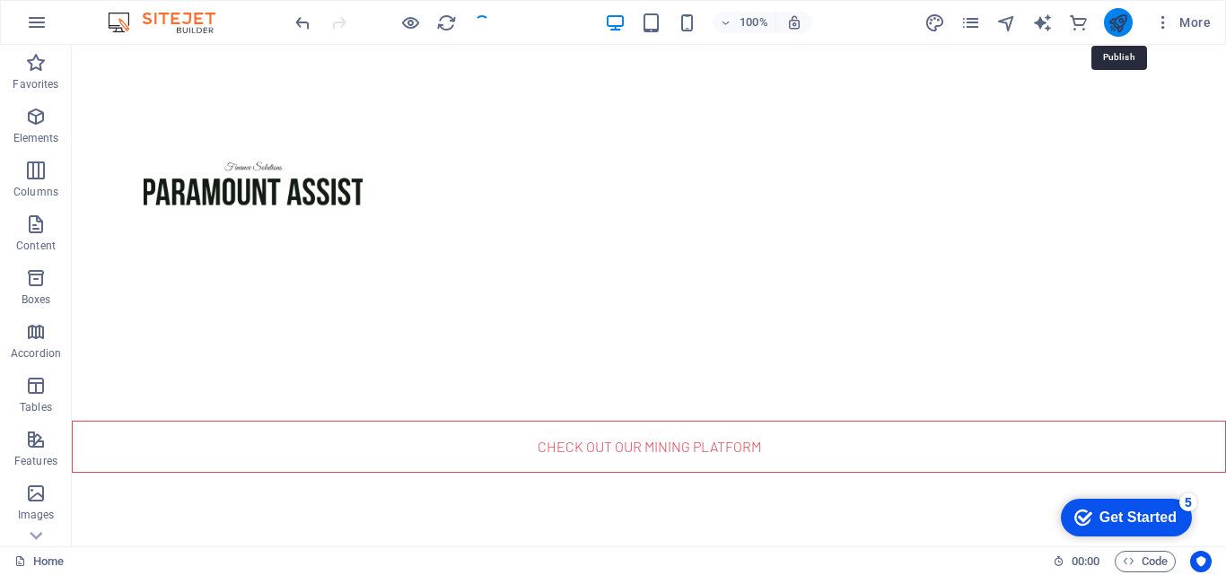
click at [1117, 23] on icon "publish" at bounding box center [1118, 23] width 21 height 21
